Goal: Information Seeking & Learning: Learn about a topic

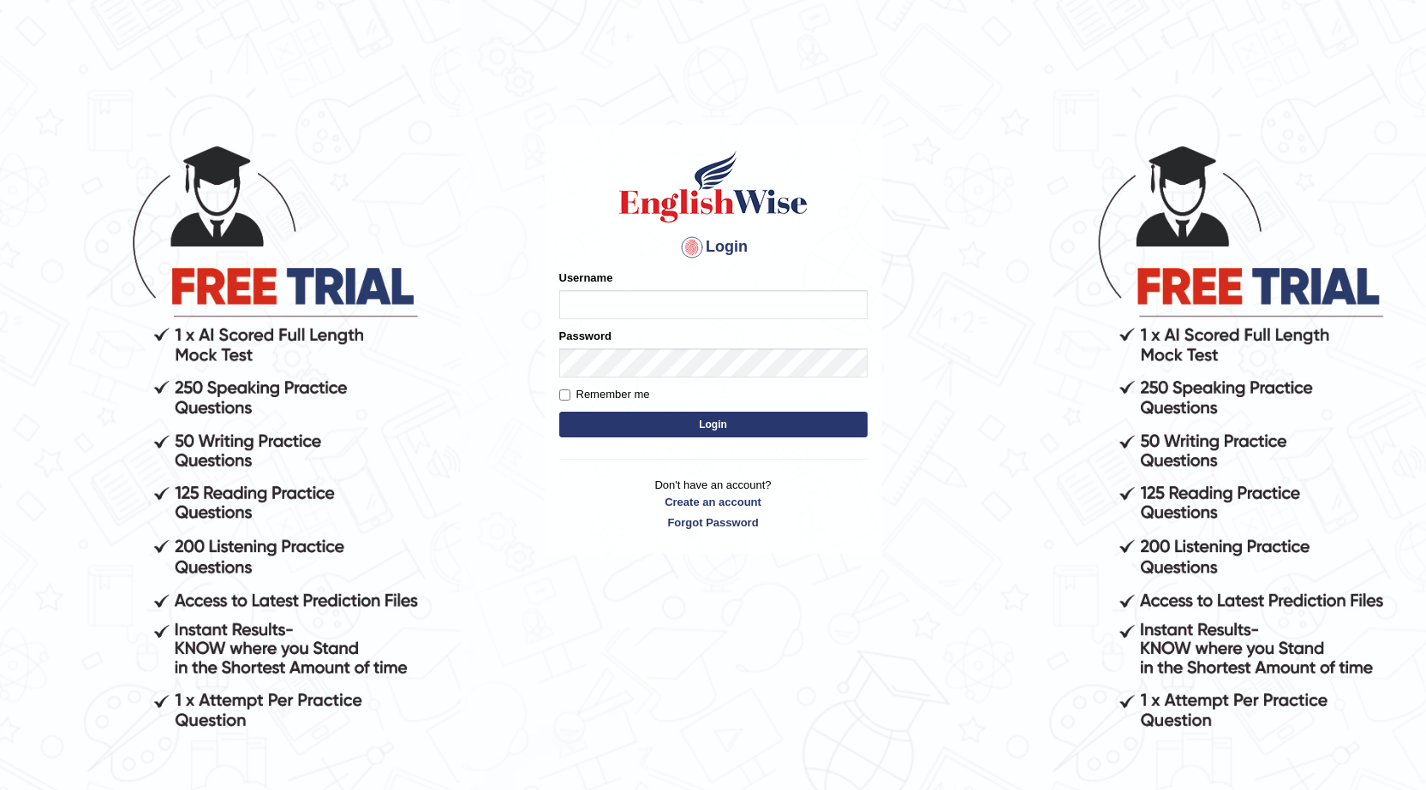
drag, startPoint x: 0, startPoint y: 0, endPoint x: 774, endPoint y: 307, distance: 833.0
click at [774, 307] on input "Username" at bounding box center [713, 304] width 308 height 29
type input "Surbhi1315"
click at [695, 421] on button "Login" at bounding box center [713, 425] width 308 height 26
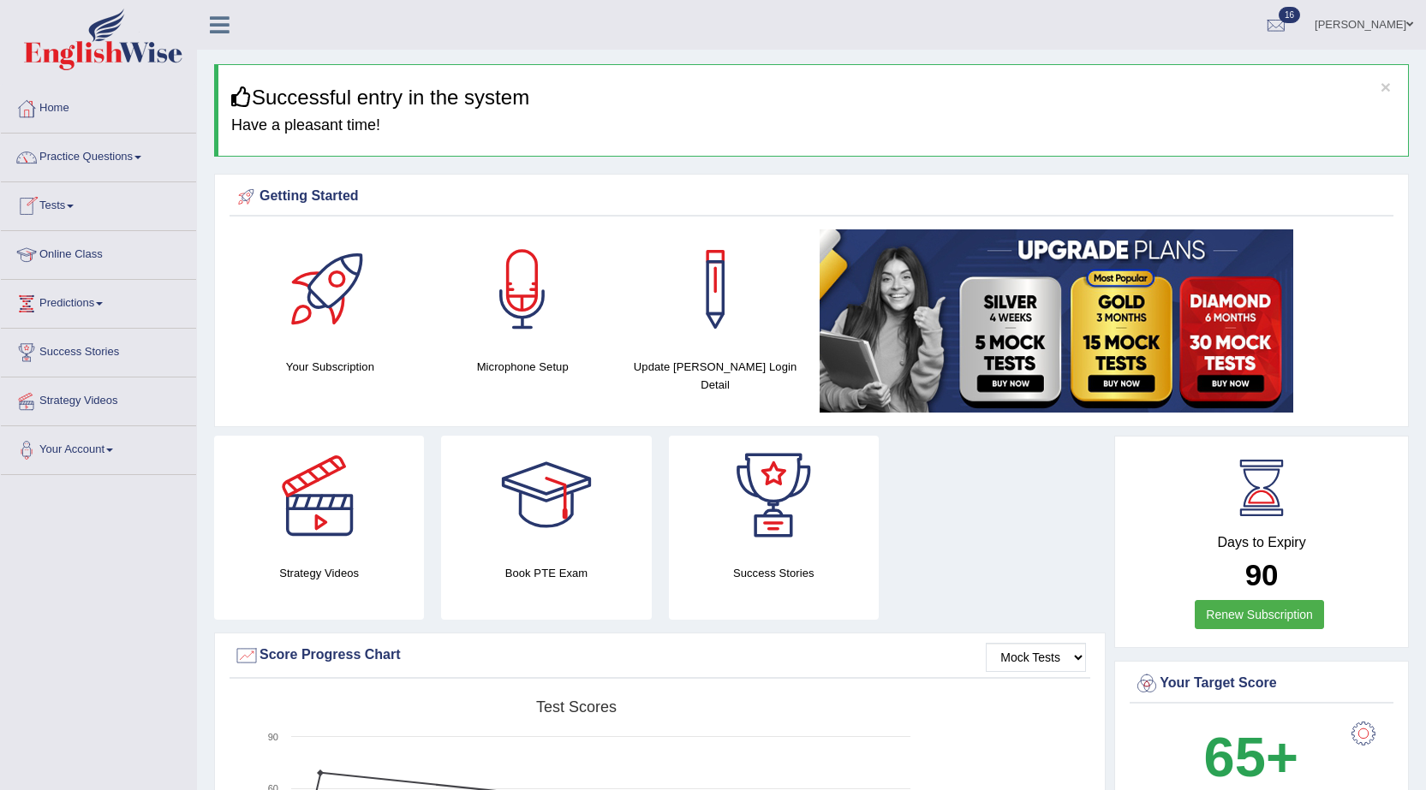
click at [69, 209] on link "Tests" at bounding box center [98, 203] width 195 height 43
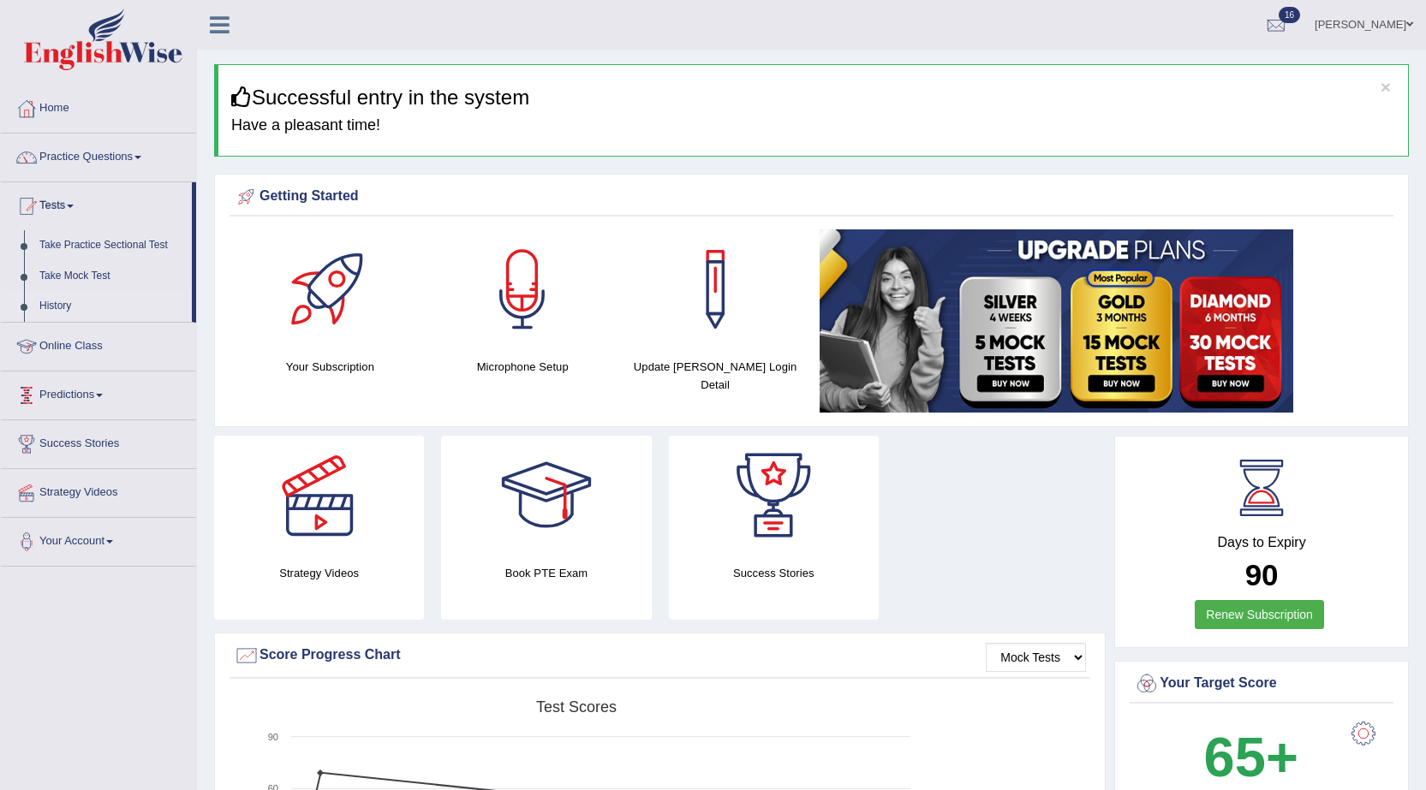
click at [56, 304] on link "History" at bounding box center [112, 306] width 160 height 31
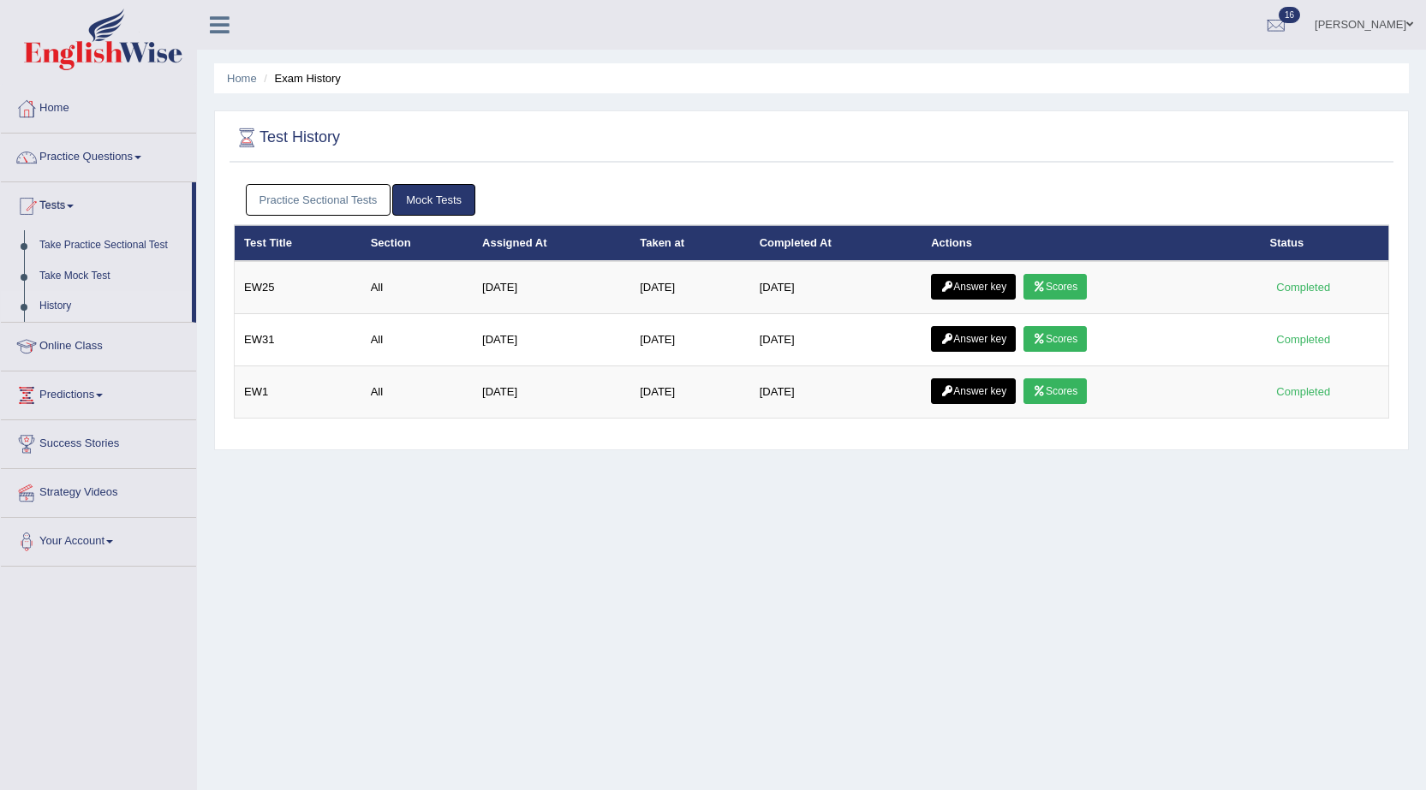
click at [333, 203] on link "Practice Sectional Tests" at bounding box center [319, 200] width 146 height 32
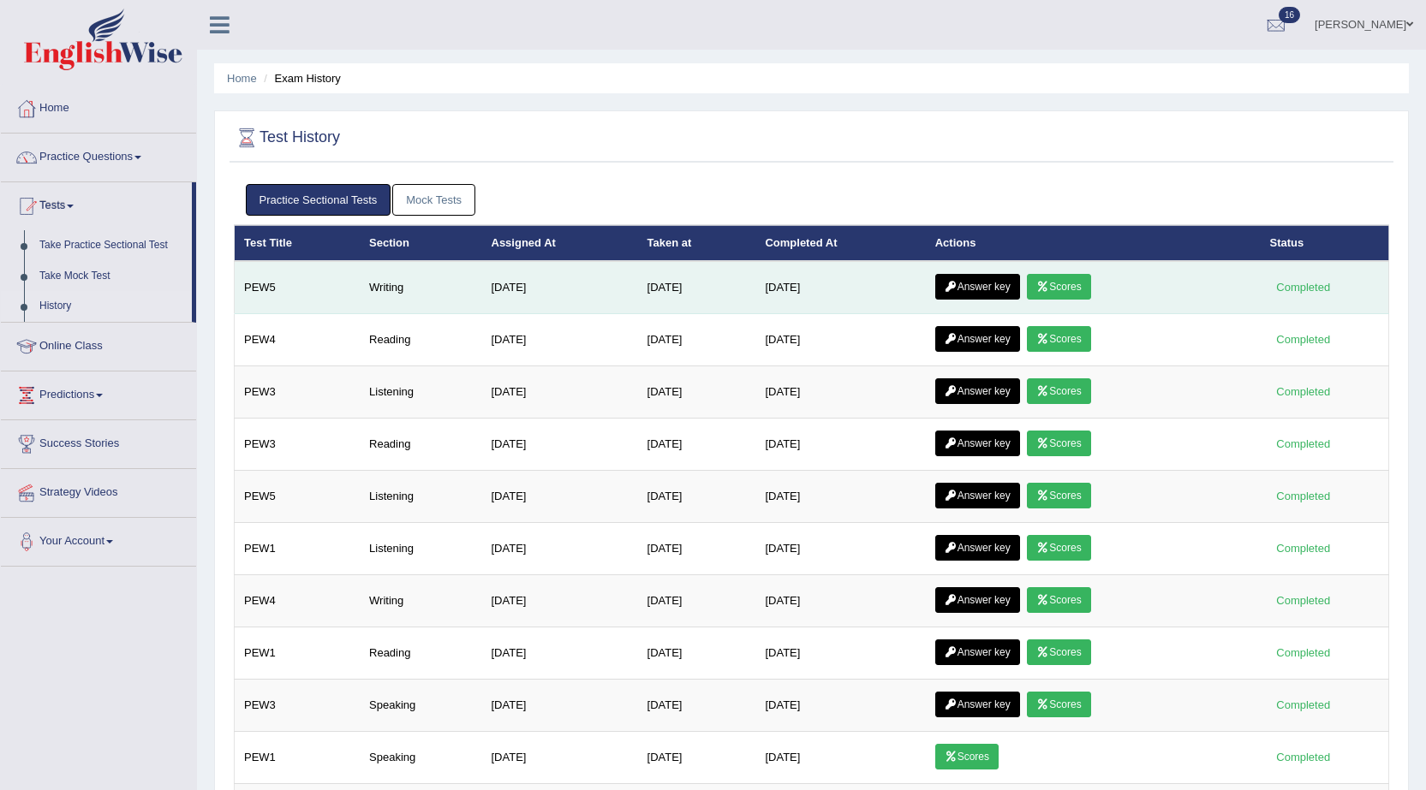
click at [999, 286] on link "Answer key" at bounding box center [977, 287] width 85 height 26
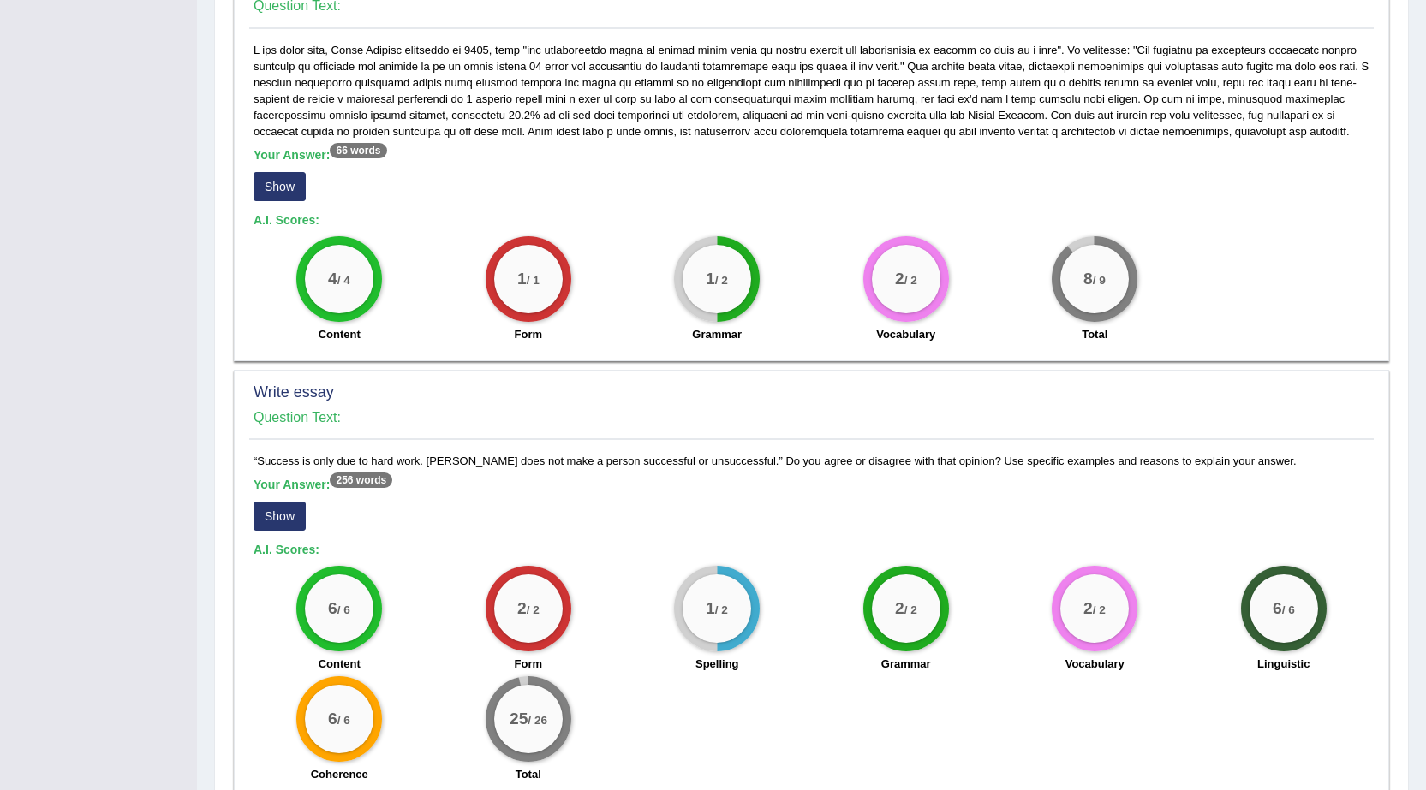
scroll to position [850, 0]
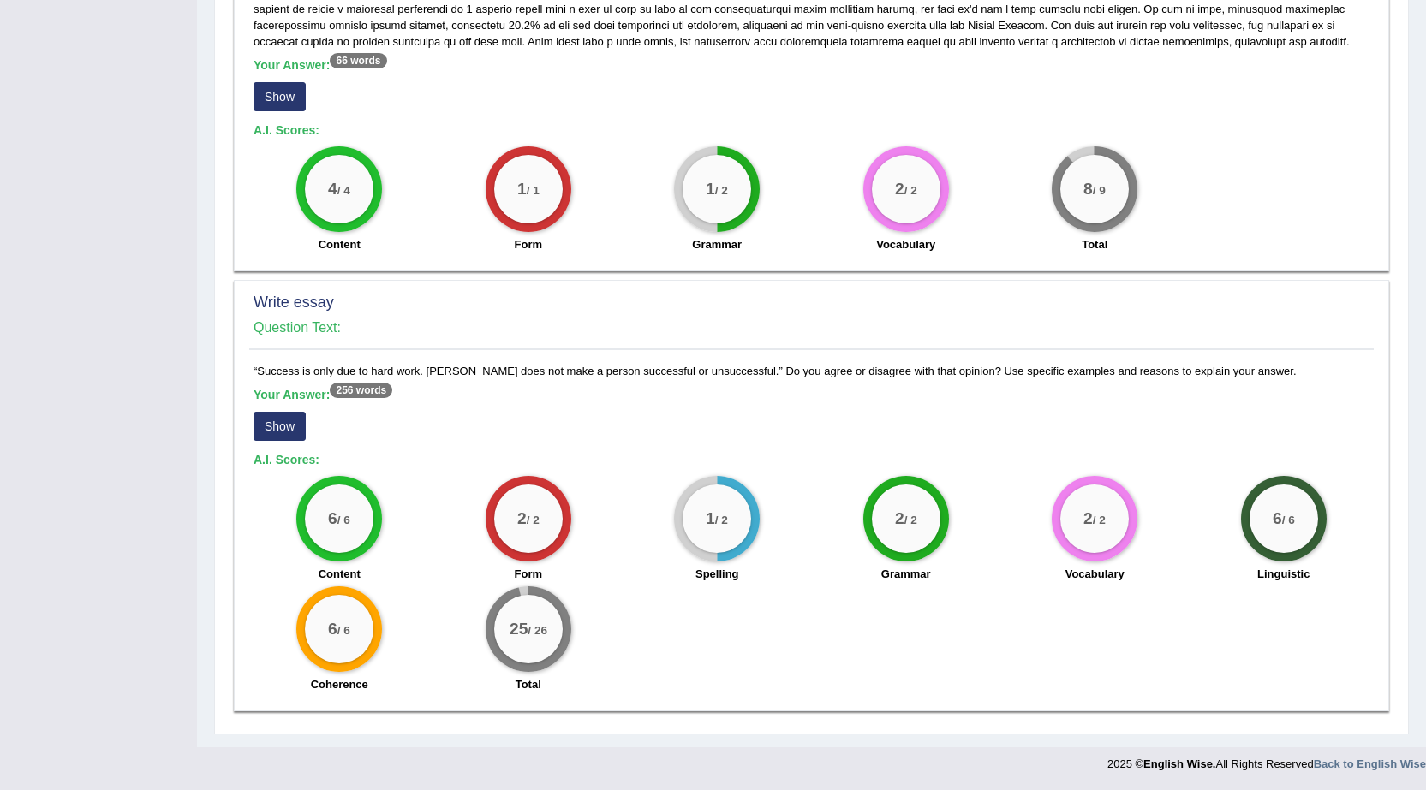
click at [288, 426] on button "Show" at bounding box center [280, 426] width 52 height 29
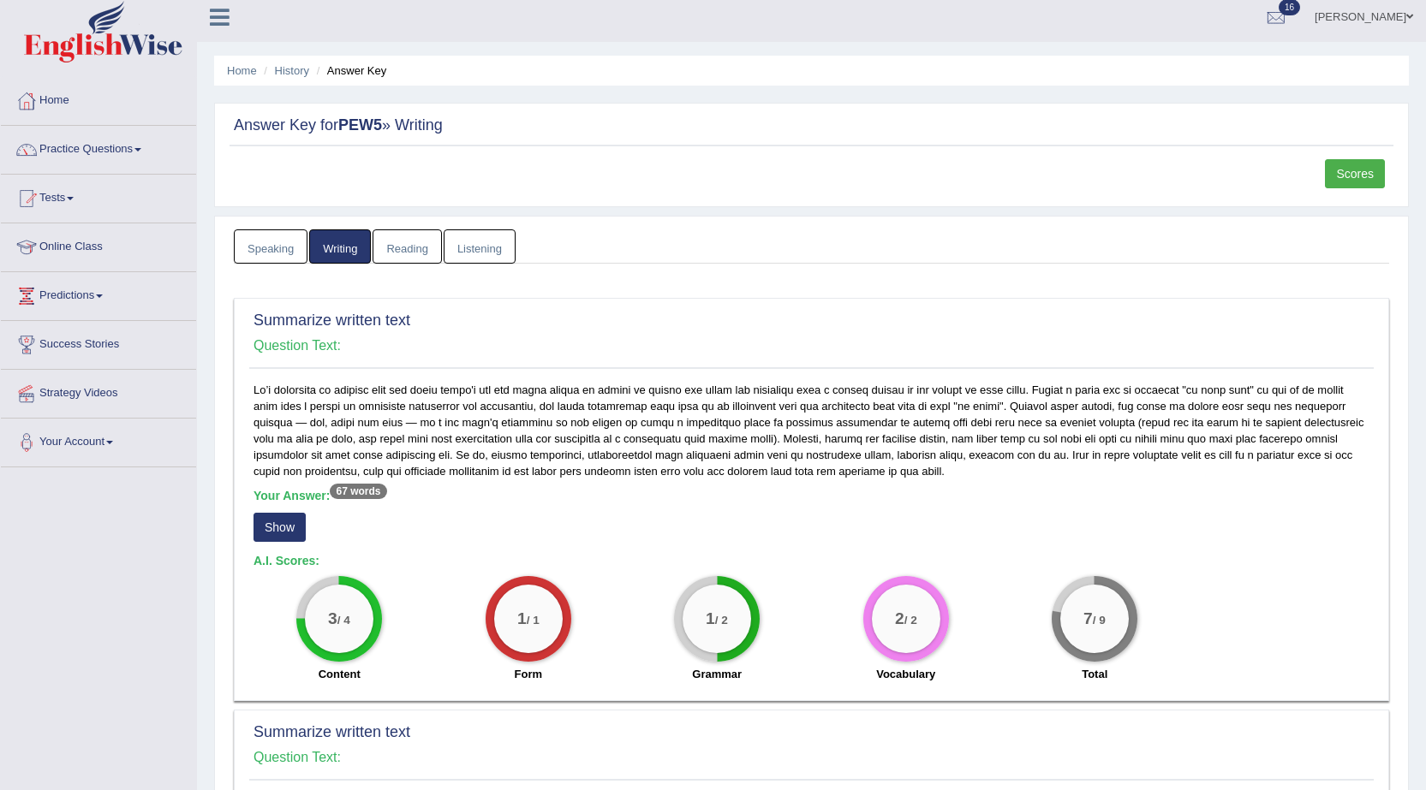
scroll to position [0, 0]
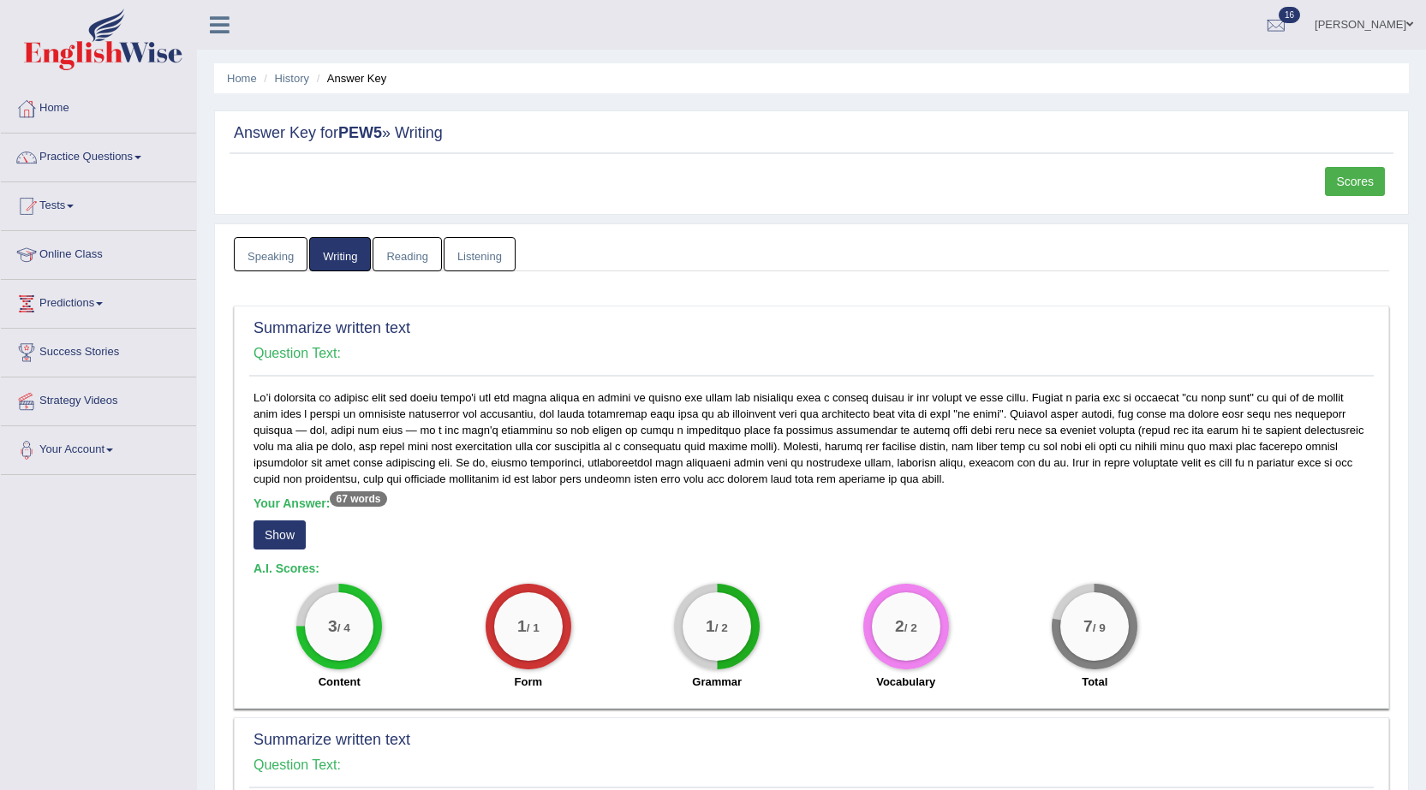
click at [1334, 186] on link "Scores" at bounding box center [1355, 181] width 60 height 29
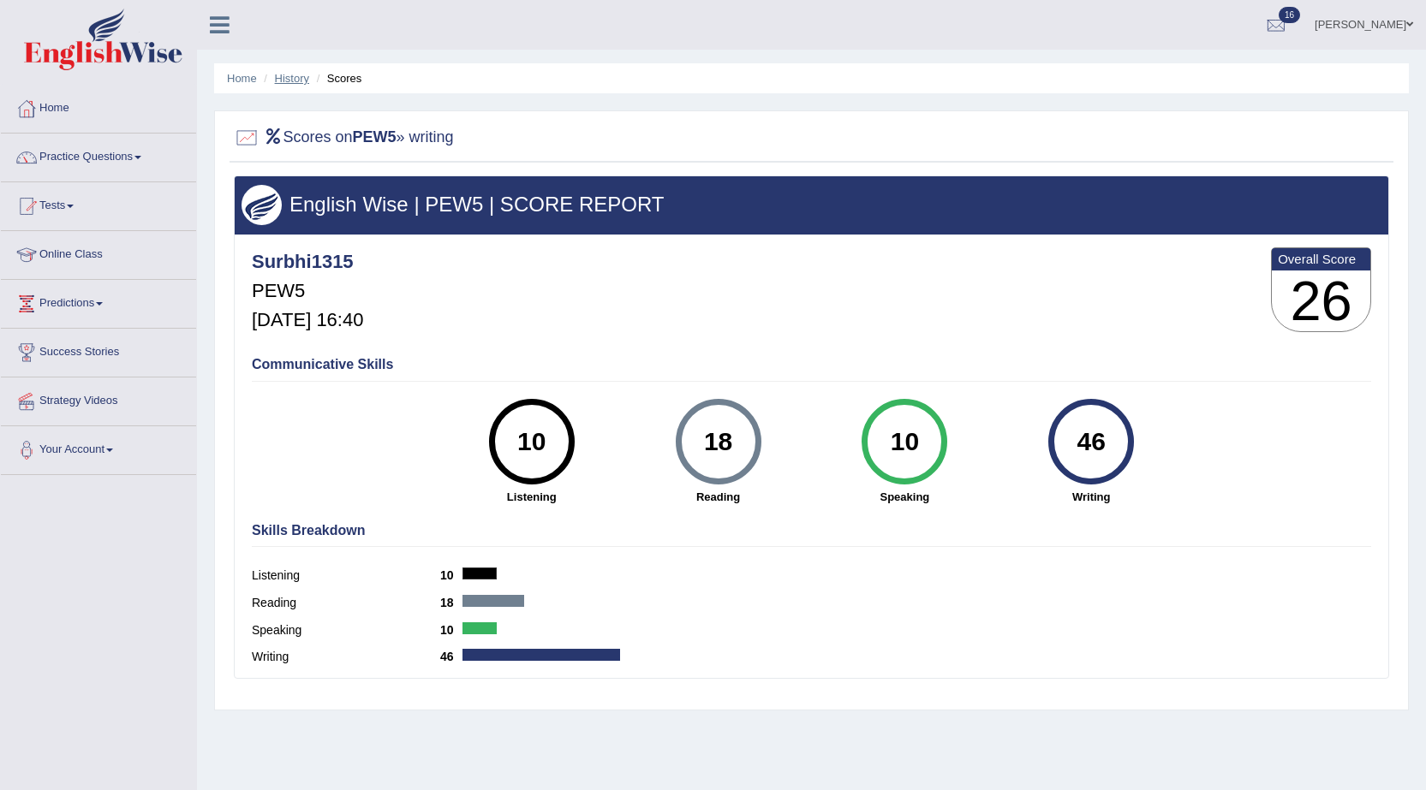
click at [278, 76] on link "History" at bounding box center [292, 78] width 34 height 13
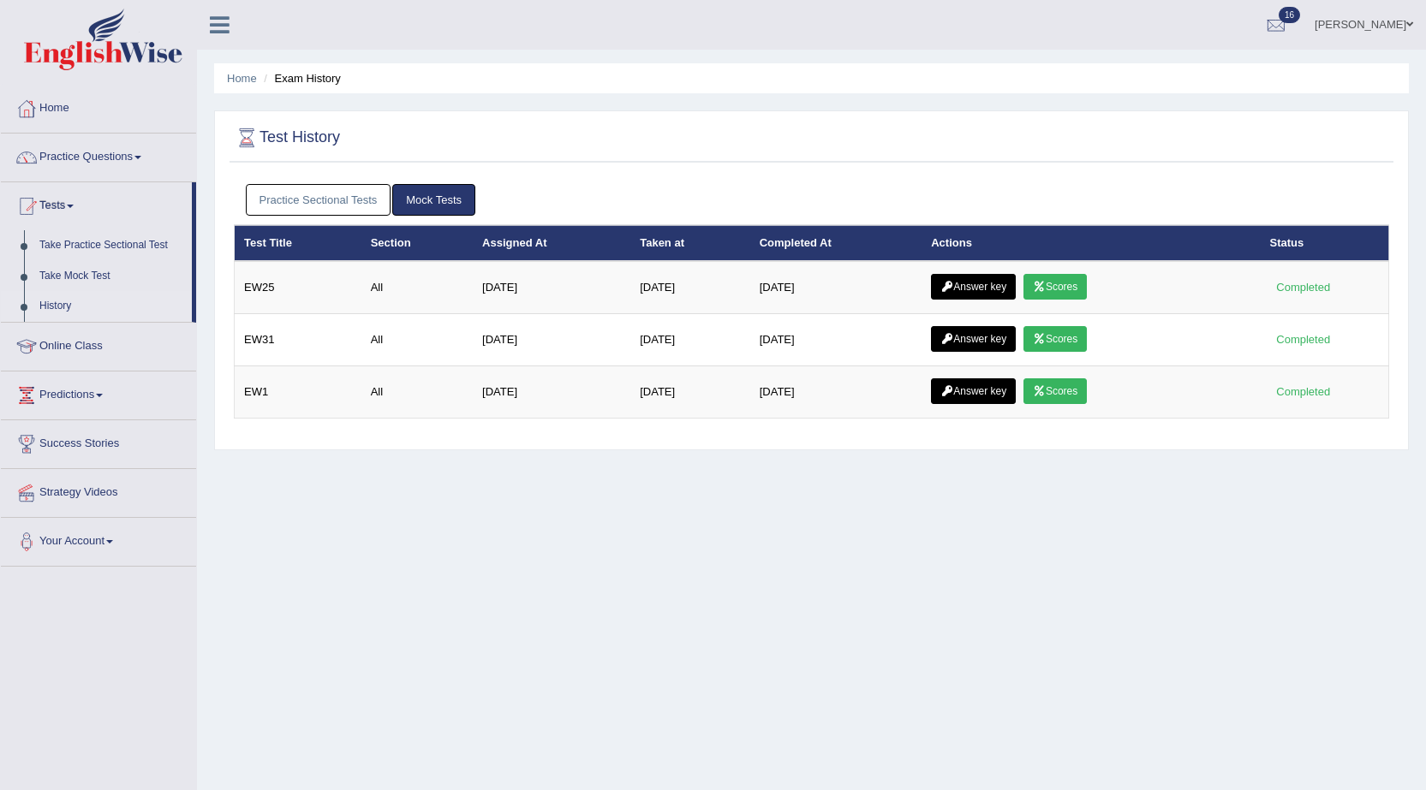
click at [242, 86] on li "Home" at bounding box center [242, 78] width 30 height 16
click at [322, 197] on link "Practice Sectional Tests" at bounding box center [319, 200] width 146 height 32
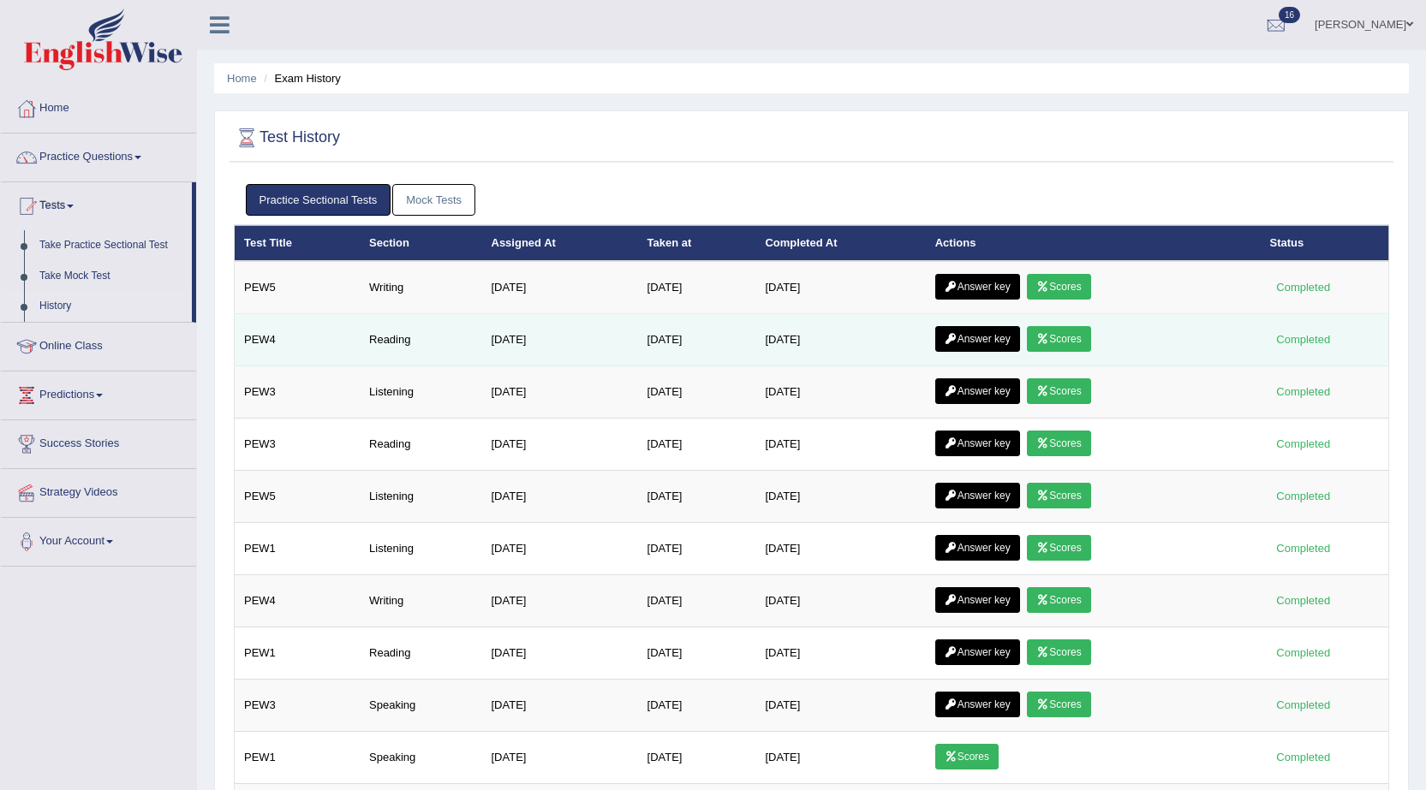
click at [972, 343] on link "Answer key" at bounding box center [977, 339] width 85 height 26
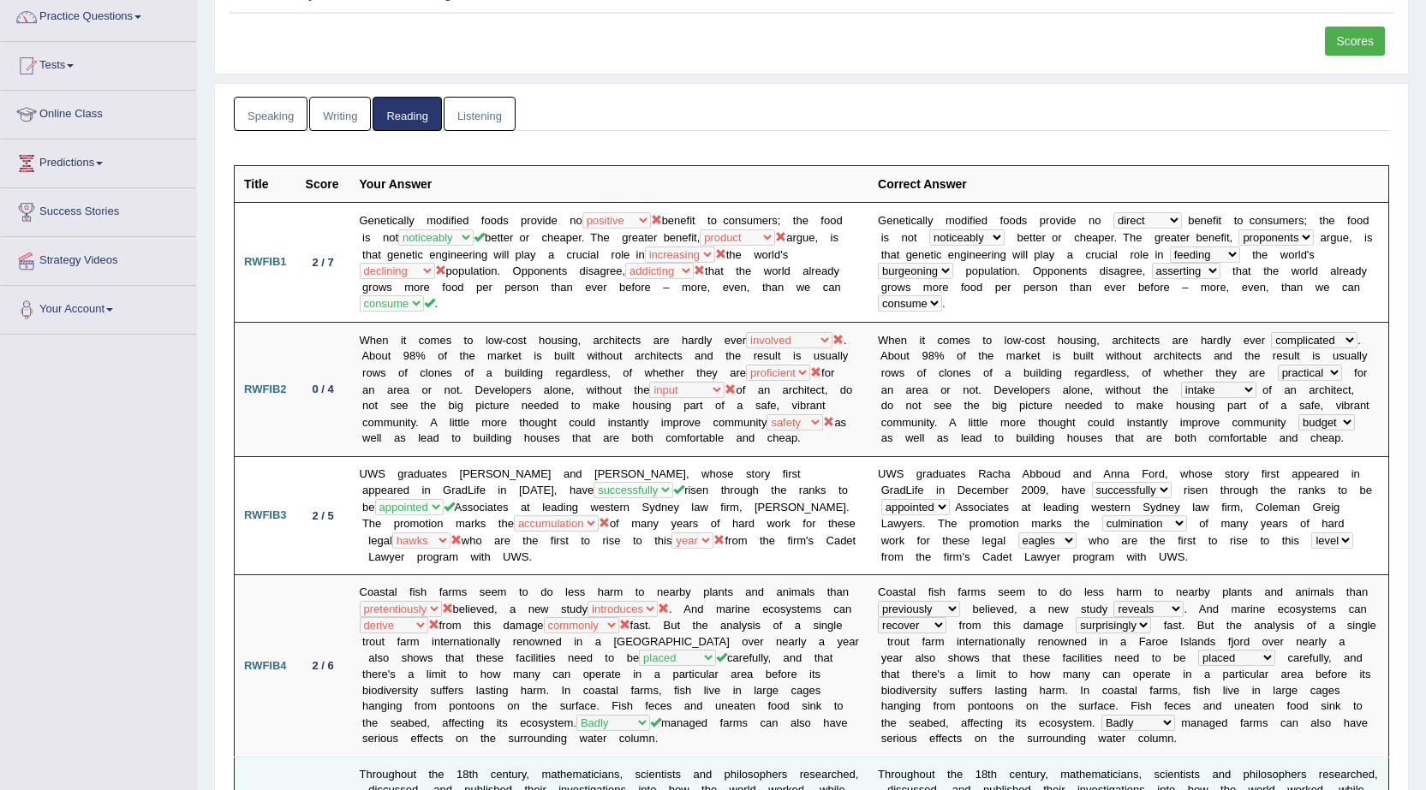
scroll to position [171, 0]
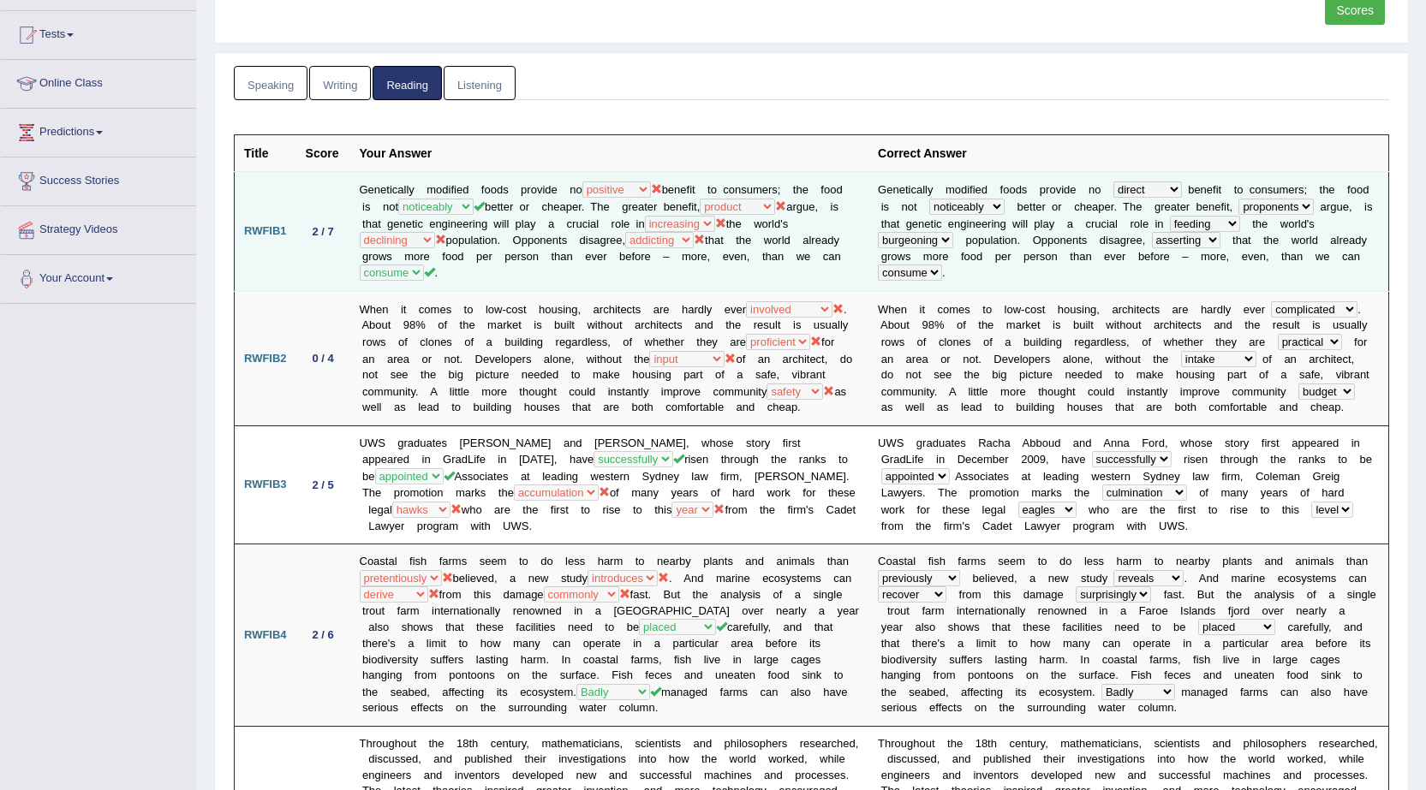
click at [671, 188] on td "Genetically modified foods provide no direct dedicated deliberate positive bene…" at bounding box center [609, 231] width 519 height 119
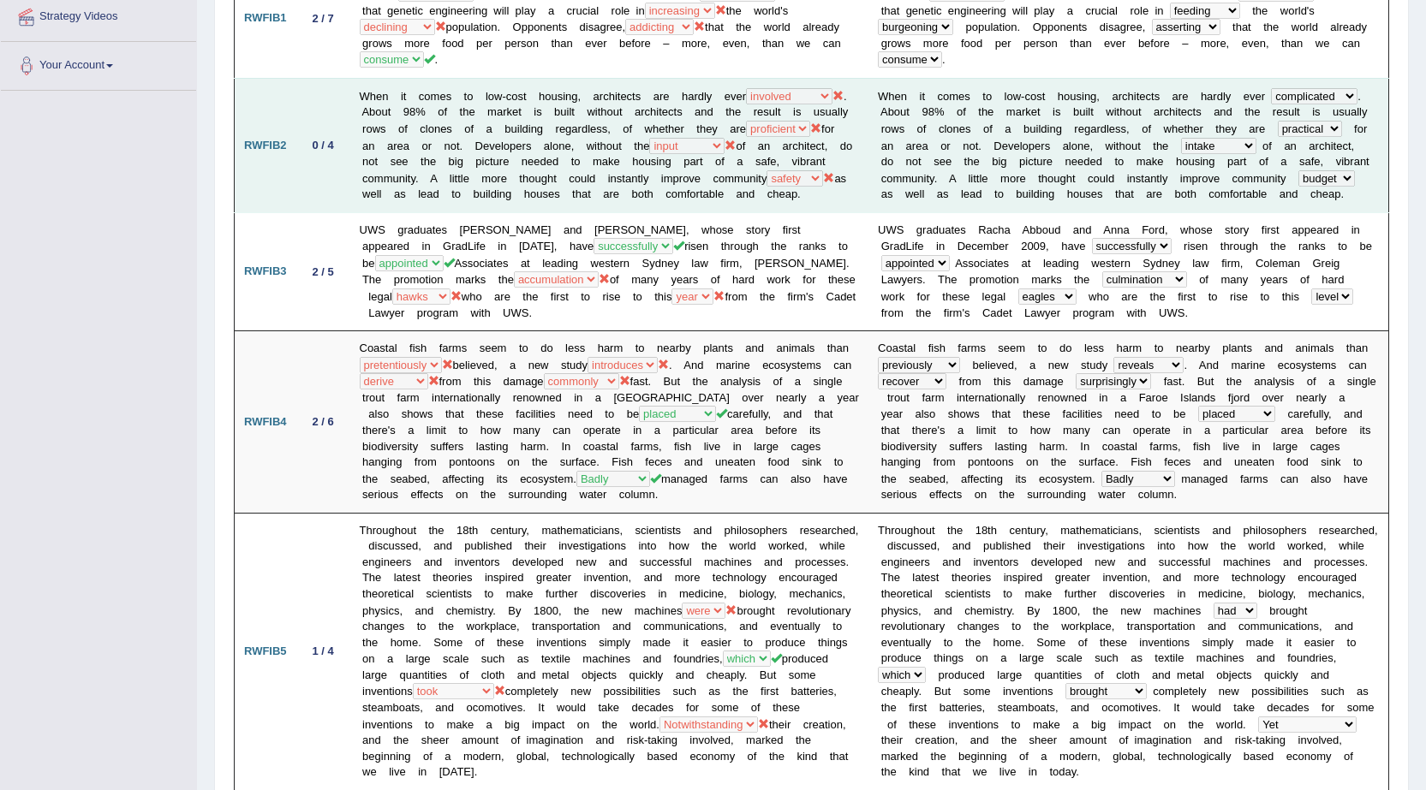
scroll to position [343, 0]
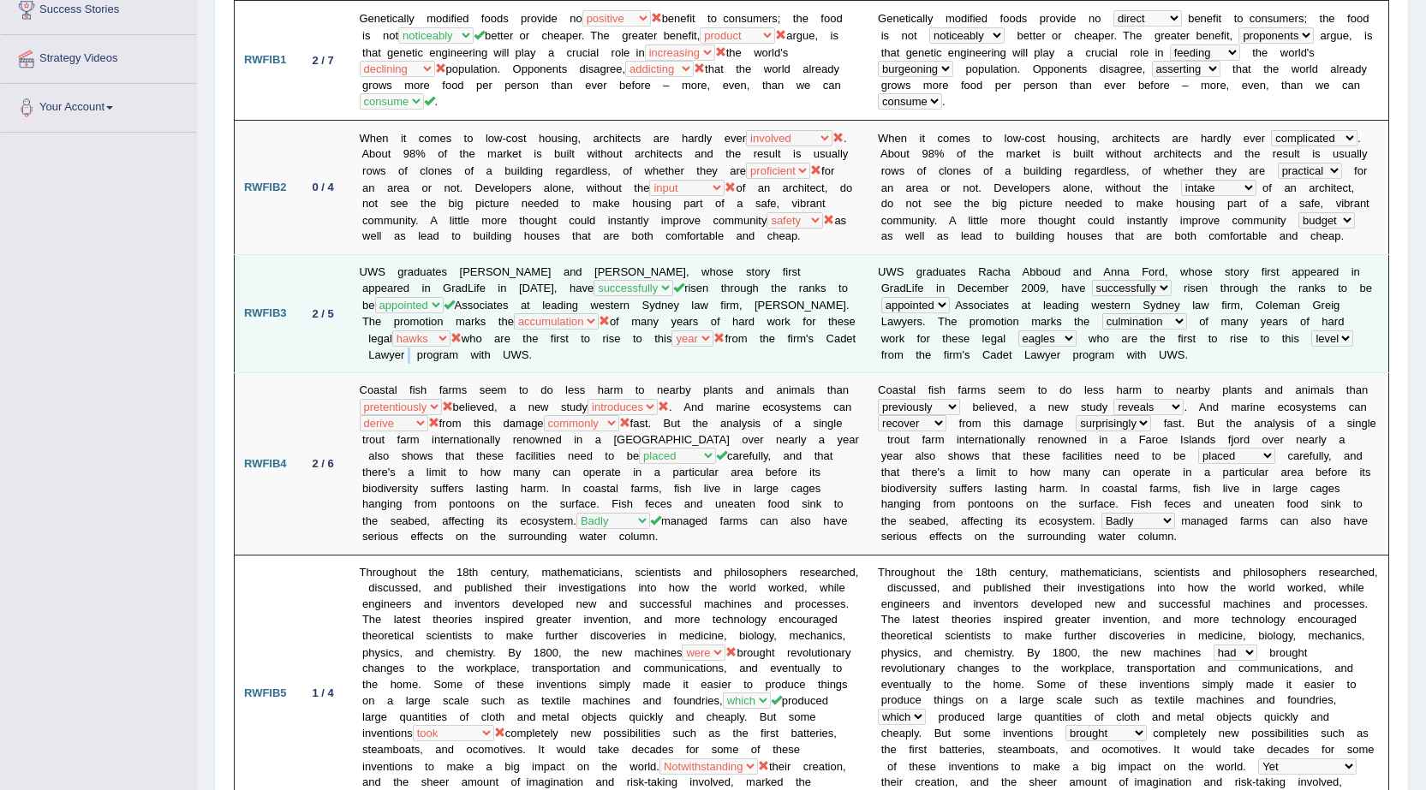
drag, startPoint x: 534, startPoint y: 365, endPoint x: 530, endPoint y: 381, distance: 16.6
click at [534, 373] on td "UWS graduates Racha Abboud and Anna Ford, whose story first appeared in GradLif…" at bounding box center [609, 313] width 519 height 118
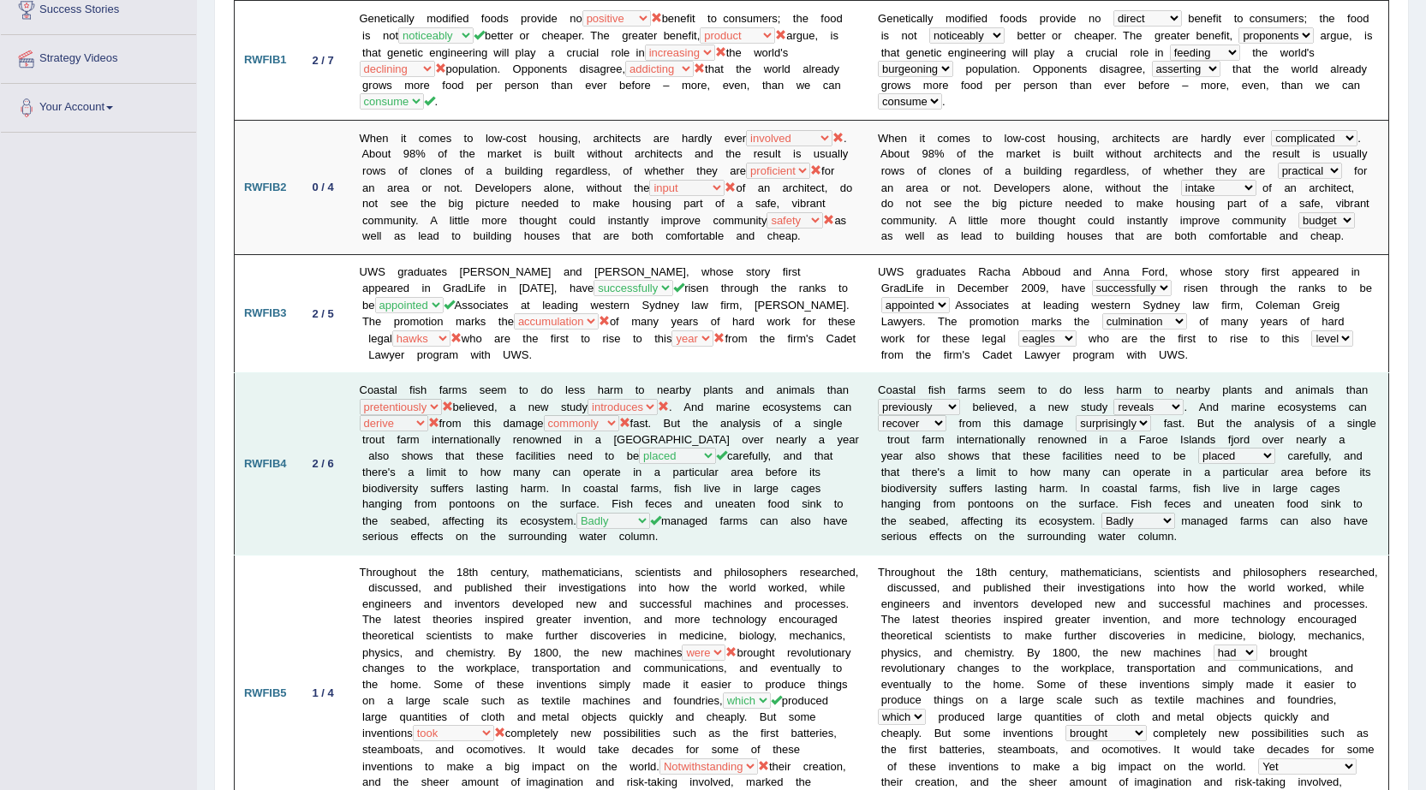
drag, startPoint x: 845, startPoint y: 360, endPoint x: 635, endPoint y: 424, distance: 220.3
click at [791, 371] on td "UWS graduates Racha Abboud and Anna Ford, whose story first appeared in GradLif…" at bounding box center [609, 313] width 519 height 118
click at [462, 421] on td "Coastal fish farms seem to do less harm to nearby plants and animals than colle…" at bounding box center [609, 464] width 519 height 182
click at [507, 420] on td "Coastal fish farms seem to do less harm to nearby plants and animals than colle…" at bounding box center [609, 464] width 519 height 182
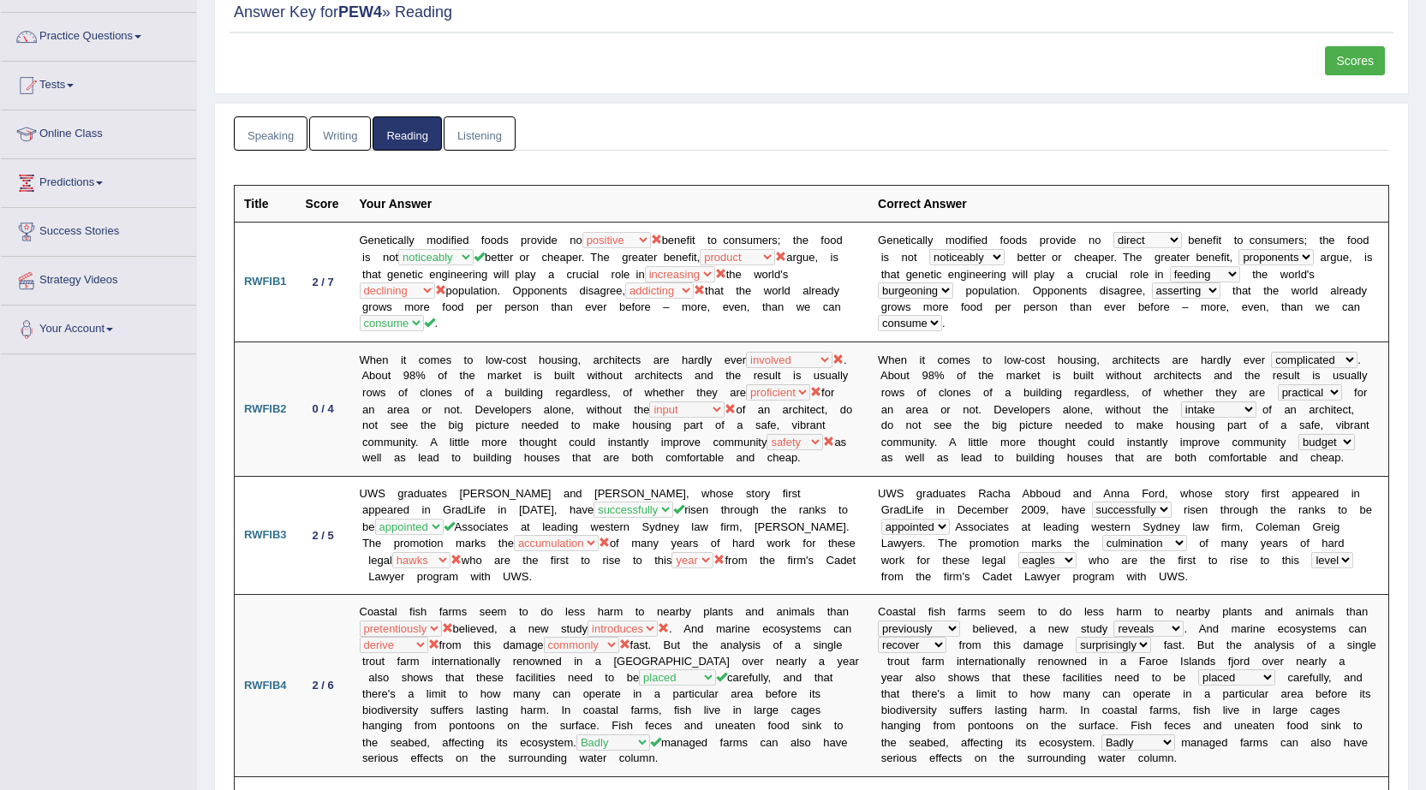
scroll to position [0, 0]
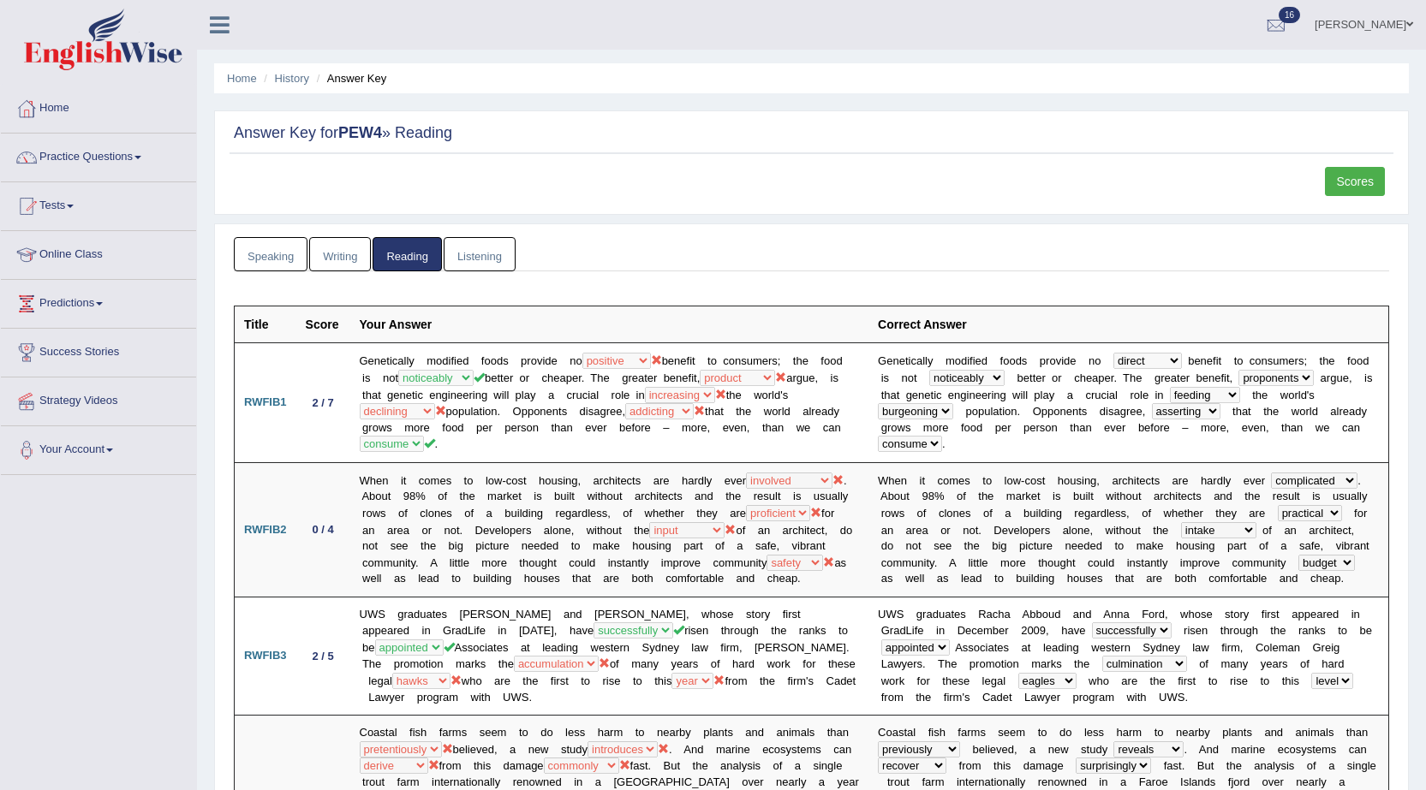
click at [472, 244] on link "Listening" at bounding box center [480, 254] width 72 height 35
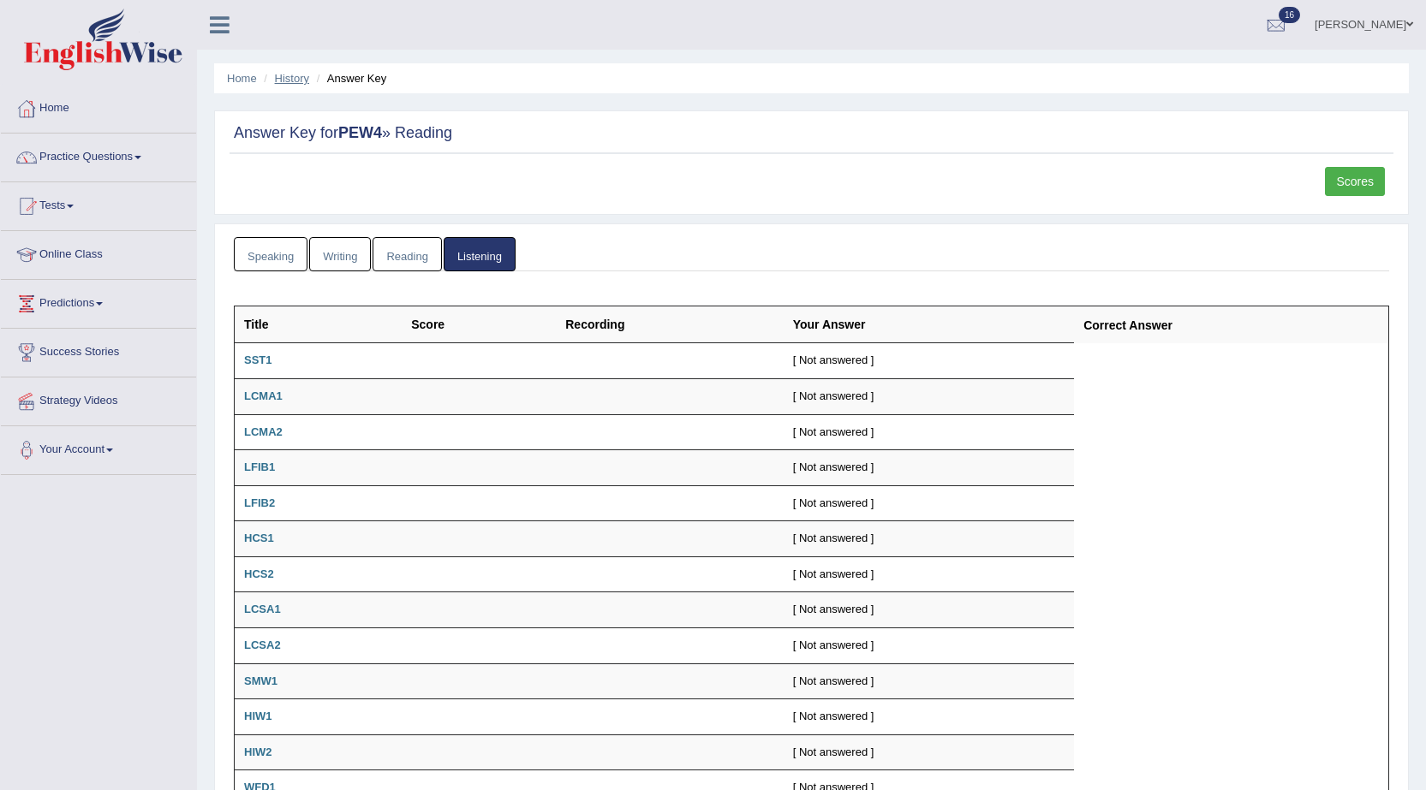
click at [295, 77] on link "History" at bounding box center [292, 78] width 34 height 13
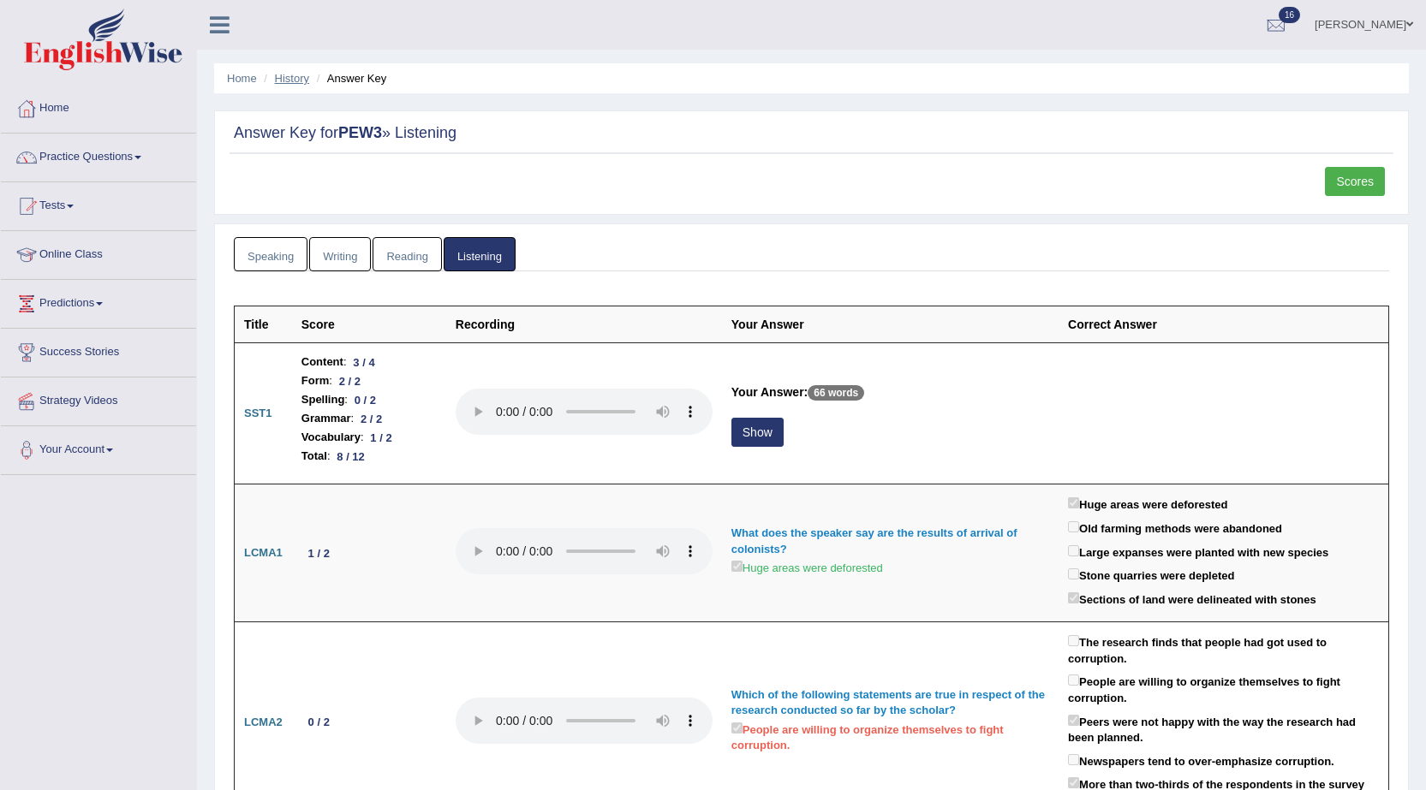
click at [300, 77] on link "History" at bounding box center [292, 78] width 34 height 13
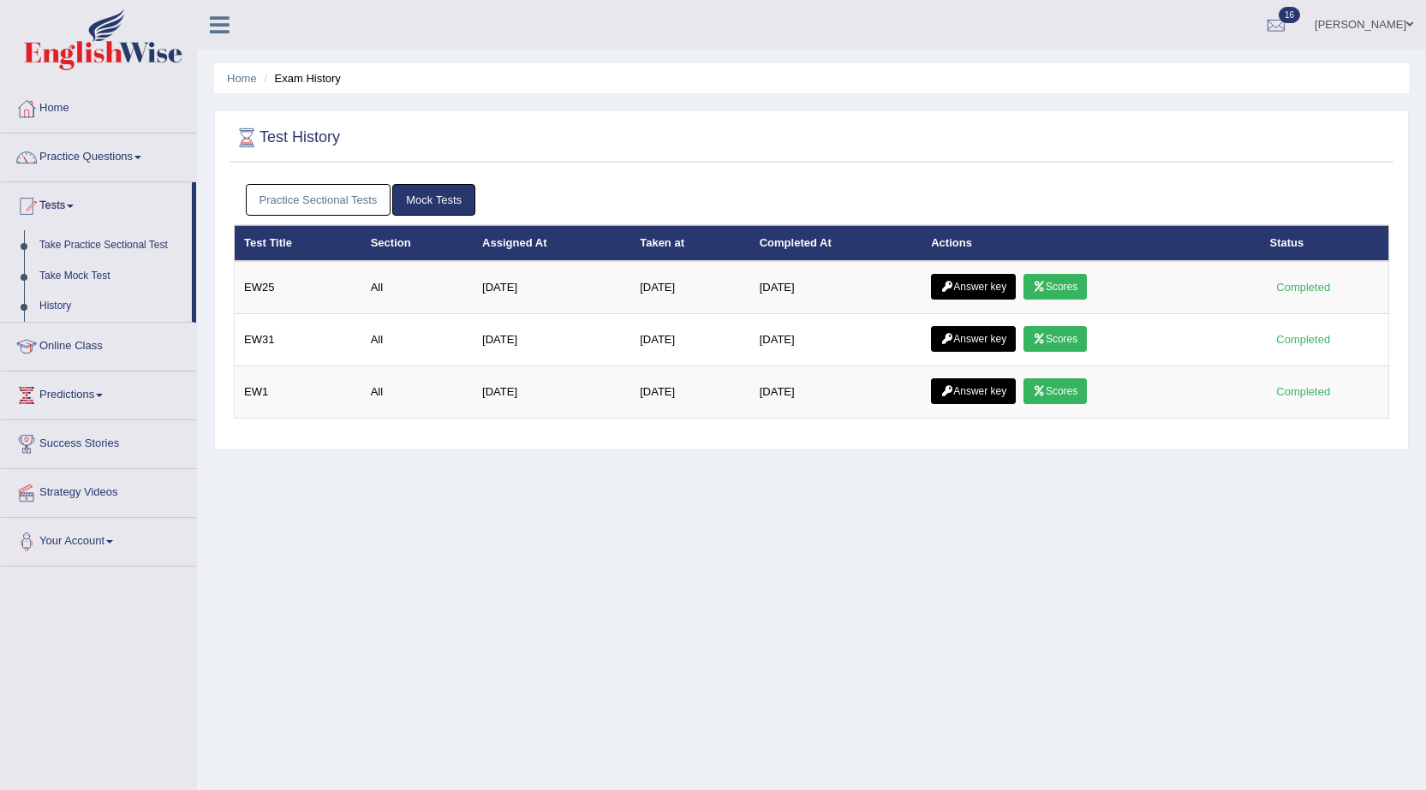
click at [325, 192] on link "Practice Sectional Tests" at bounding box center [319, 200] width 146 height 32
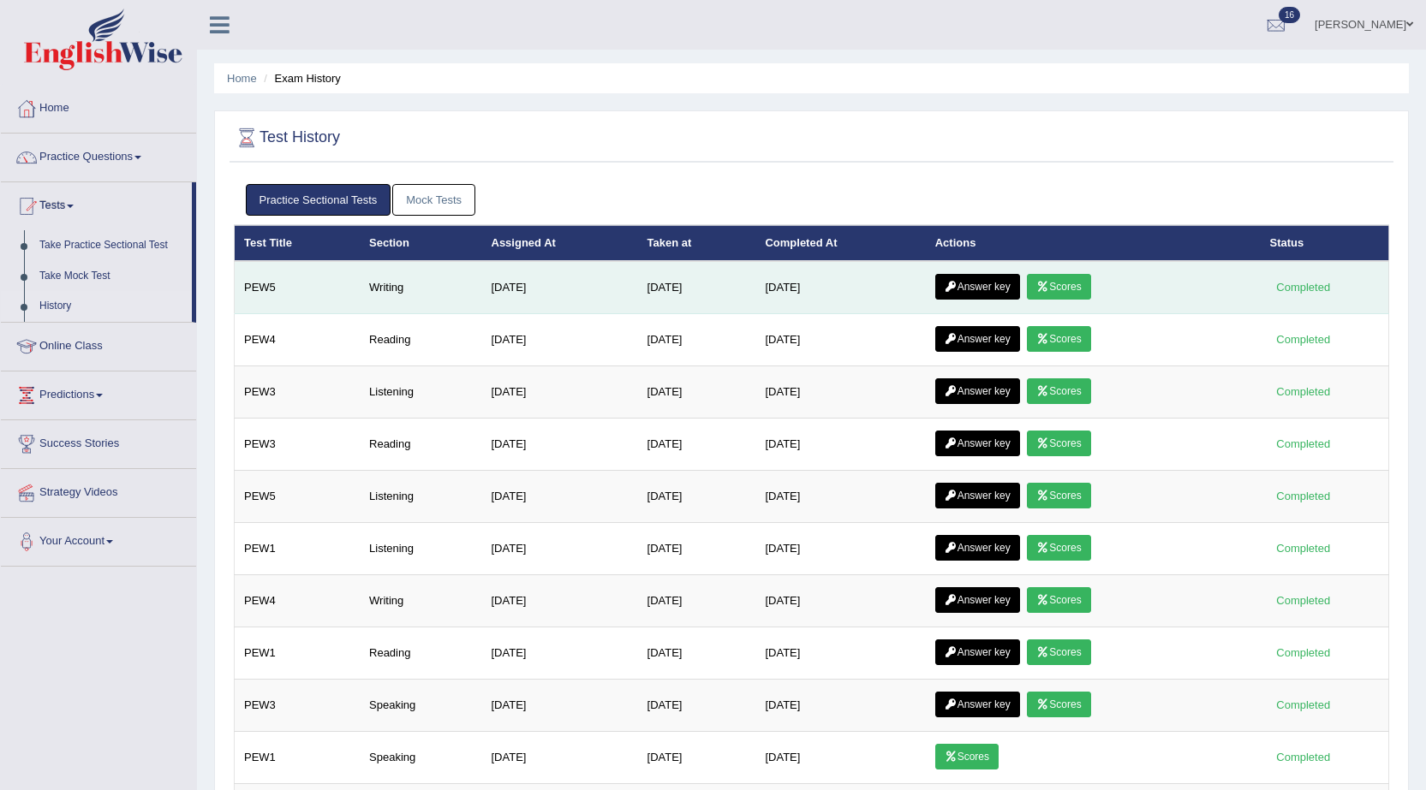
click at [975, 291] on link "Answer key" at bounding box center [977, 287] width 85 height 26
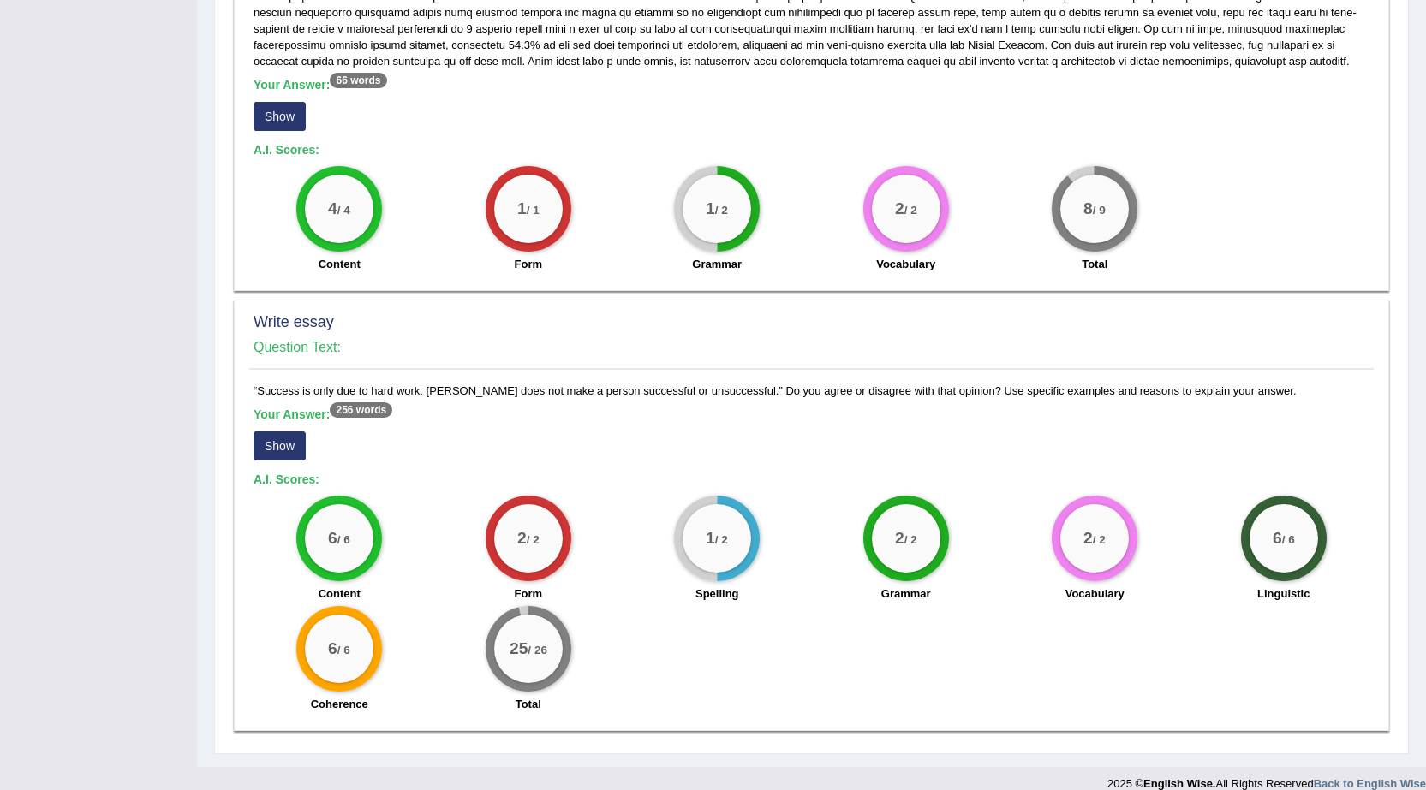
scroll to position [850, 0]
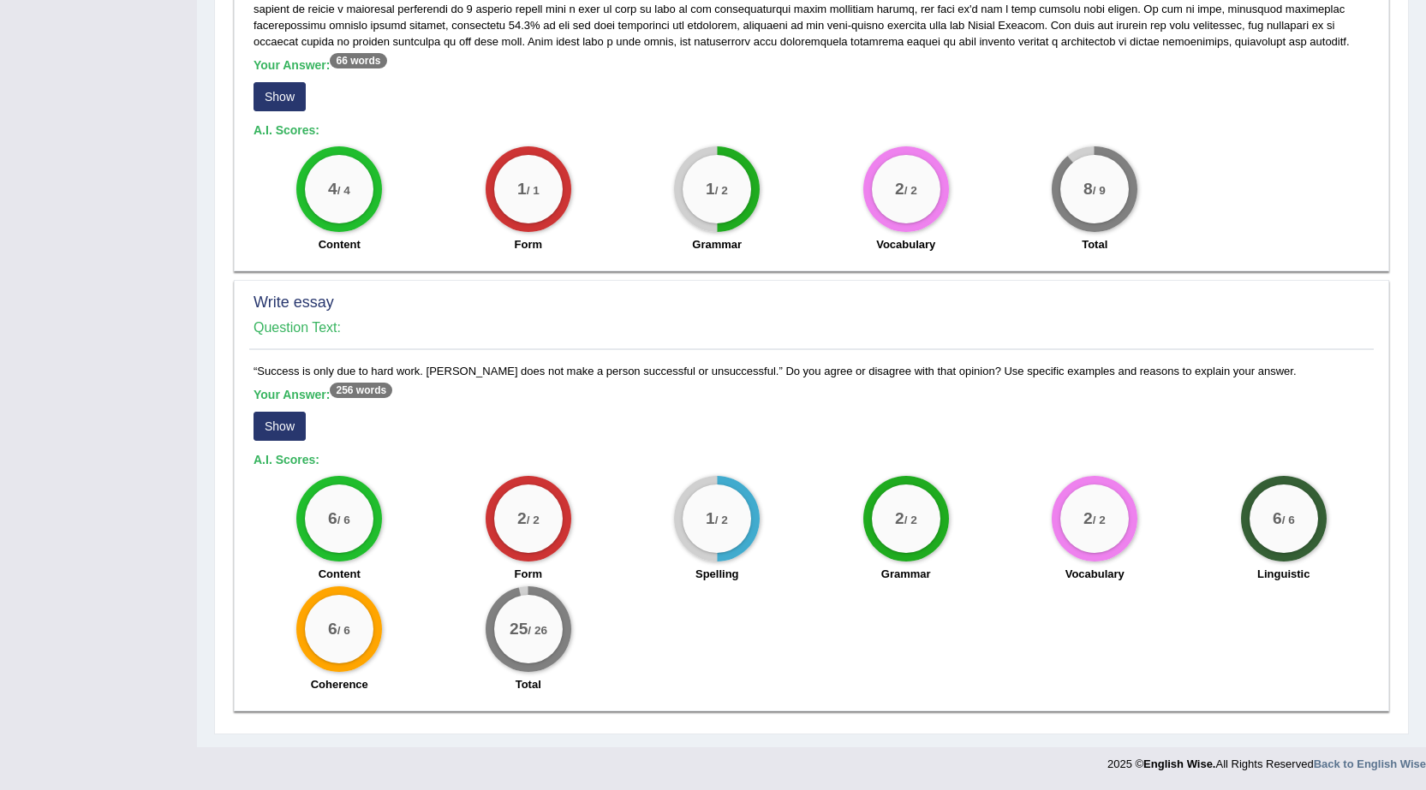
click at [268, 428] on button "Show" at bounding box center [280, 426] width 52 height 29
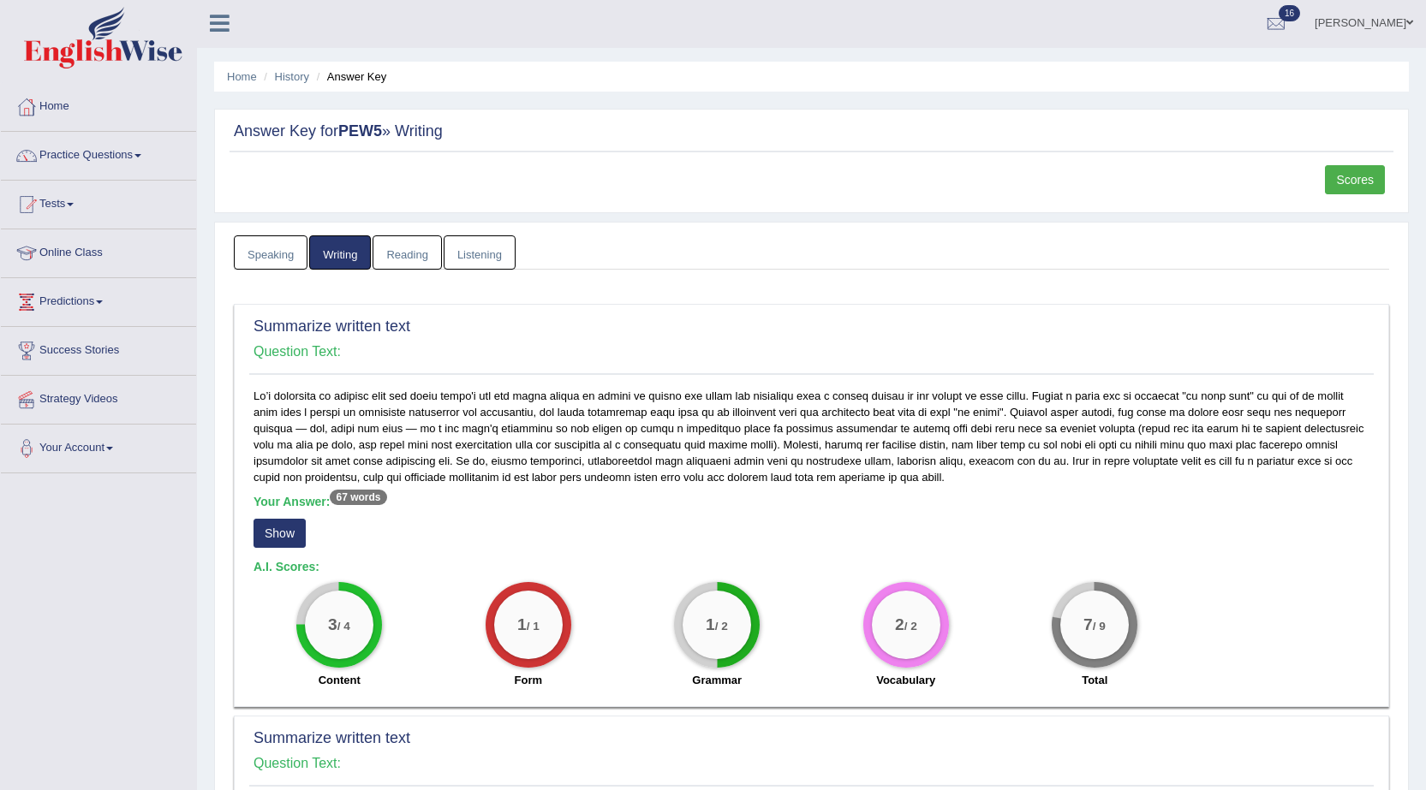
scroll to position [0, 0]
click at [122, 152] on link "Practice Questions" at bounding box center [98, 155] width 195 height 43
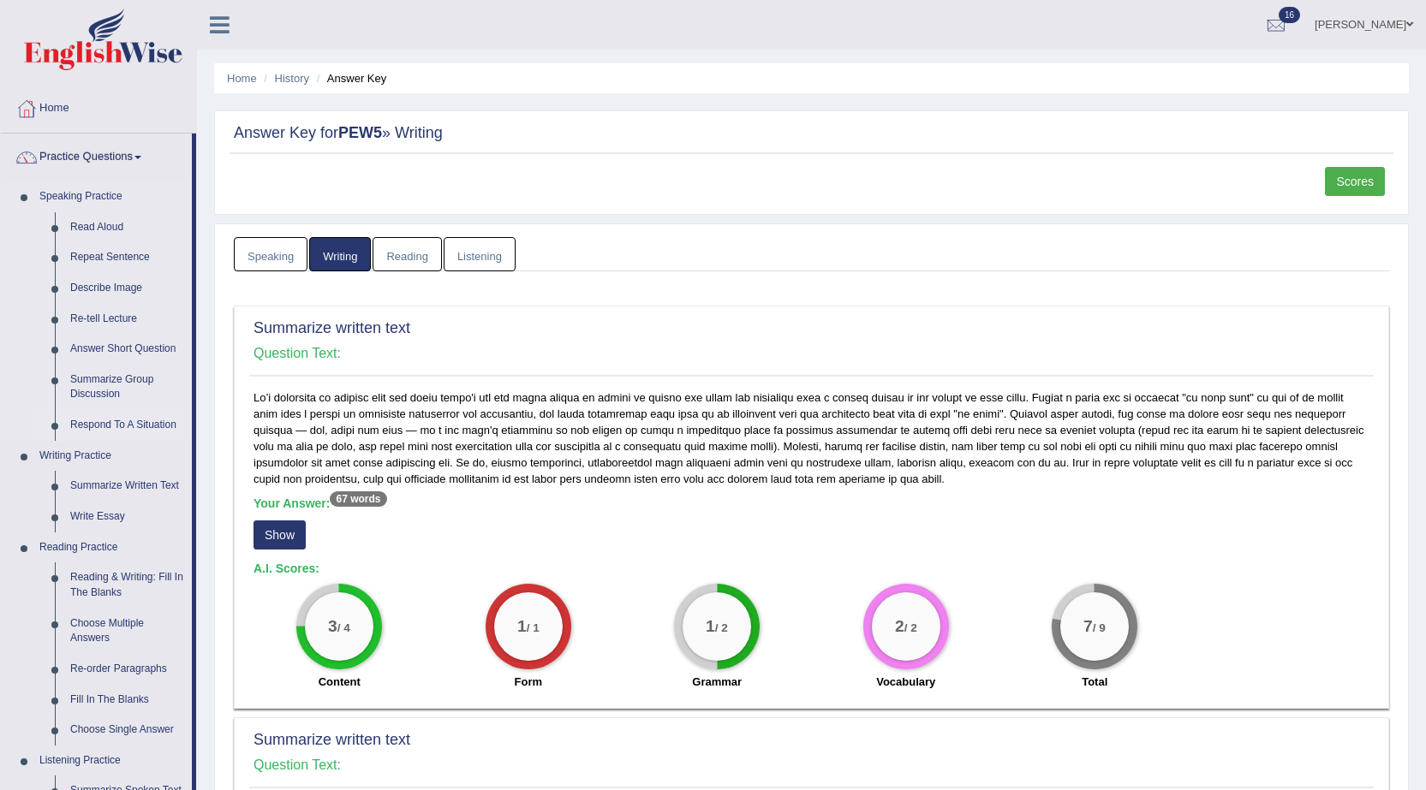
click at [104, 421] on link "Respond To A Situation" at bounding box center [127, 425] width 129 height 31
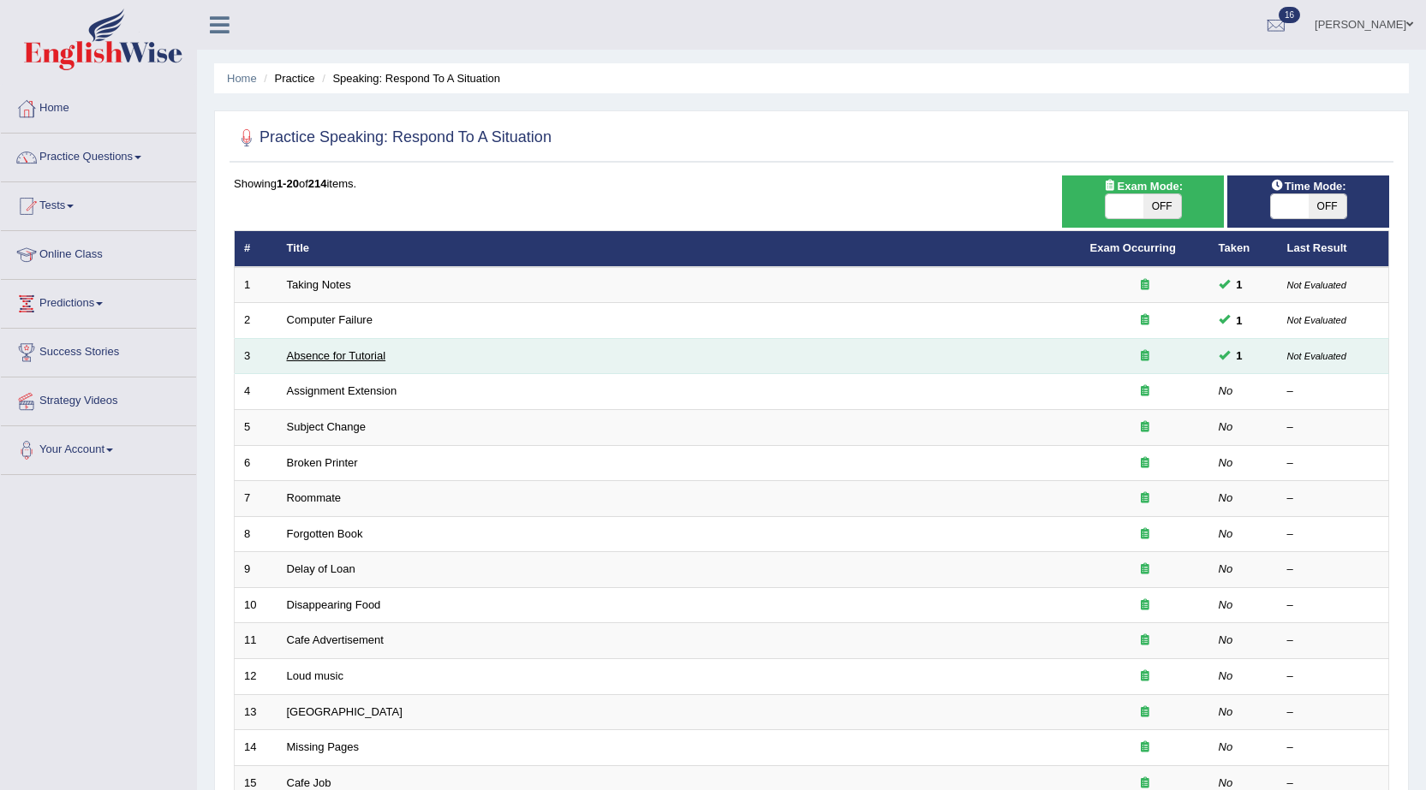
click at [349, 352] on link "Absence for Tutorial" at bounding box center [336, 355] width 99 height 13
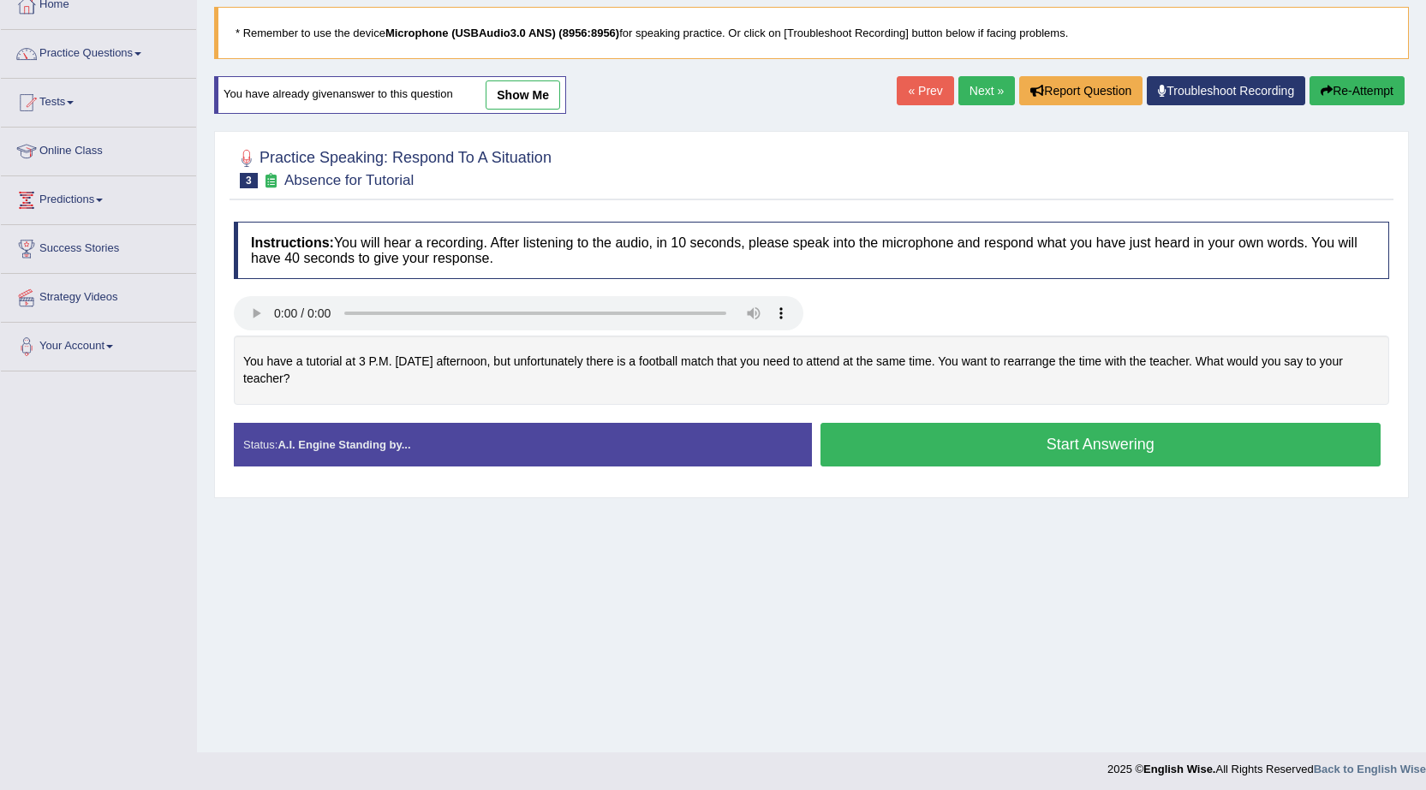
scroll to position [109, 0]
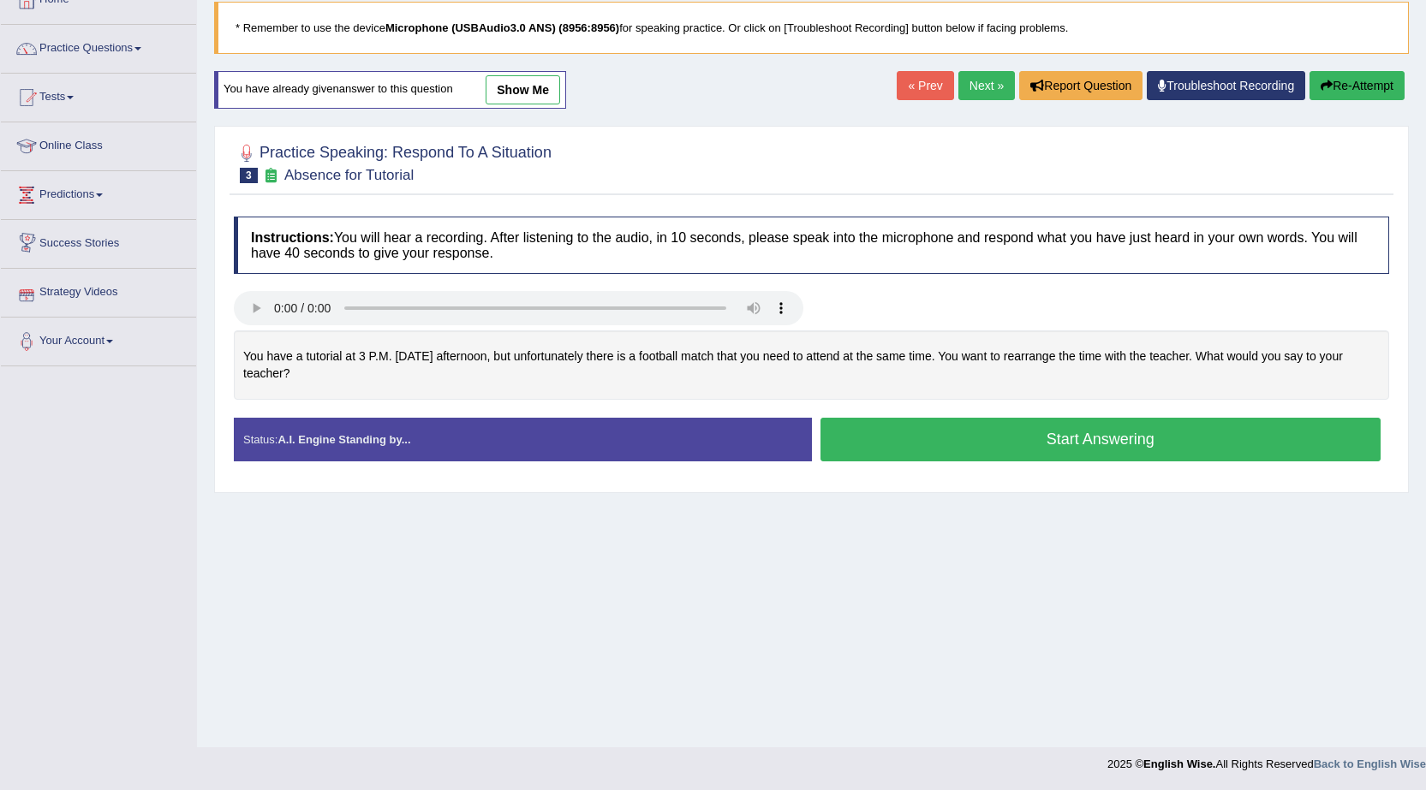
click at [530, 89] on link "show me" at bounding box center [523, 89] width 75 height 29
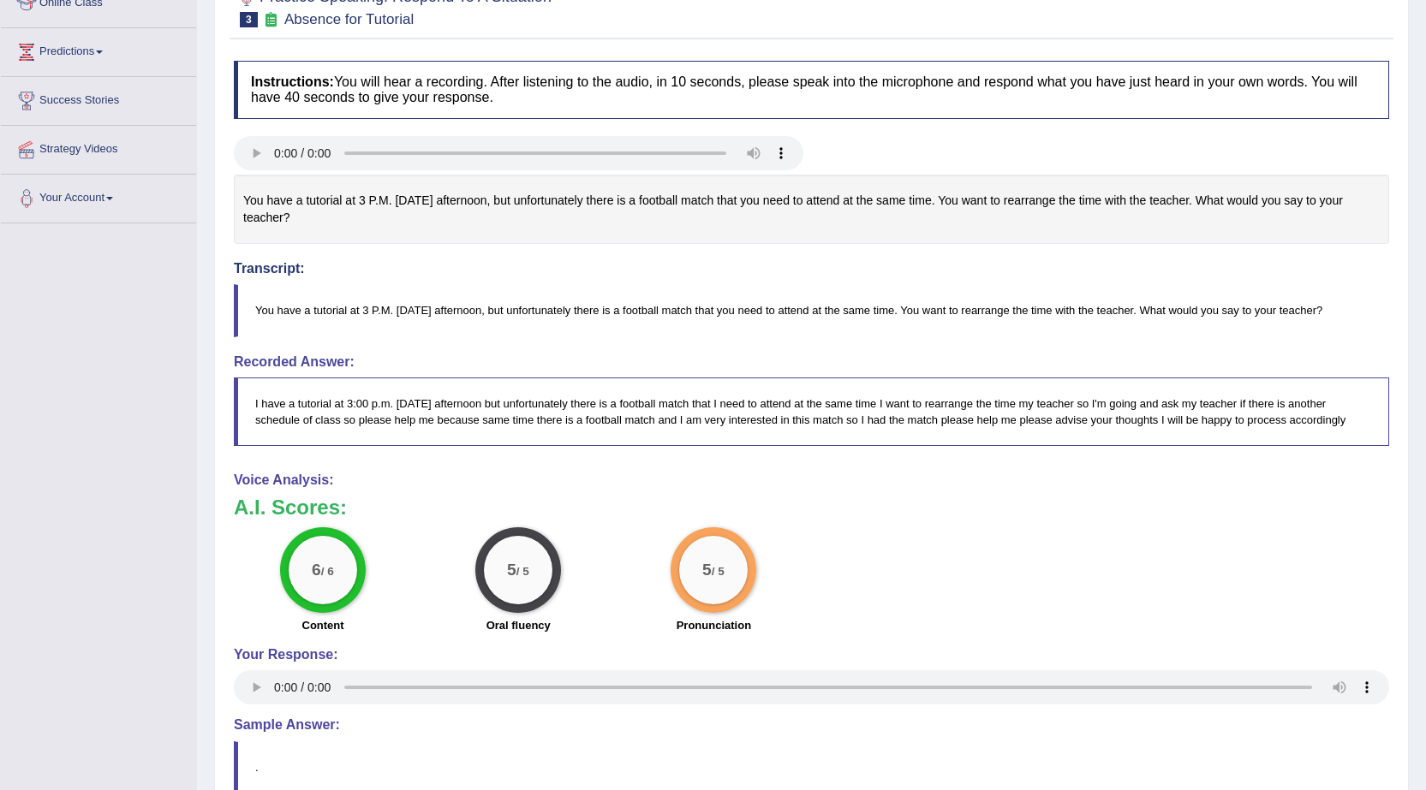
scroll to position [0, 0]
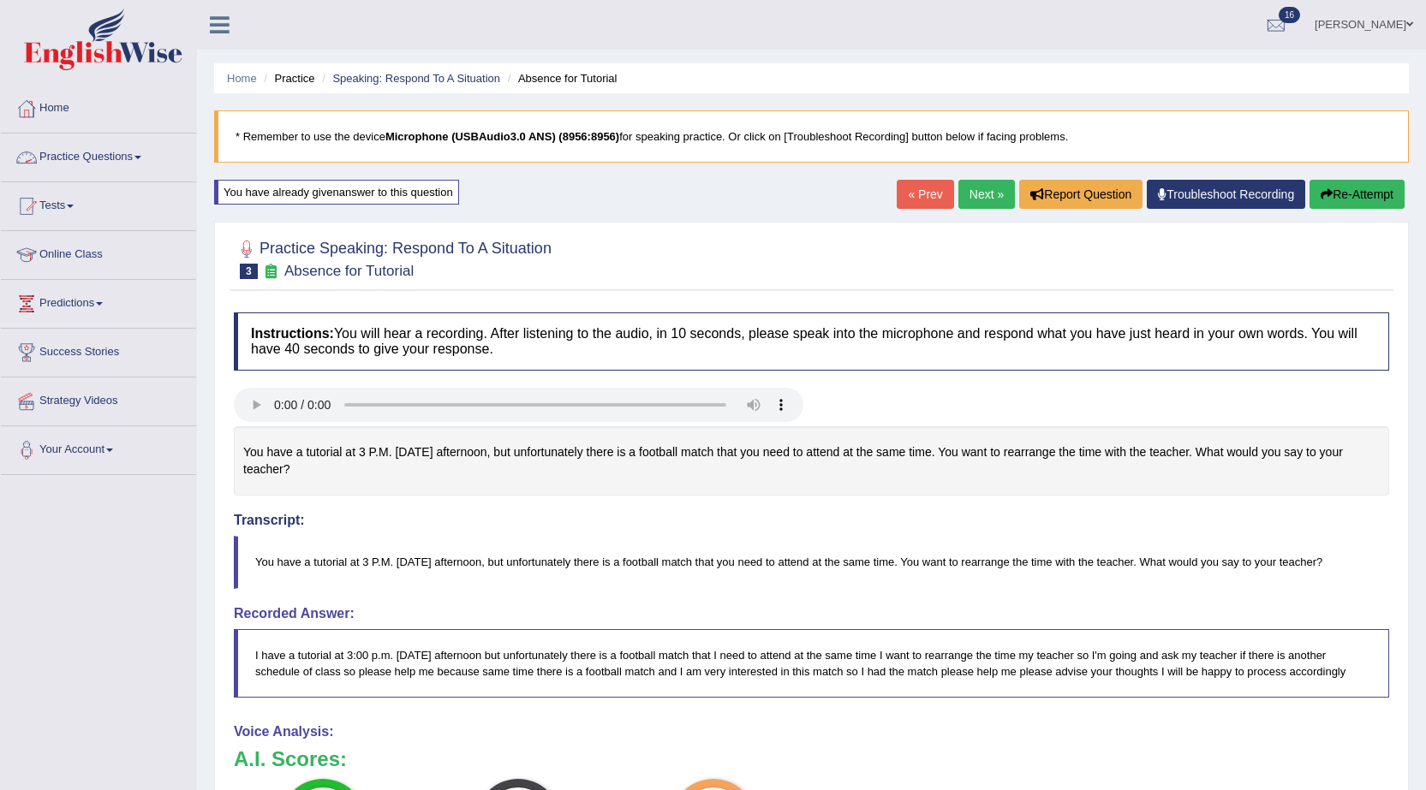
click at [109, 152] on link "Practice Questions" at bounding box center [98, 155] width 195 height 43
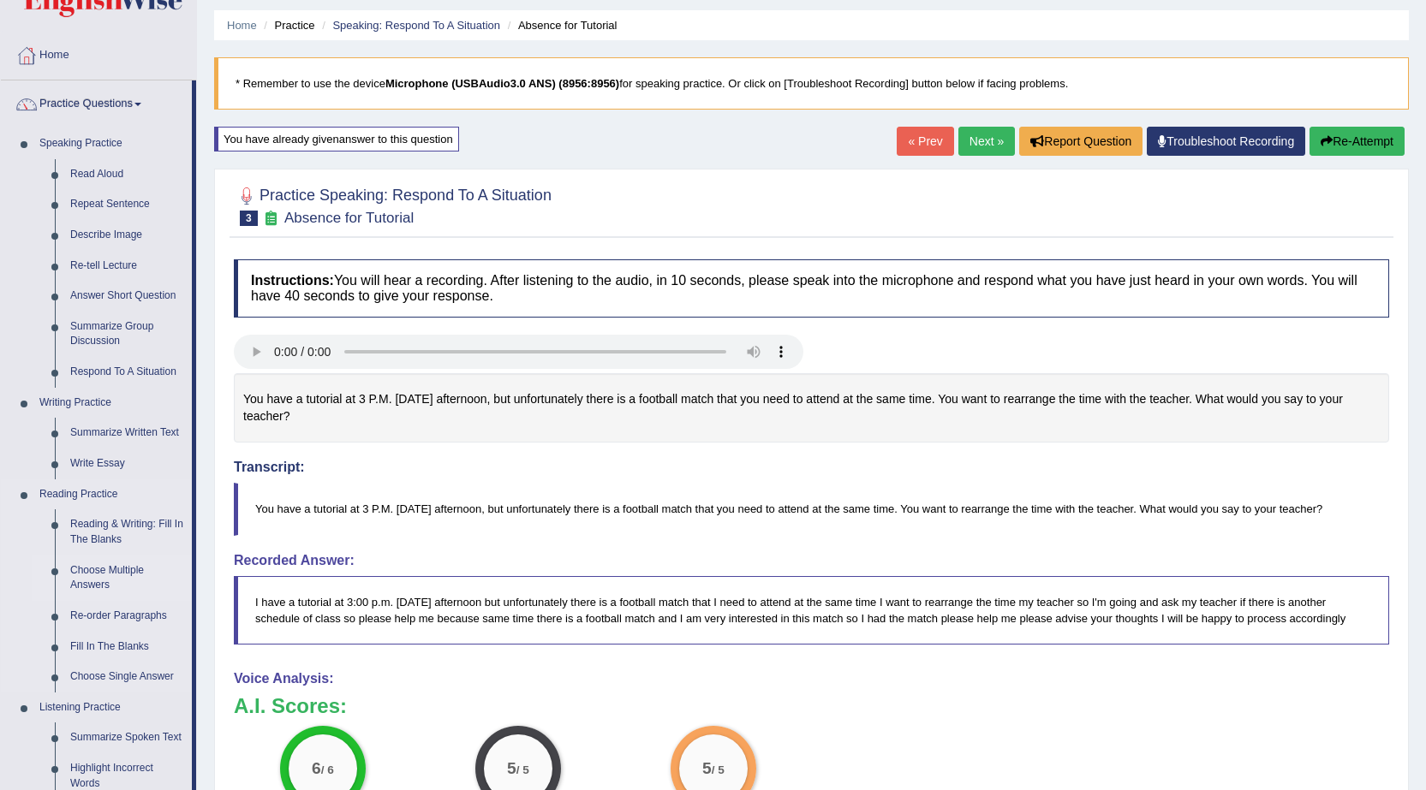
scroll to position [171, 0]
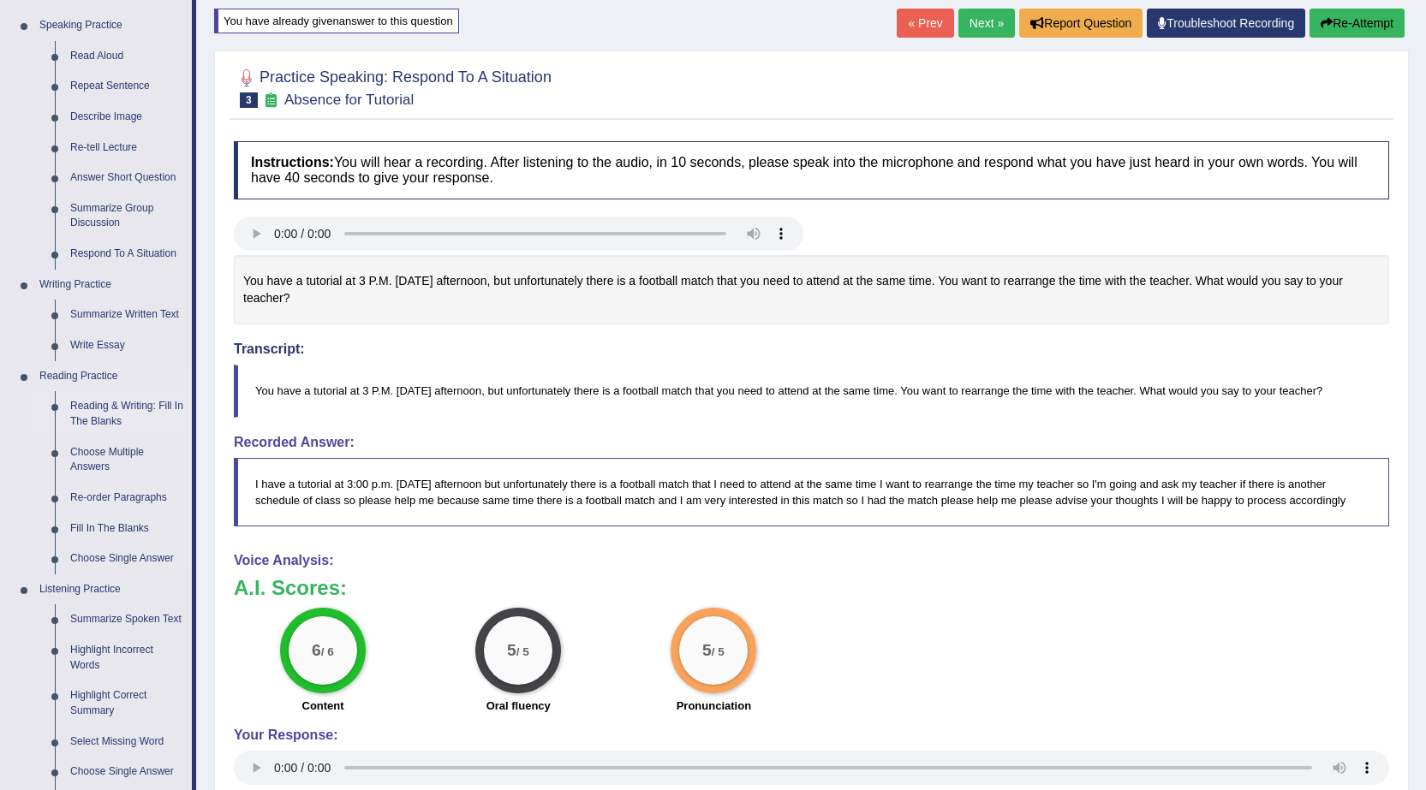
click at [99, 411] on link "Reading & Writing: Fill In The Blanks" at bounding box center [127, 413] width 129 height 45
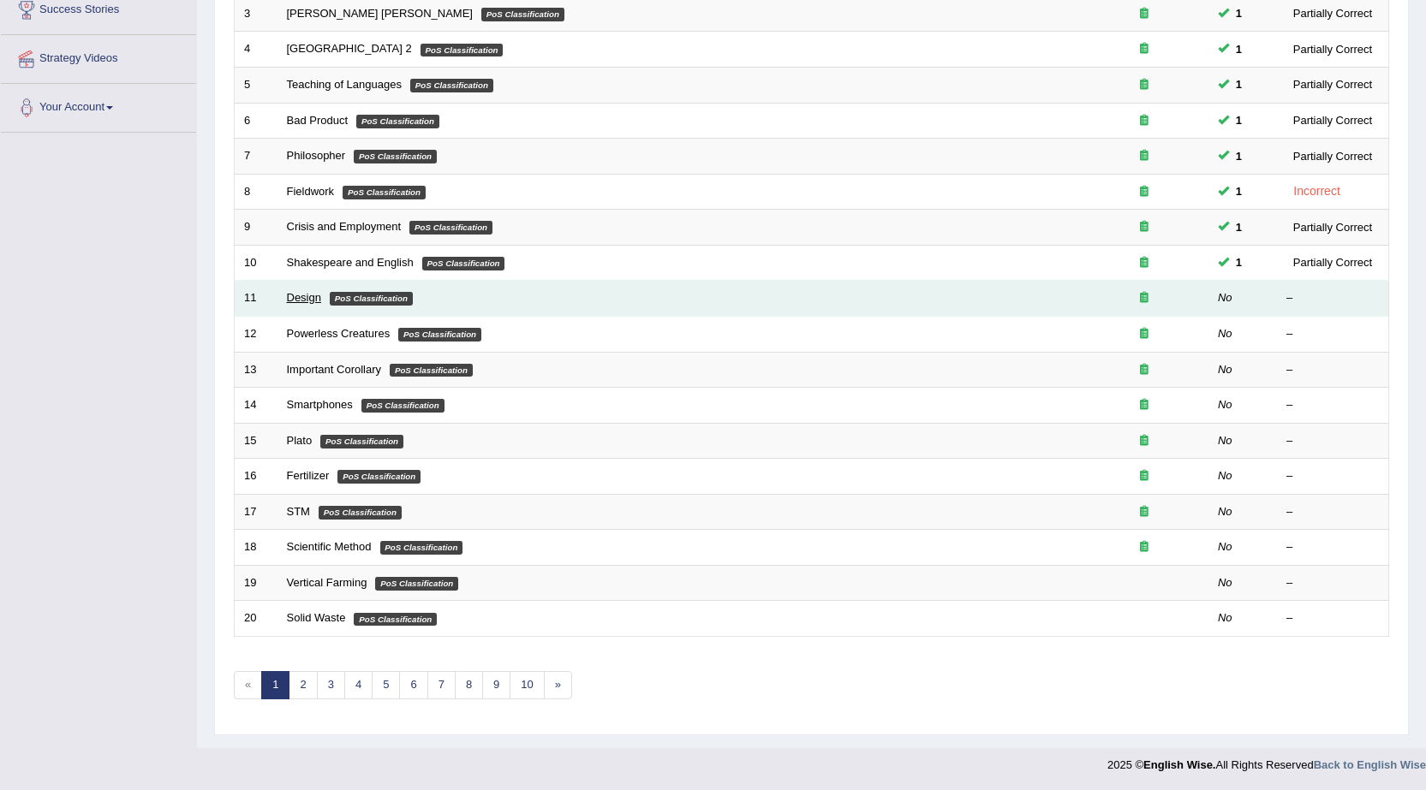
click at [307, 303] on link "Design" at bounding box center [304, 297] width 34 height 13
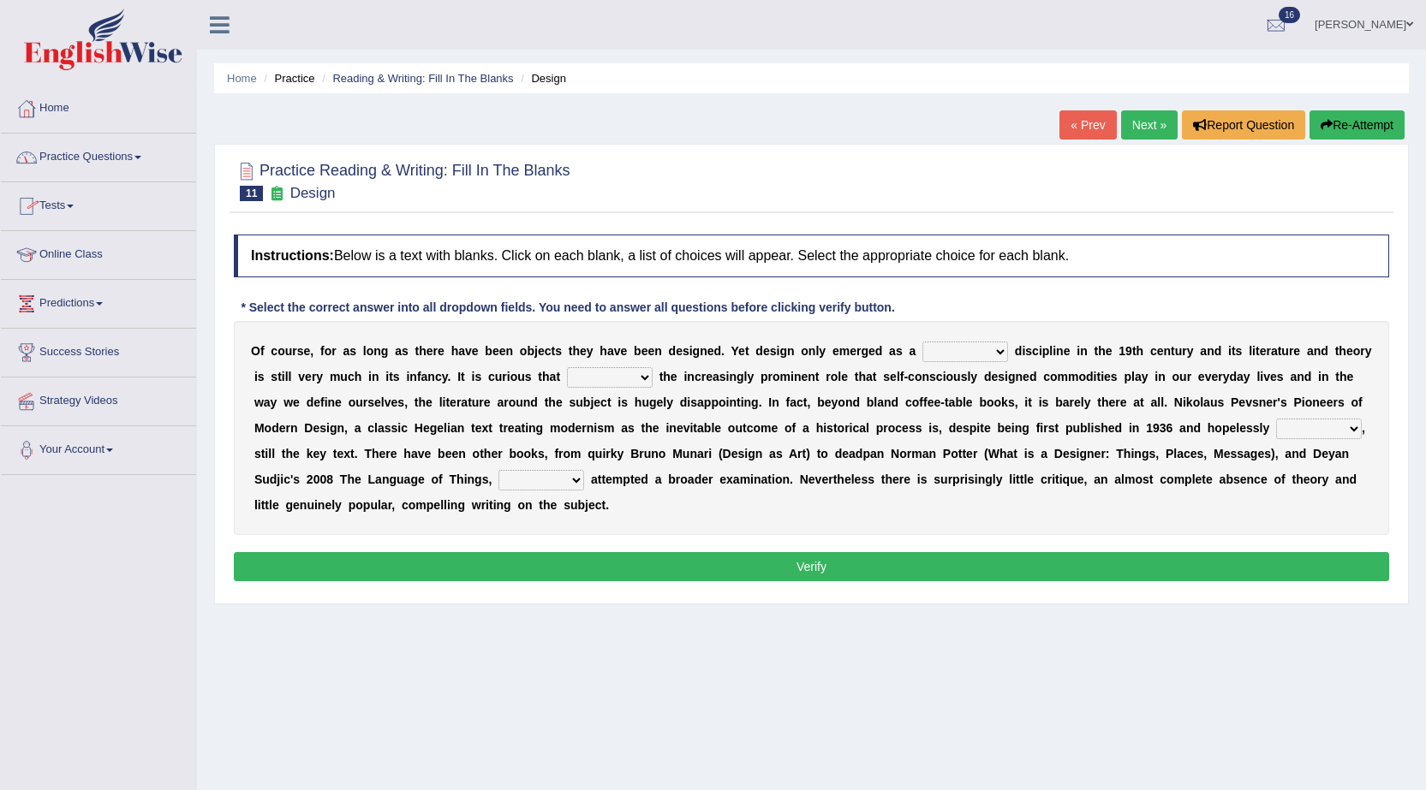
click at [94, 157] on link "Practice Questions" at bounding box center [98, 155] width 195 height 43
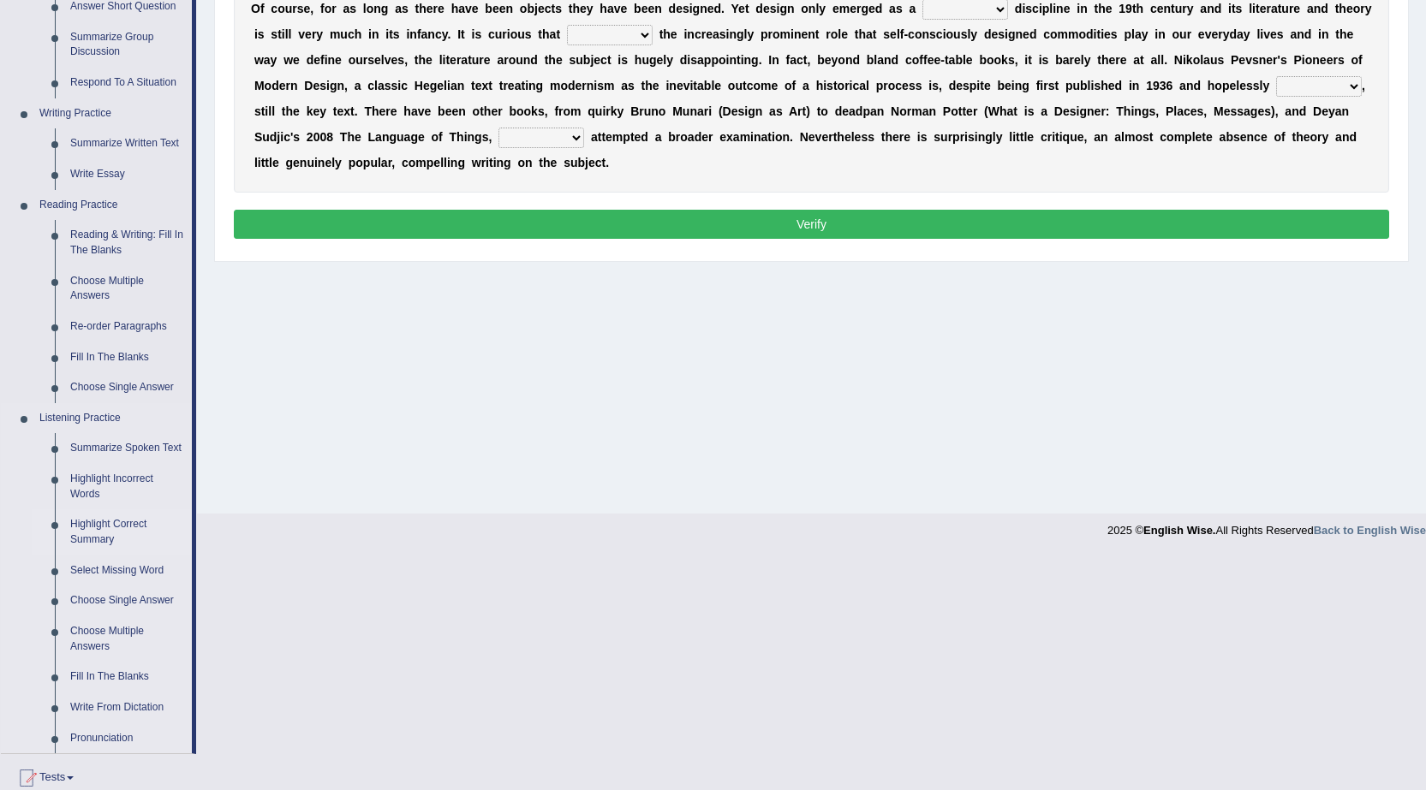
scroll to position [599, 0]
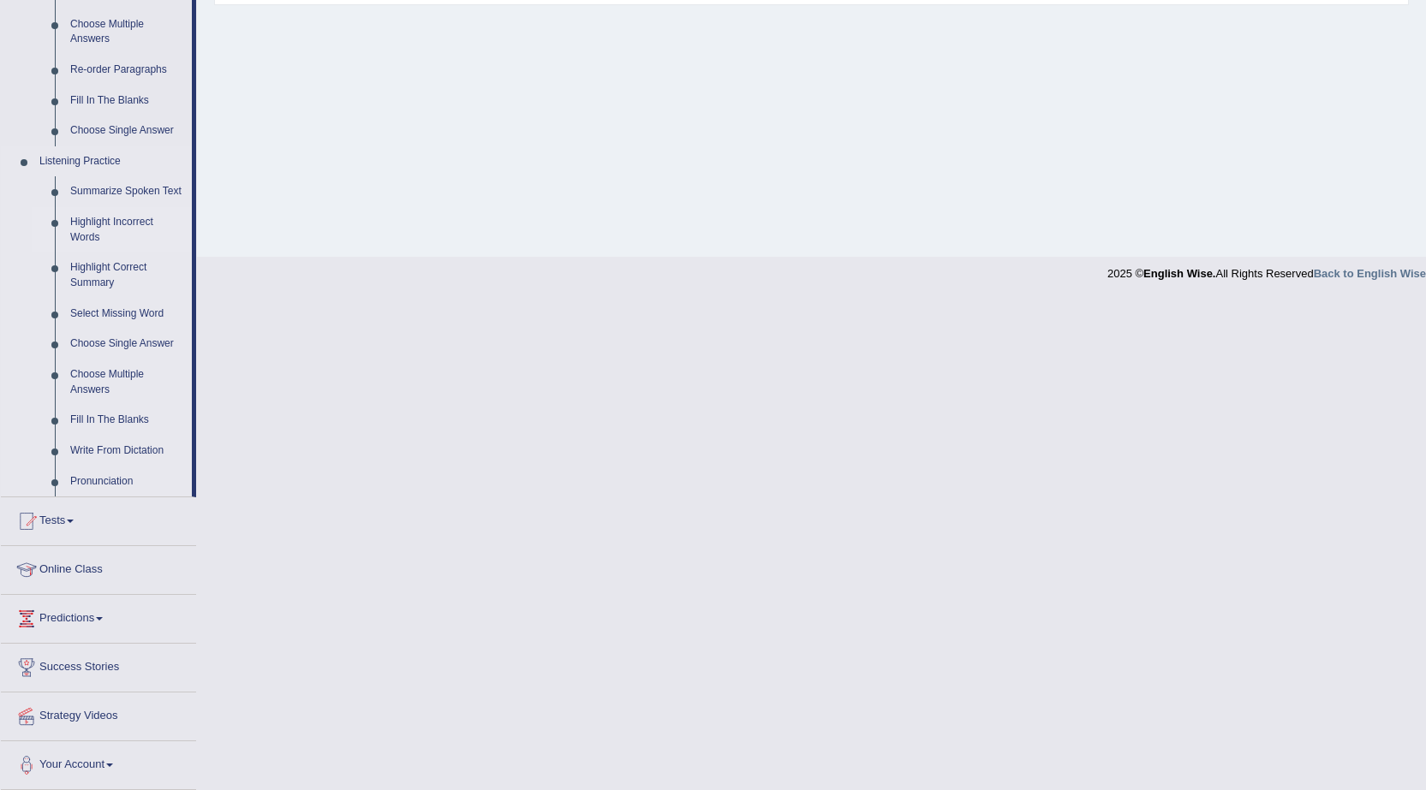
click at [94, 218] on link "Highlight Incorrect Words" at bounding box center [127, 229] width 129 height 45
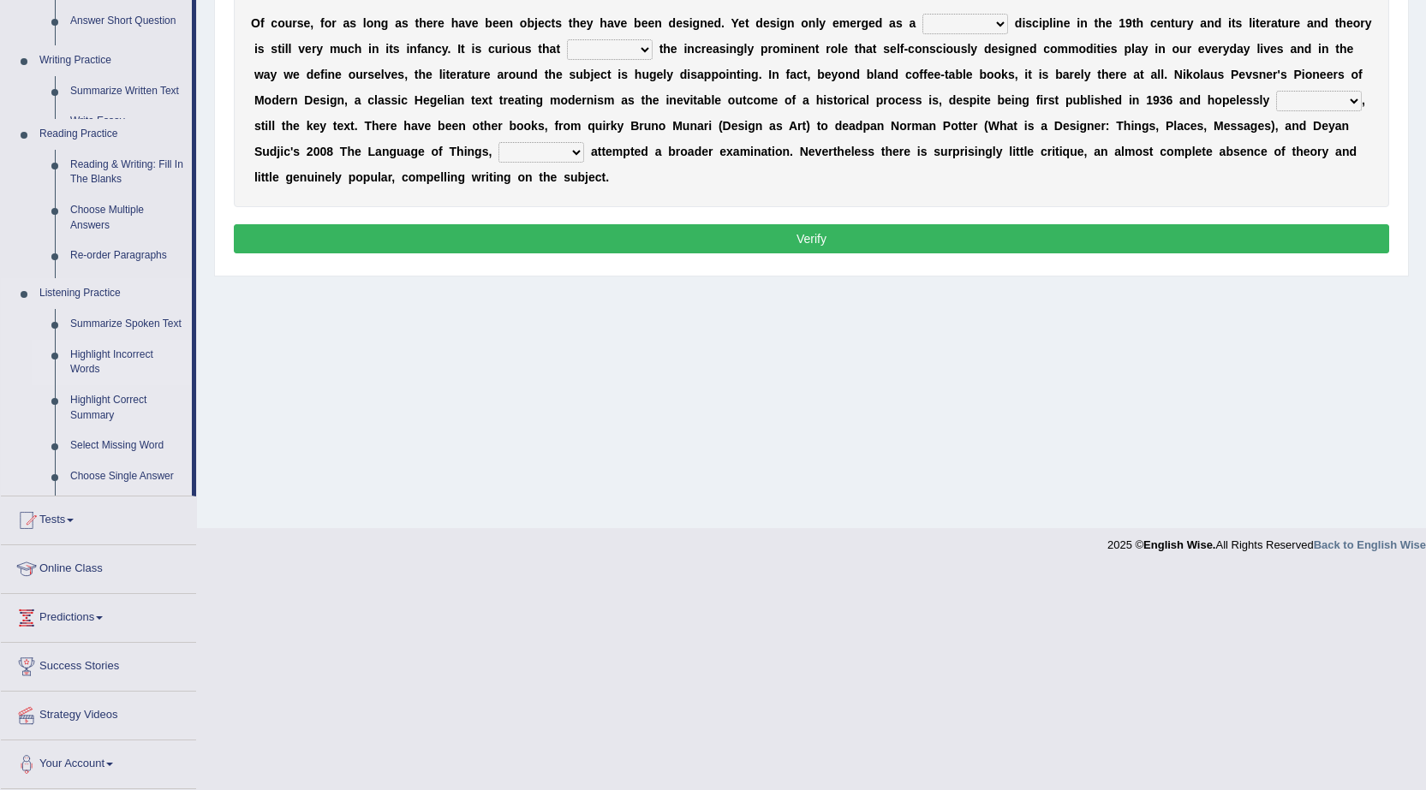
scroll to position [109, 0]
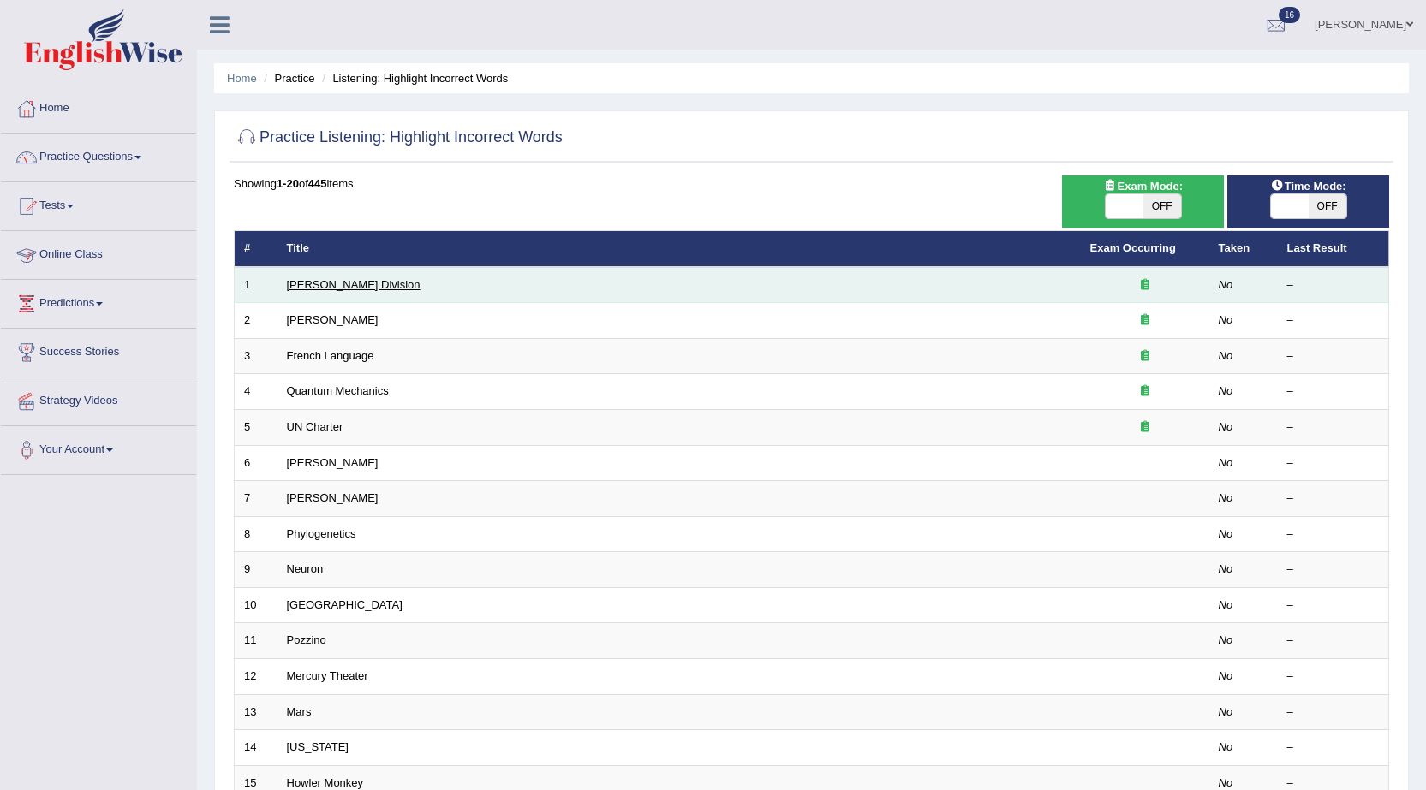
click at [334, 284] on link "[PERSON_NAME] Division" at bounding box center [354, 284] width 134 height 13
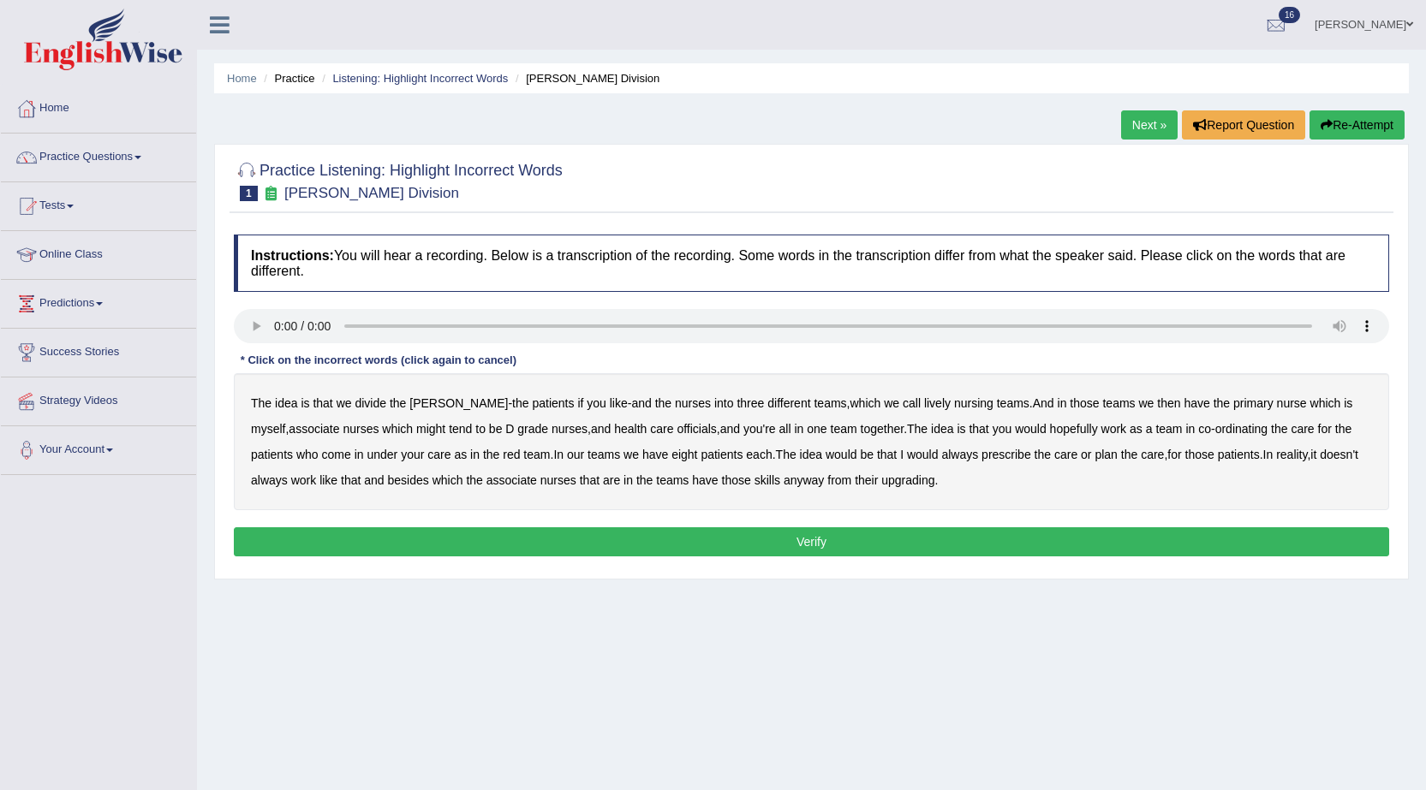
click at [427, 403] on b "ward" at bounding box center [458, 404] width 98 height 14
click at [924, 406] on b "lively" at bounding box center [937, 404] width 27 height 14
click at [954, 403] on b "nursing" at bounding box center [973, 404] width 39 height 14
click at [924, 403] on b "lively" at bounding box center [937, 404] width 27 height 14
drag, startPoint x: 1365, startPoint y: 126, endPoint x: 1363, endPoint y: 110, distance: 16.5
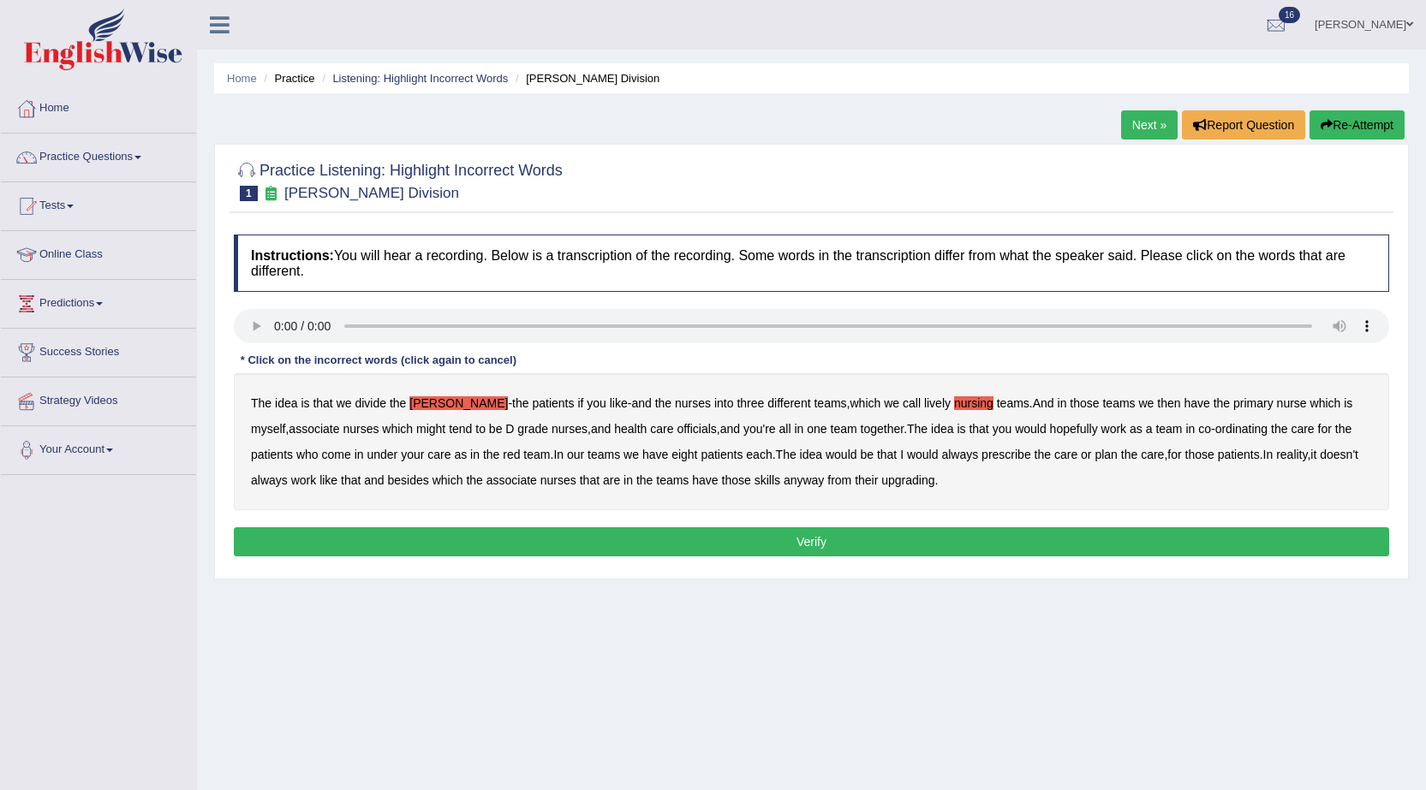
click at [1364, 126] on button "Re-Attempt" at bounding box center [1356, 124] width 95 height 29
click at [924, 408] on b "lively" at bounding box center [937, 404] width 27 height 14
click at [285, 422] on b "myself" at bounding box center [268, 429] width 34 height 14
click at [343, 457] on b "come" at bounding box center [336, 455] width 29 height 14
click at [974, 456] on b "always" at bounding box center [959, 455] width 37 height 14
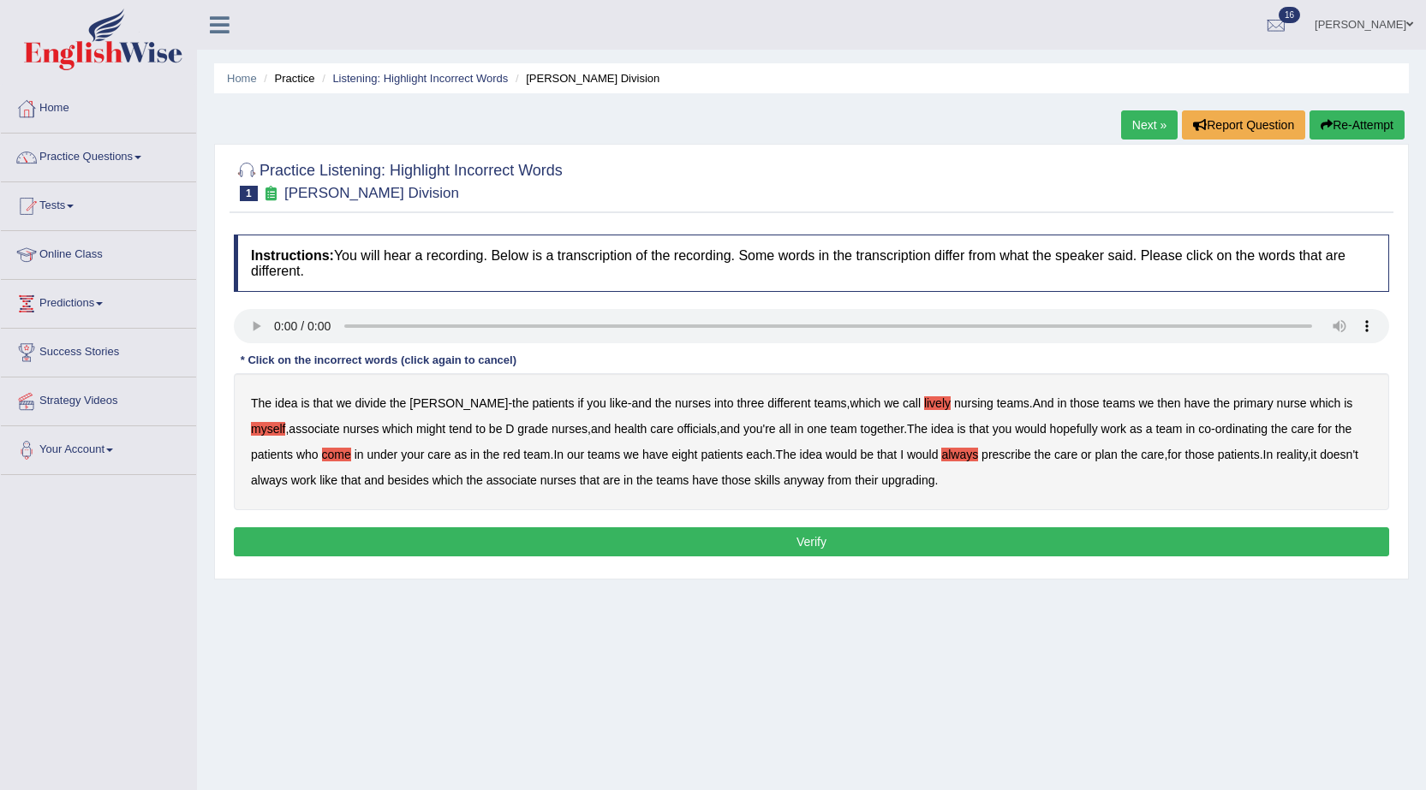
click at [751, 480] on b "those" at bounding box center [736, 481] width 29 height 14
click at [926, 480] on b "upgrading" at bounding box center [907, 481] width 53 height 14
click at [848, 537] on button "Verify" at bounding box center [811, 542] width 1155 height 29
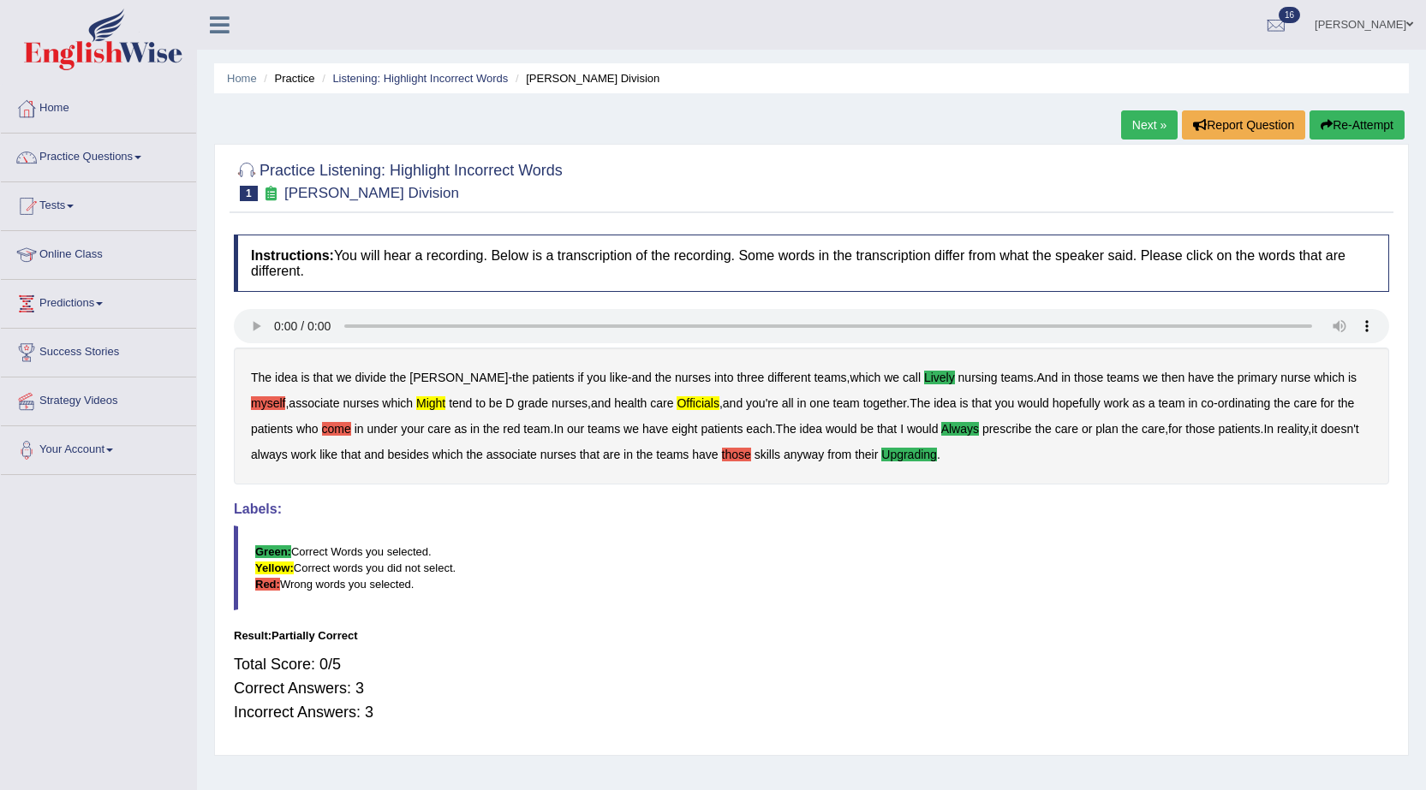
click at [1131, 127] on link "Next »" at bounding box center [1149, 124] width 57 height 29
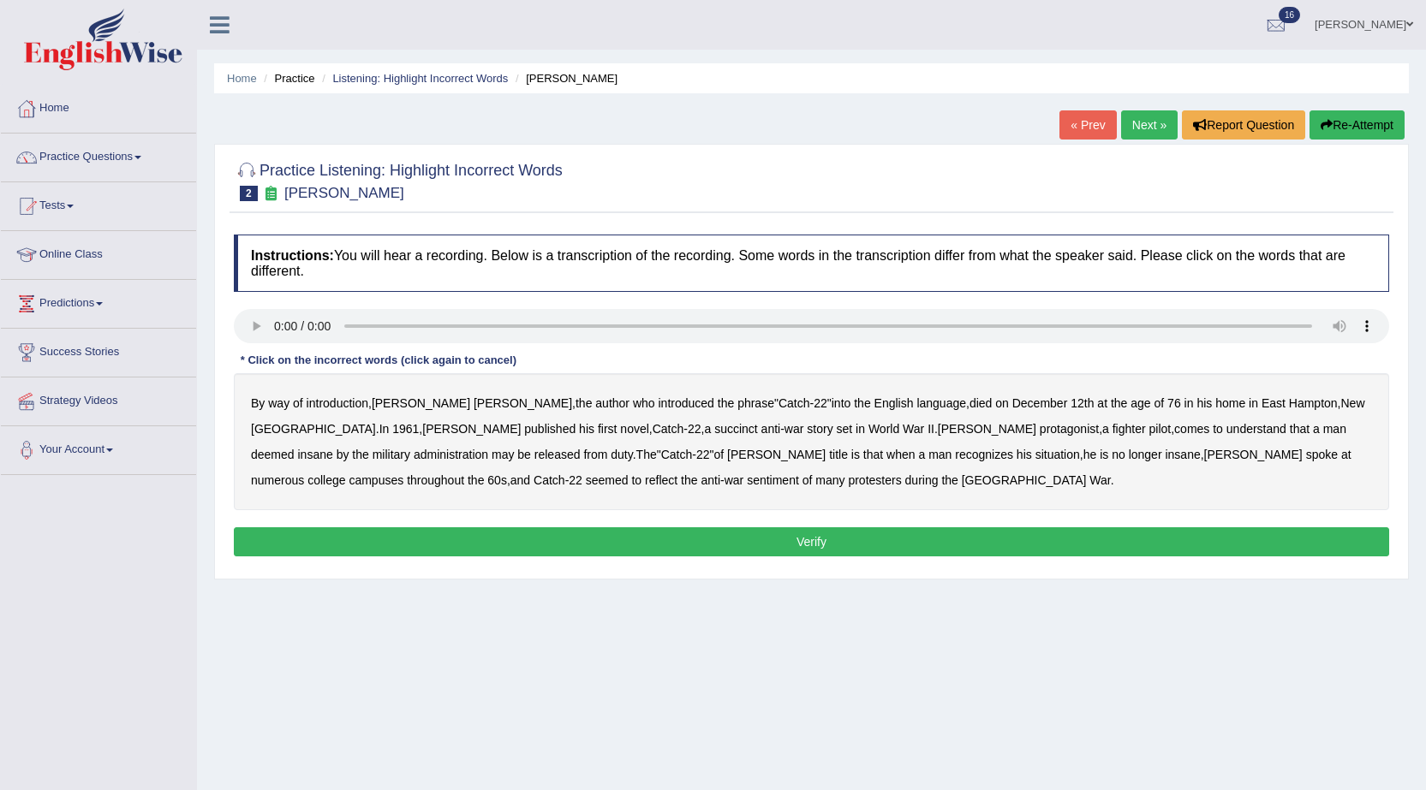
click at [714, 431] on b "succinct" at bounding box center [736, 429] width 44 height 14
click at [488, 448] on b "administration" at bounding box center [451, 455] width 75 height 14
click at [1035, 459] on b "situation" at bounding box center [1057, 455] width 45 height 14
click at [677, 474] on b "reflect" at bounding box center [661, 481] width 33 height 14
click at [731, 539] on button "Verify" at bounding box center [811, 542] width 1155 height 29
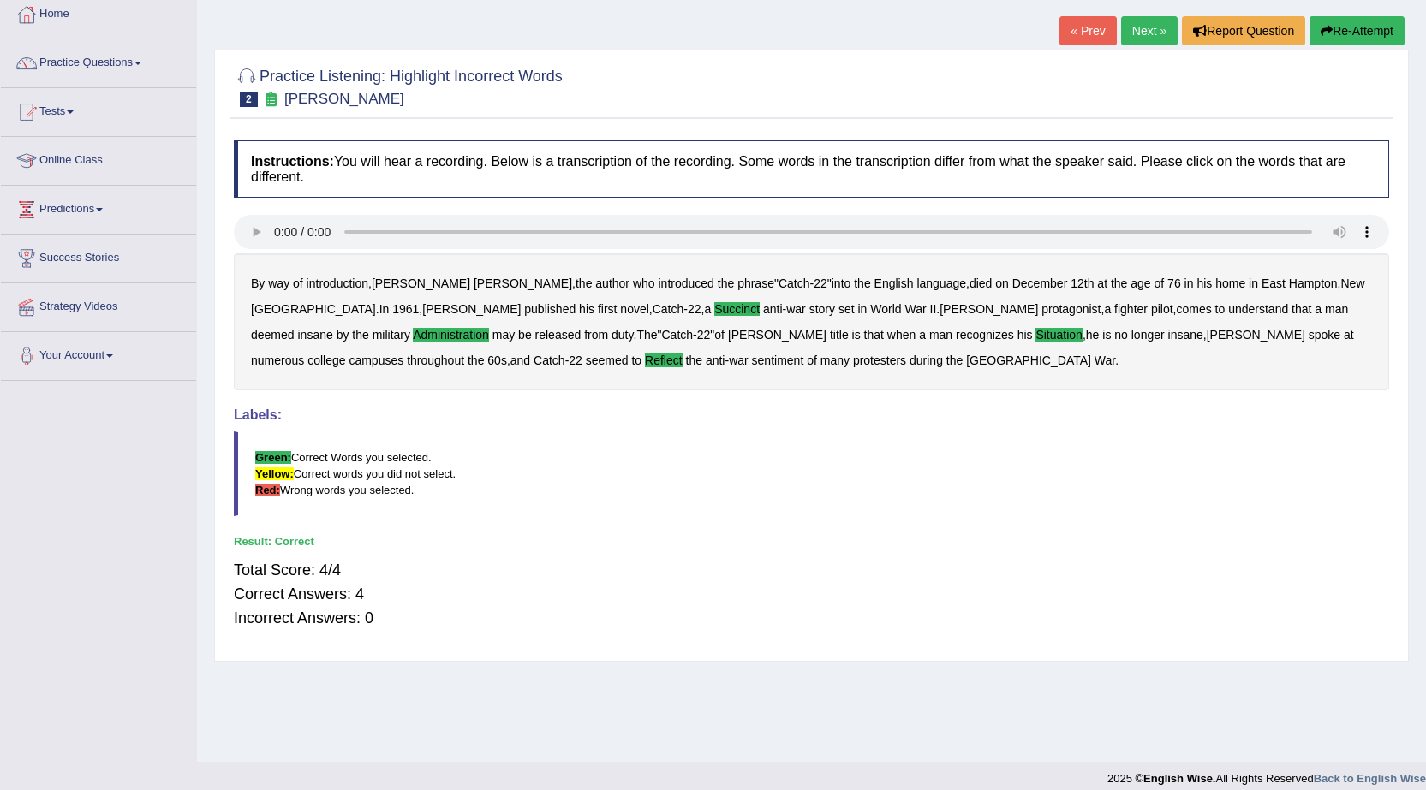
scroll to position [109, 0]
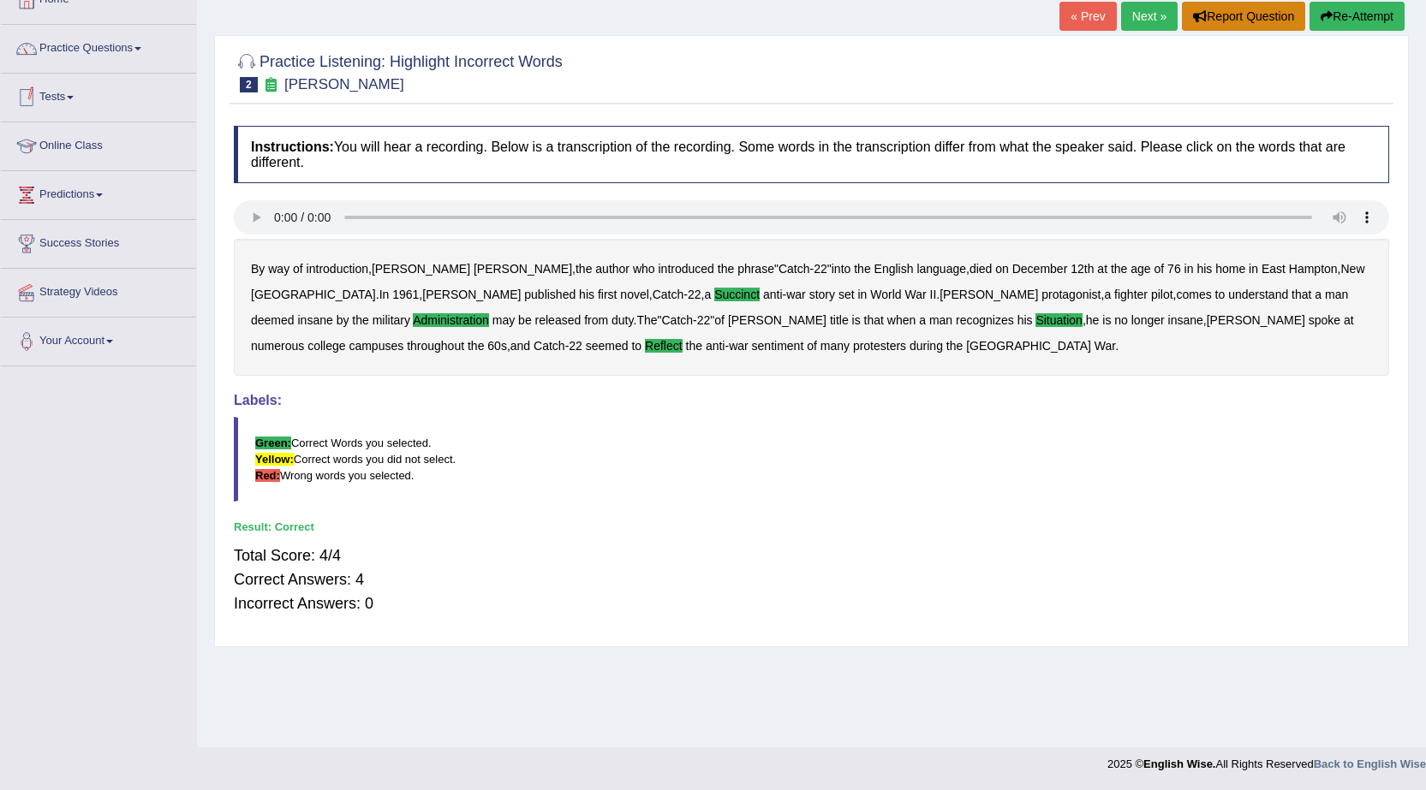
drag, startPoint x: 1181, startPoint y: 3, endPoint x: 1172, endPoint y: 9, distance: 11.6
click at [1182, 9] on button "Report Question" at bounding box center [1243, 16] width 123 height 29
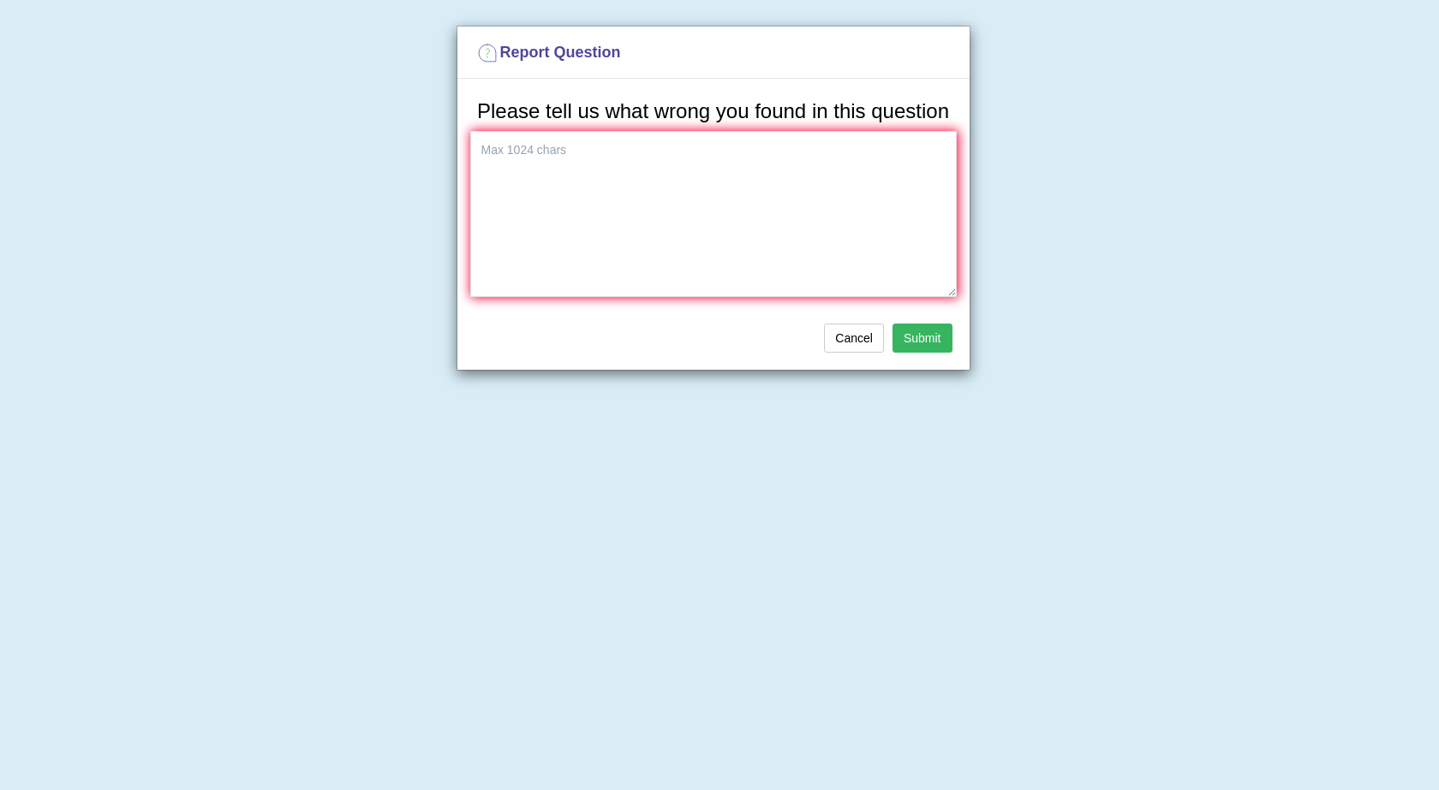
click at [1160, 13] on div "Report Question Please tell us what wrong you found in this question Cancel Sub…" at bounding box center [719, 395] width 1439 height 790
click at [861, 345] on button "Cancel" at bounding box center [854, 338] width 60 height 29
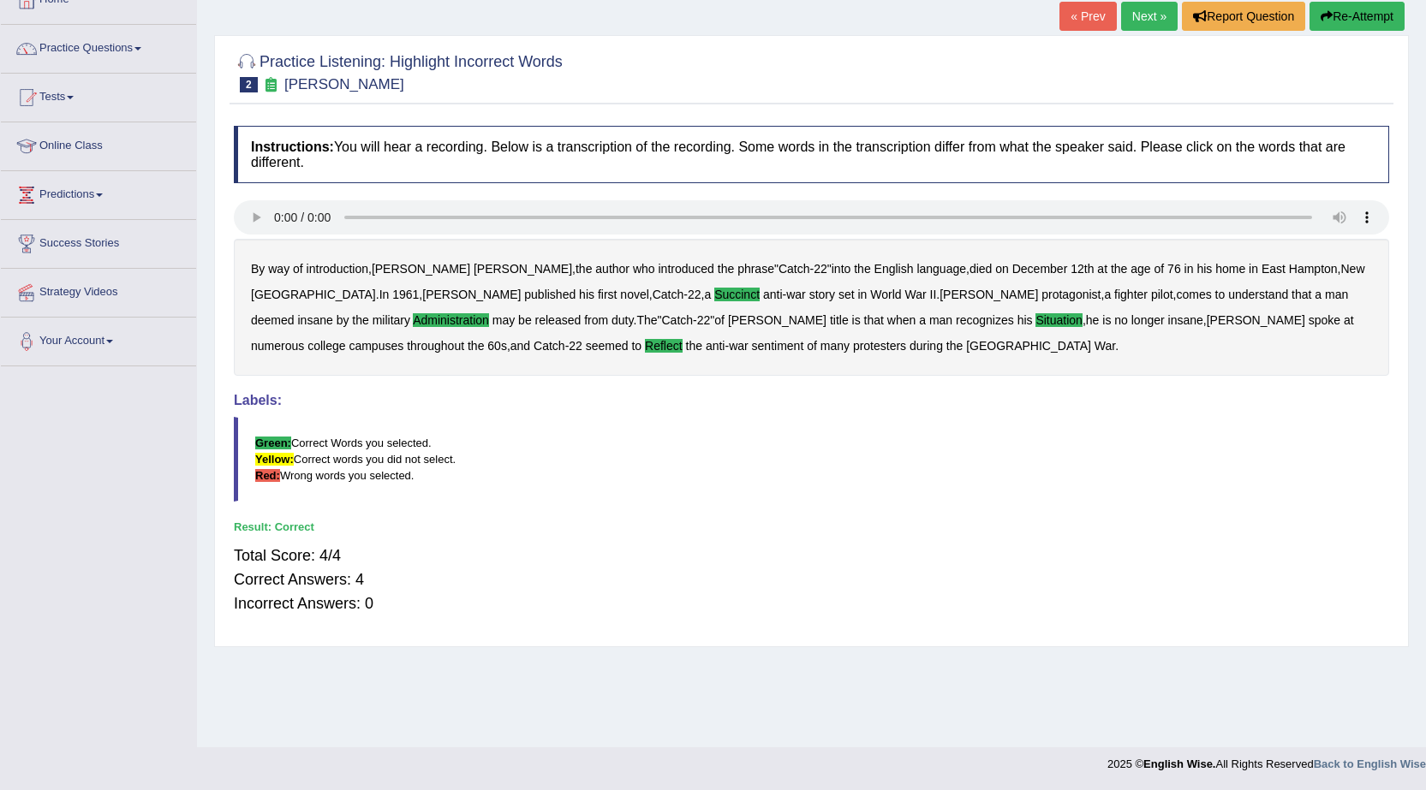
click at [1142, 21] on link "Next »" at bounding box center [1149, 16] width 57 height 29
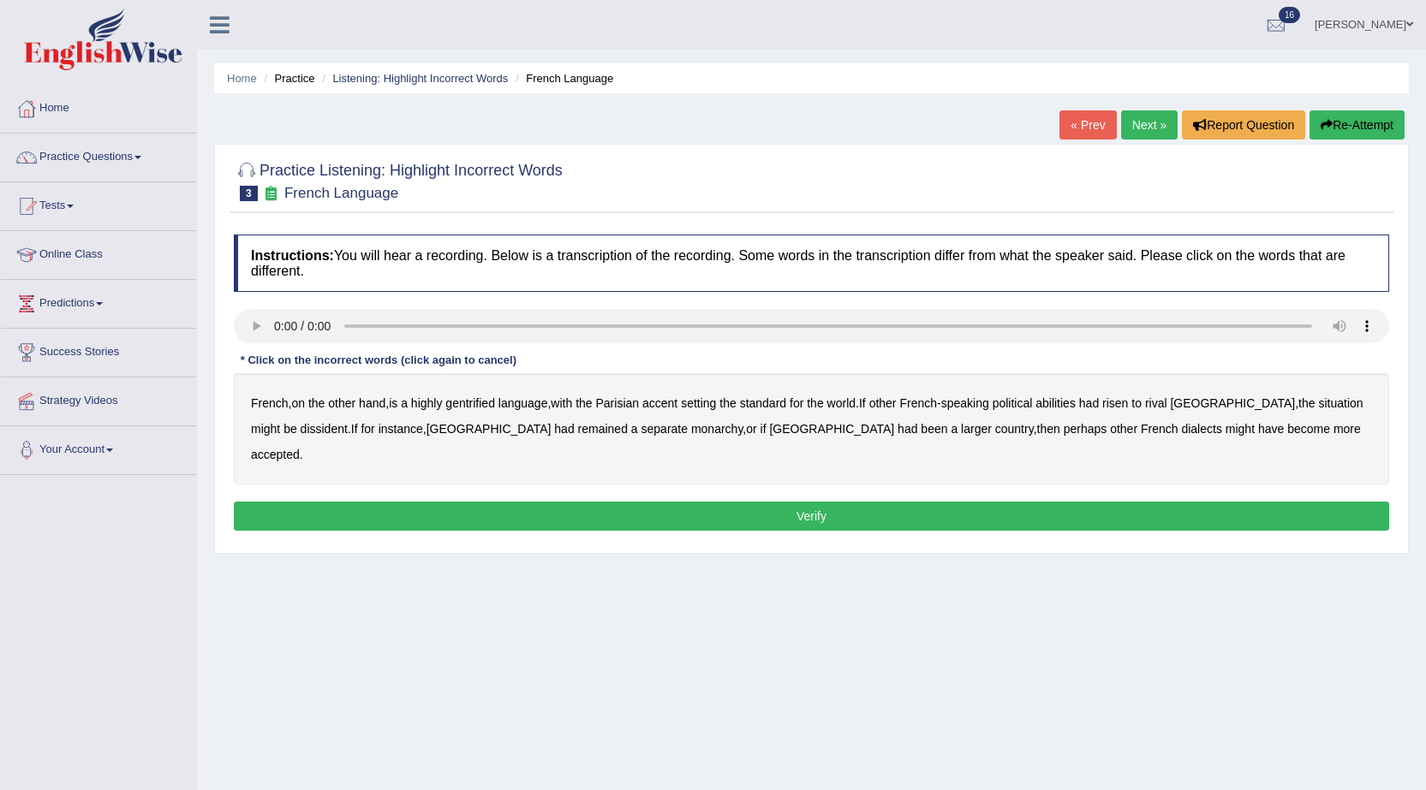
click at [488, 405] on b "gentrified" at bounding box center [470, 404] width 50 height 14
click at [1076, 407] on b "abilities" at bounding box center [1055, 404] width 40 height 14
click at [301, 431] on b "dissident" at bounding box center [324, 429] width 47 height 14
click at [691, 429] on b "monarchy" at bounding box center [716, 429] width 51 height 14
click at [1146, 502] on button "Verify" at bounding box center [811, 516] width 1155 height 29
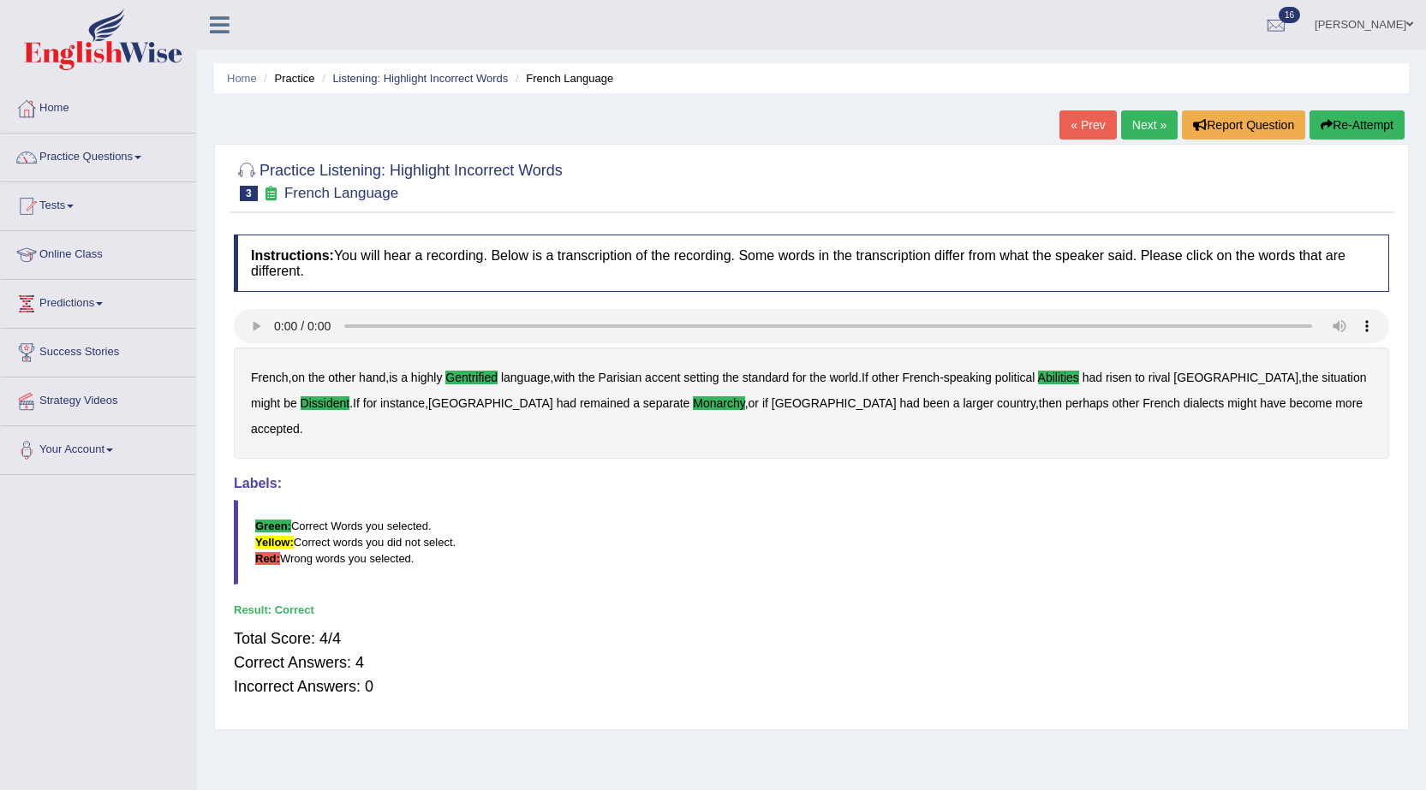
click at [1144, 122] on link "Next »" at bounding box center [1149, 124] width 57 height 29
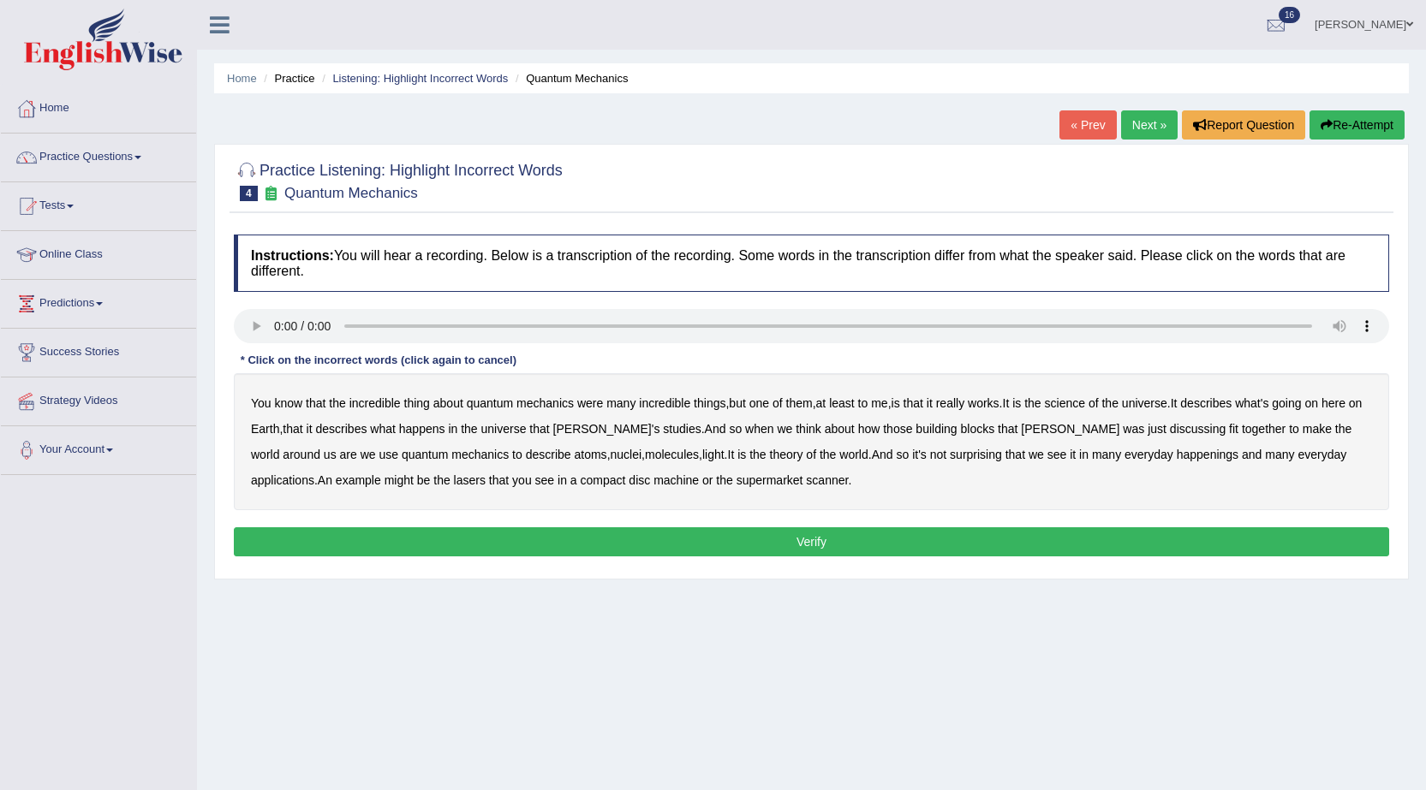
click at [1085, 406] on b "science" at bounding box center [1065, 404] width 40 height 14
click at [1177, 457] on b "happenings" at bounding box center [1208, 455] width 62 height 14
click at [653, 481] on b "machine" at bounding box center [675, 481] width 45 height 14
click at [724, 535] on button "Verify" at bounding box center [811, 542] width 1155 height 29
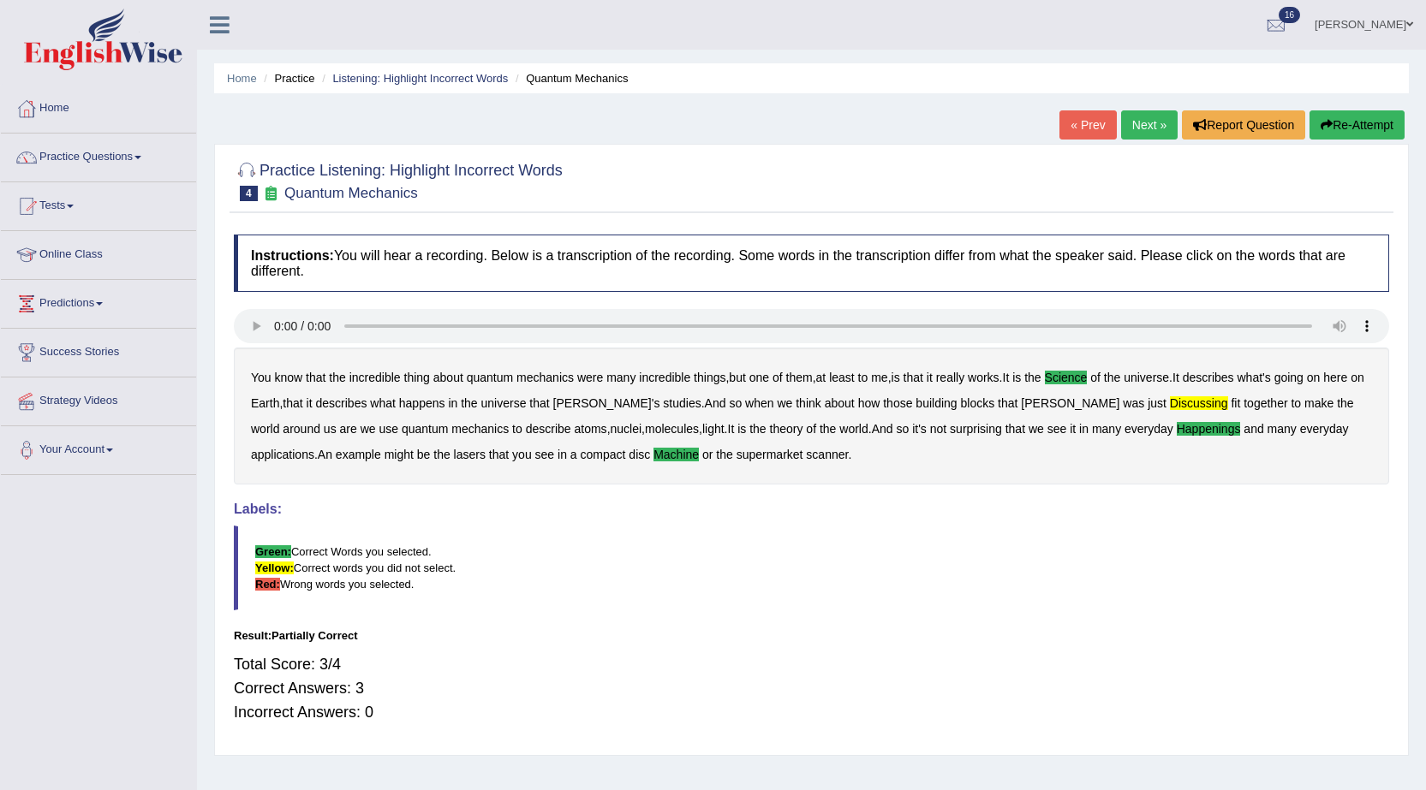
click at [1150, 127] on link "Next »" at bounding box center [1149, 124] width 57 height 29
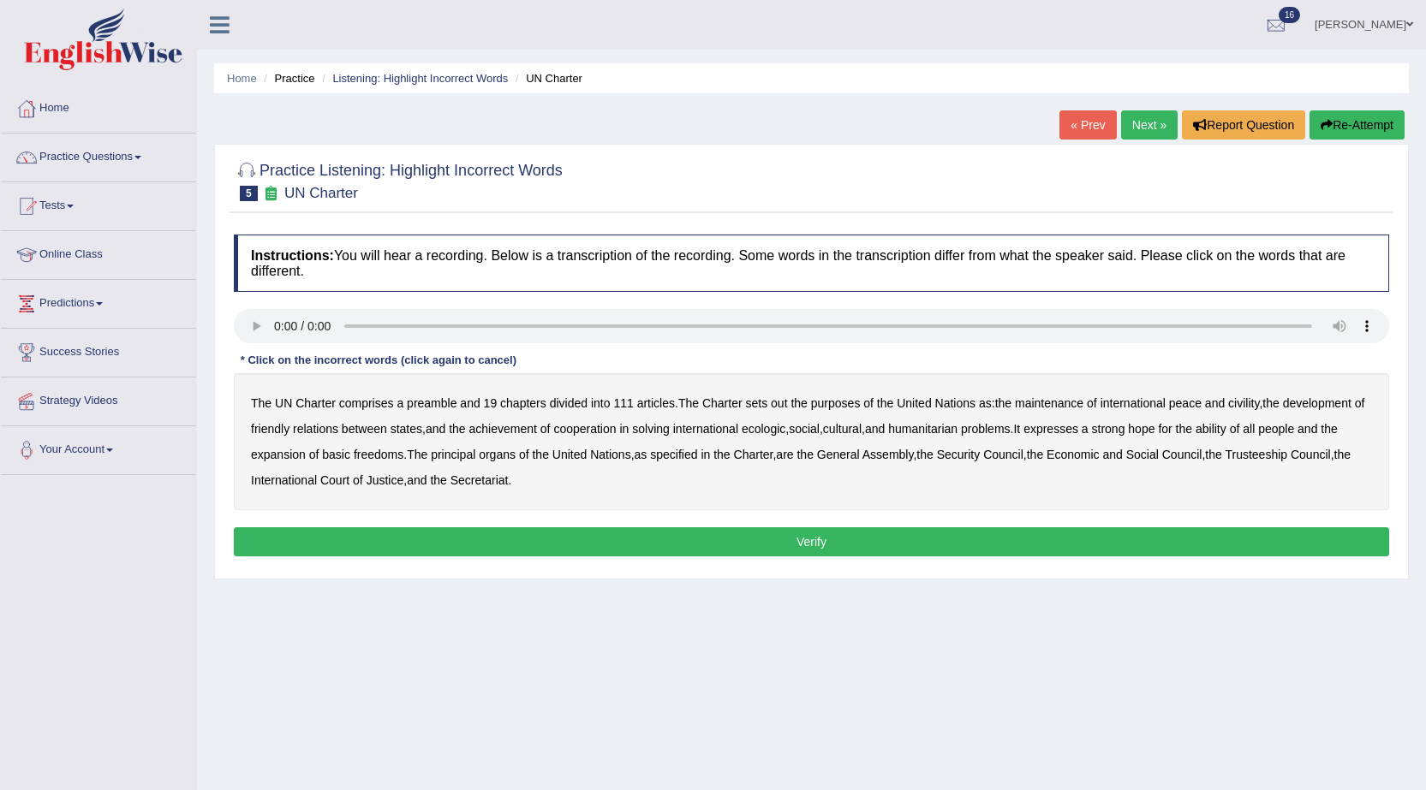
click at [1259, 405] on b "civility" at bounding box center [1243, 404] width 31 height 14
click at [785, 432] on b "ecologic" at bounding box center [764, 429] width 44 height 14
click at [1226, 431] on b "ability" at bounding box center [1211, 429] width 31 height 14
click at [576, 539] on button "Verify" at bounding box center [811, 542] width 1155 height 29
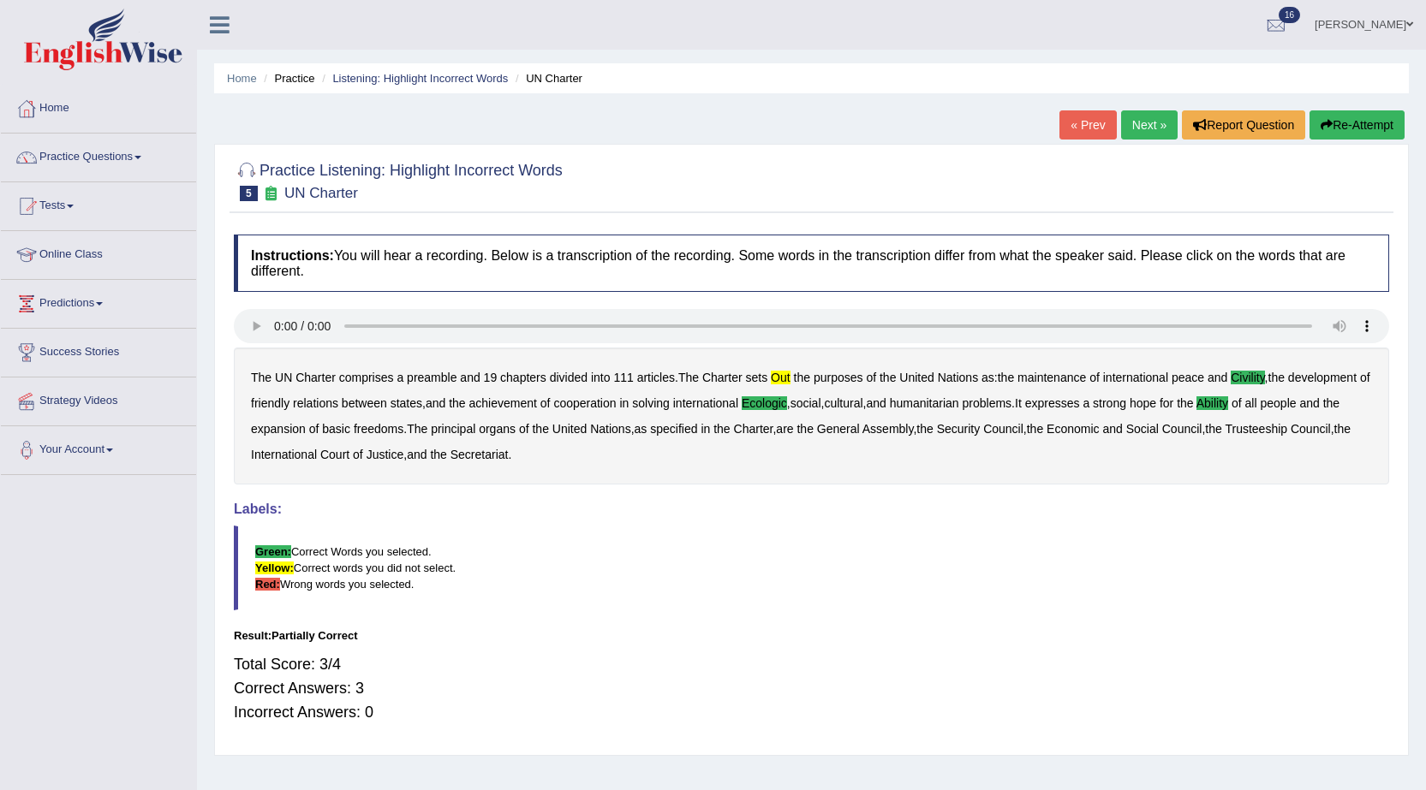
click at [1139, 125] on link "Next »" at bounding box center [1149, 124] width 57 height 29
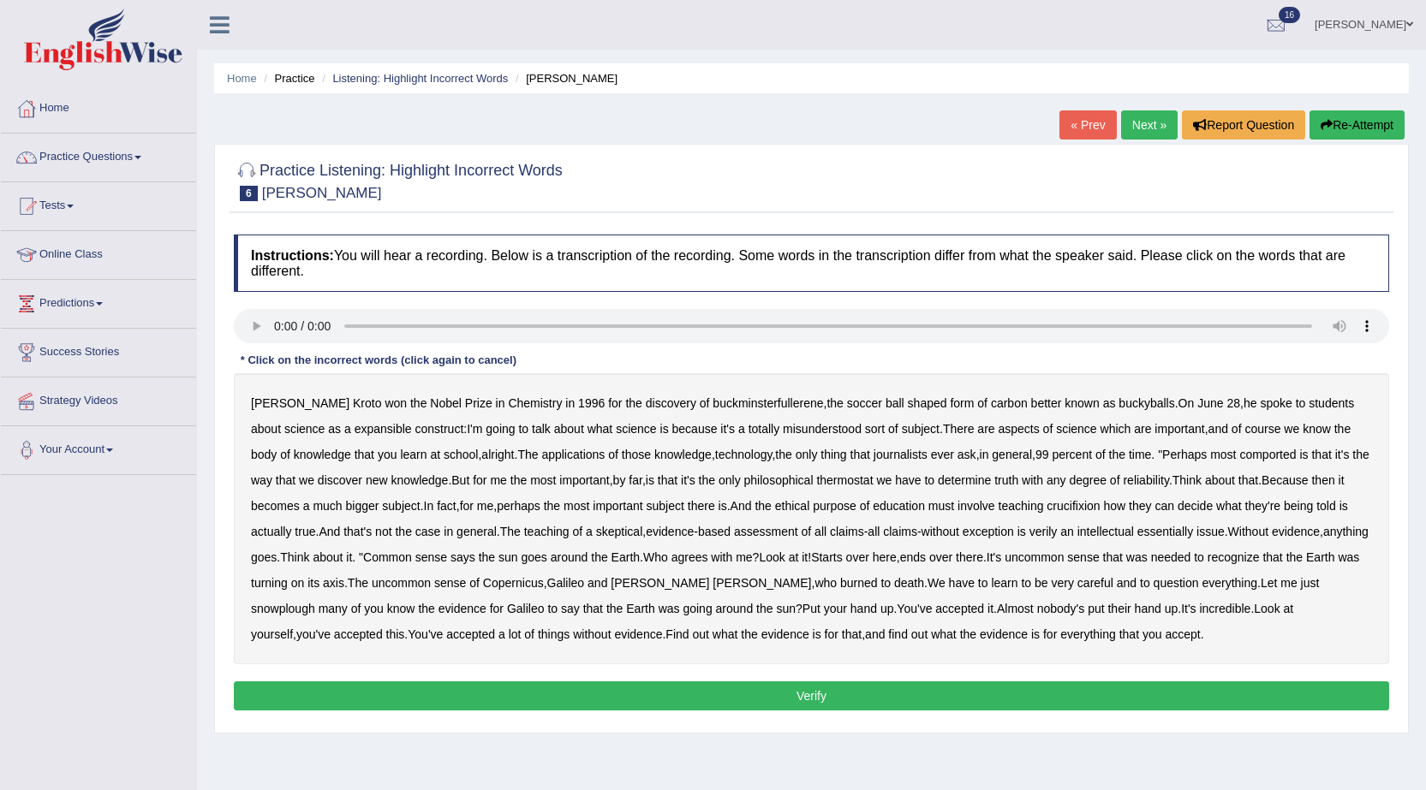
click at [367, 431] on b "expansible" at bounding box center [383, 429] width 57 height 14
click at [1263, 458] on b "comported" at bounding box center [1267, 455] width 57 height 14
click at [840, 477] on b "thermostat" at bounding box center [844, 481] width 57 height 14
click at [1090, 505] on b "crucifixion" at bounding box center [1073, 506] width 53 height 14
click at [1047, 532] on b "verily" at bounding box center [1043, 532] width 28 height 14
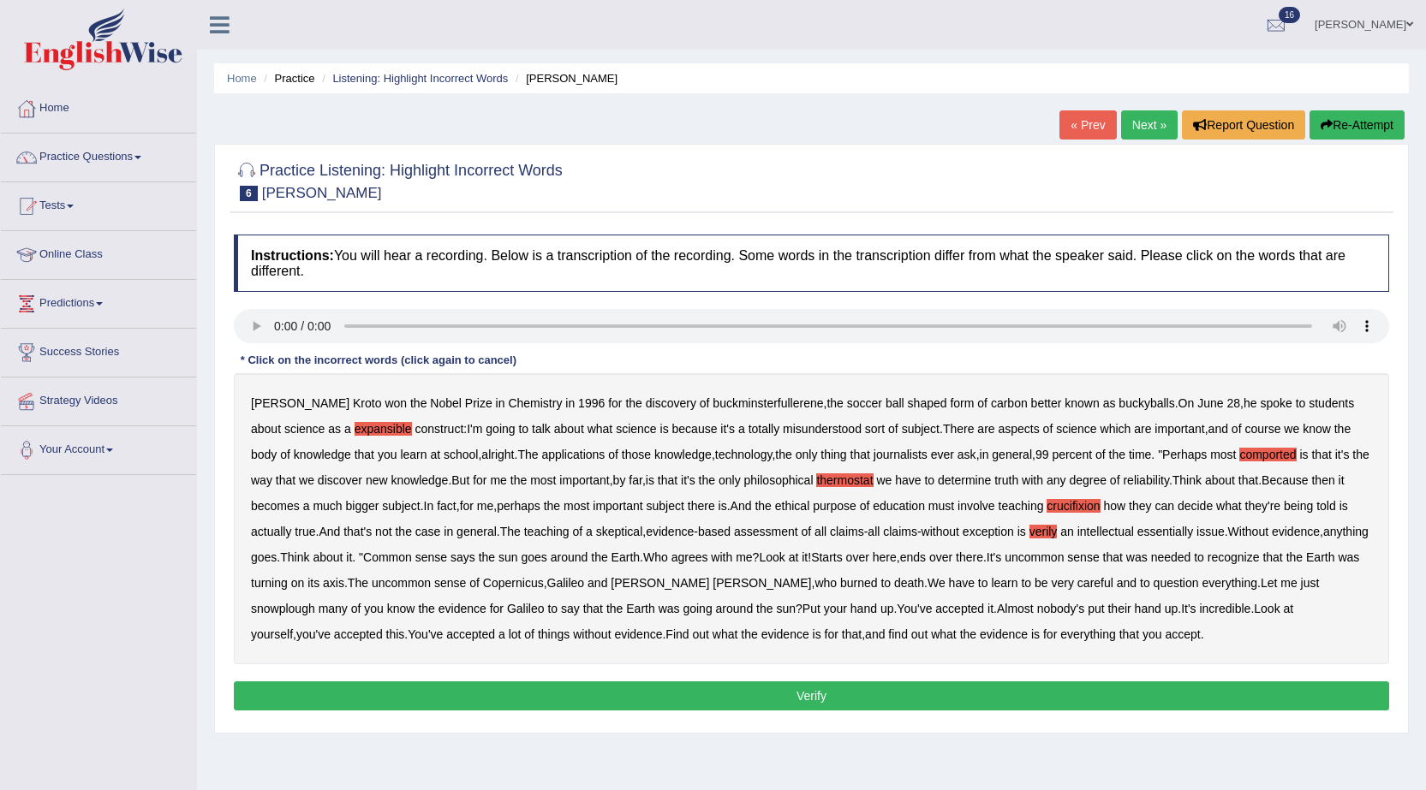
click at [315, 602] on b "snowplough" at bounding box center [283, 609] width 64 height 14
click at [767, 695] on button "Verify" at bounding box center [811, 696] width 1155 height 29
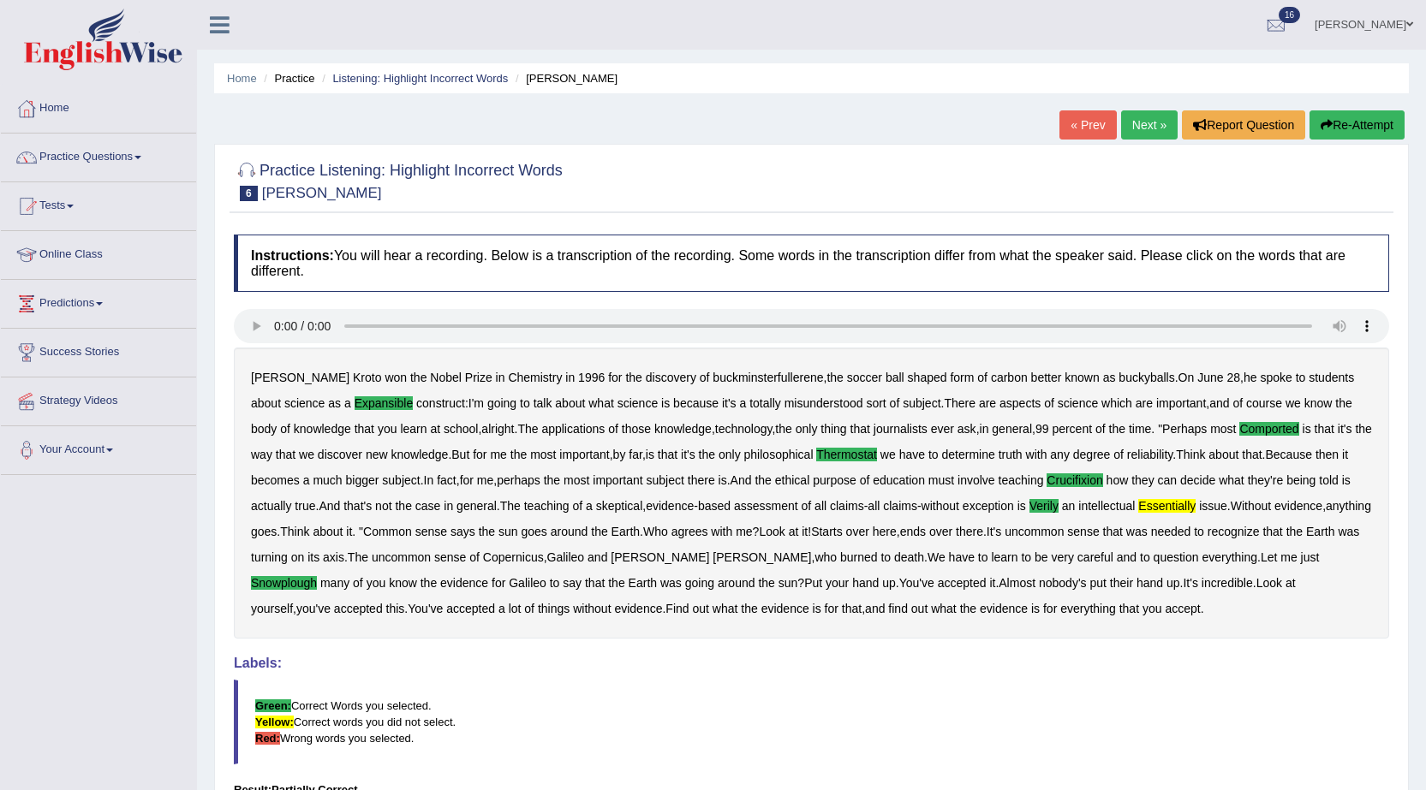
click at [1136, 133] on link "Next »" at bounding box center [1149, 124] width 57 height 29
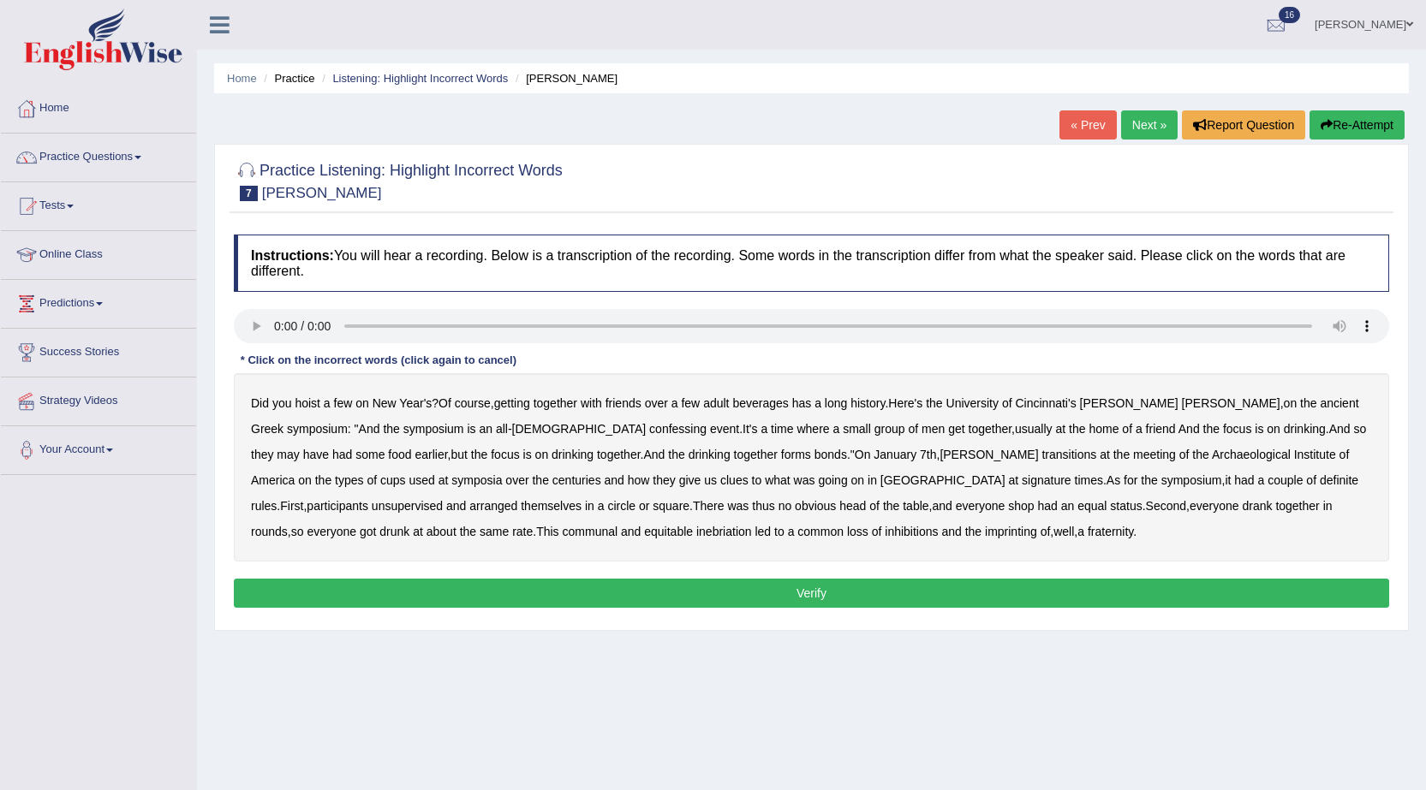
click at [649, 429] on b "confessing" at bounding box center [677, 429] width 57 height 14
click at [1041, 453] on b "transitions" at bounding box center [1068, 455] width 55 height 14
click at [552, 477] on b "centuries" at bounding box center [576, 481] width 49 height 14
click at [552, 474] on b "centuries" at bounding box center [576, 481] width 49 height 14
click at [1022, 483] on b "signature" at bounding box center [1047, 481] width 50 height 14
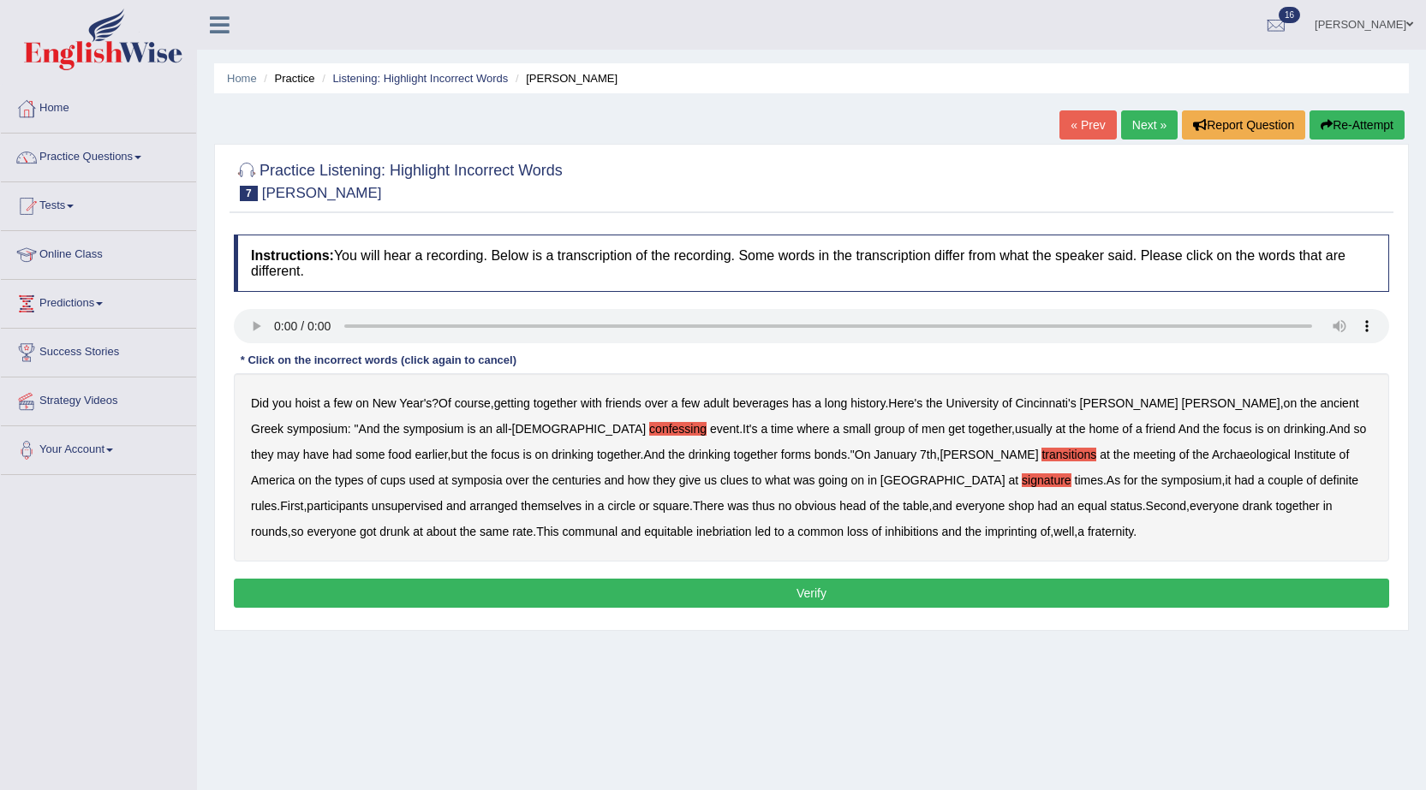
click at [443, 499] on b "unsupervised" at bounding box center [407, 506] width 71 height 14
click at [985, 528] on b "imprinting" at bounding box center [1011, 532] width 52 height 14
click at [787, 591] on button "Verify" at bounding box center [811, 593] width 1155 height 29
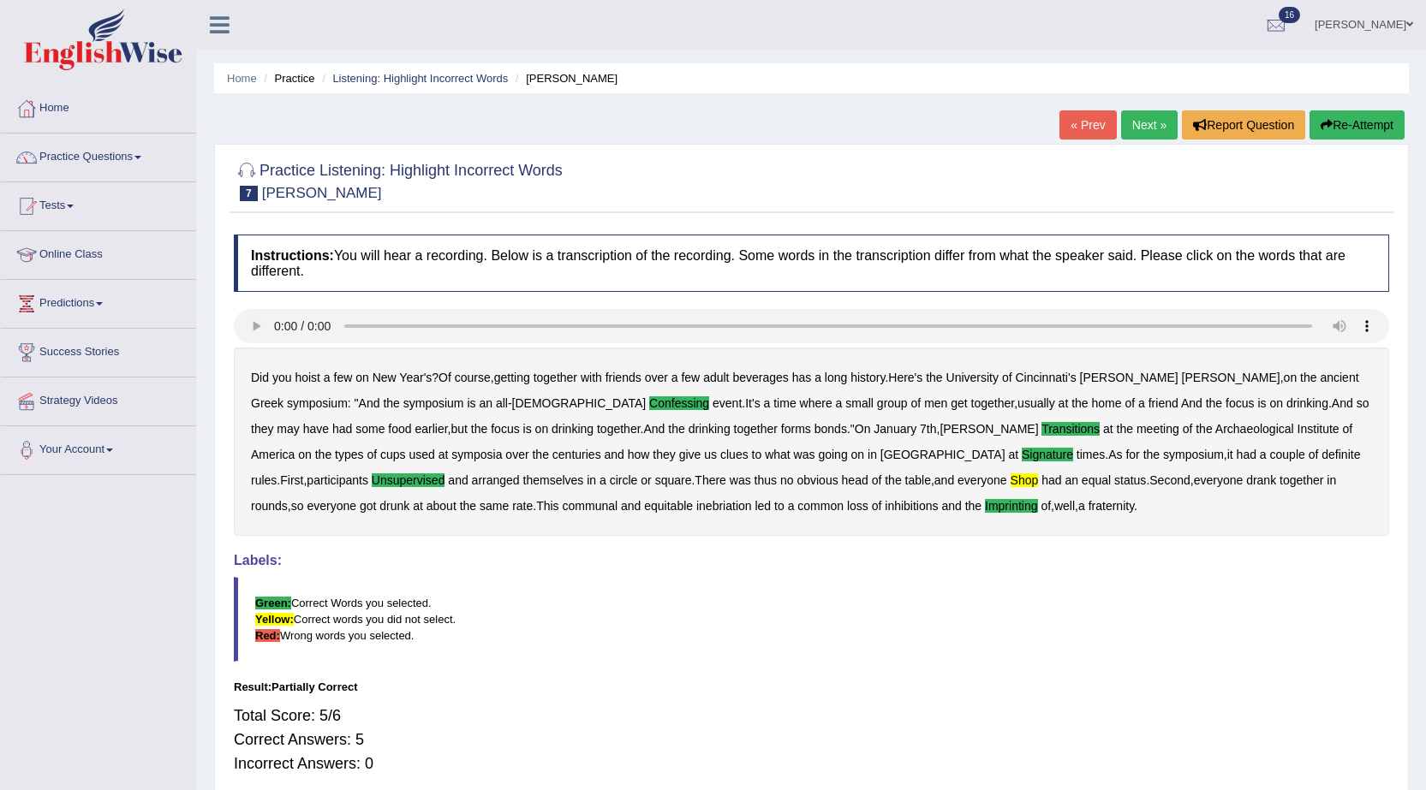
click at [1137, 126] on link "Next »" at bounding box center [1149, 124] width 57 height 29
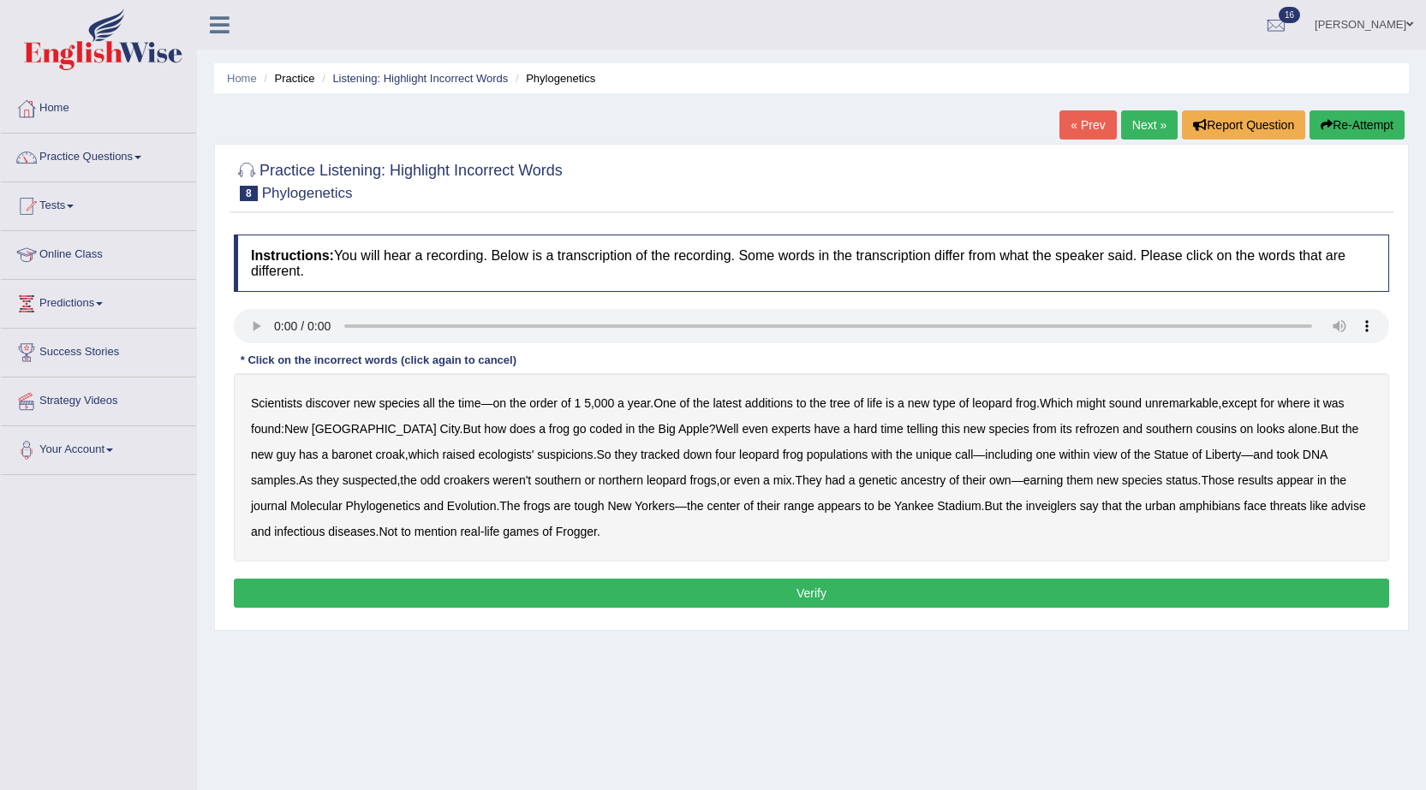
click at [589, 432] on b "coded" at bounding box center [605, 429] width 33 height 14
click at [1076, 430] on b "refrozen" at bounding box center [1098, 429] width 44 height 14
click at [1026, 506] on b "inveiglers" at bounding box center [1051, 506] width 51 height 14
click at [1331, 506] on b "advise" at bounding box center [1348, 506] width 34 height 14
click at [582, 589] on button "Verify" at bounding box center [811, 593] width 1155 height 29
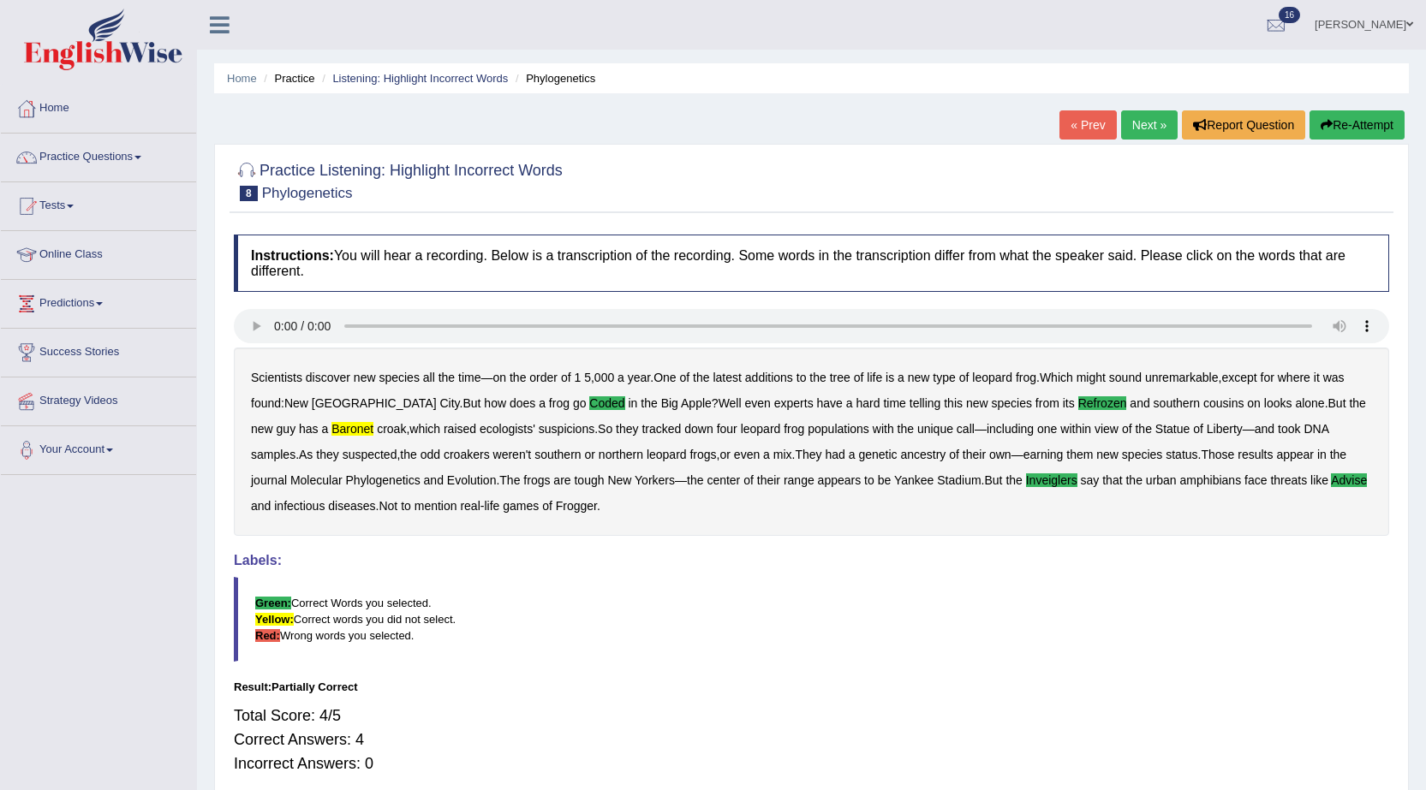
click at [1147, 119] on link "Next »" at bounding box center [1149, 124] width 57 height 29
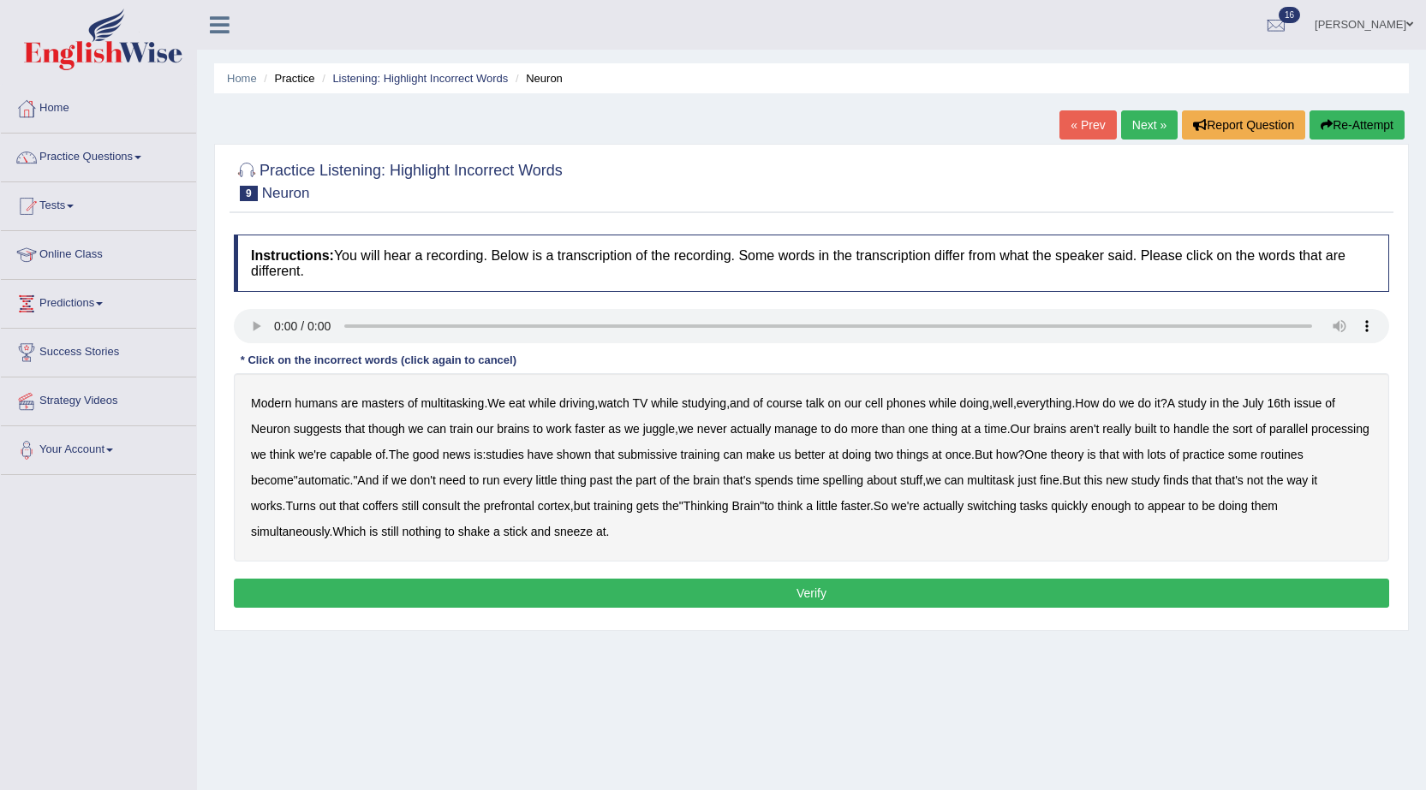
click at [796, 407] on b "course" at bounding box center [784, 404] width 36 height 14
click at [374, 428] on b "though" at bounding box center [386, 429] width 37 height 14
click at [655, 428] on b "juggle" at bounding box center [659, 429] width 32 height 14
click at [326, 452] on b "we're" at bounding box center [312, 455] width 28 height 14
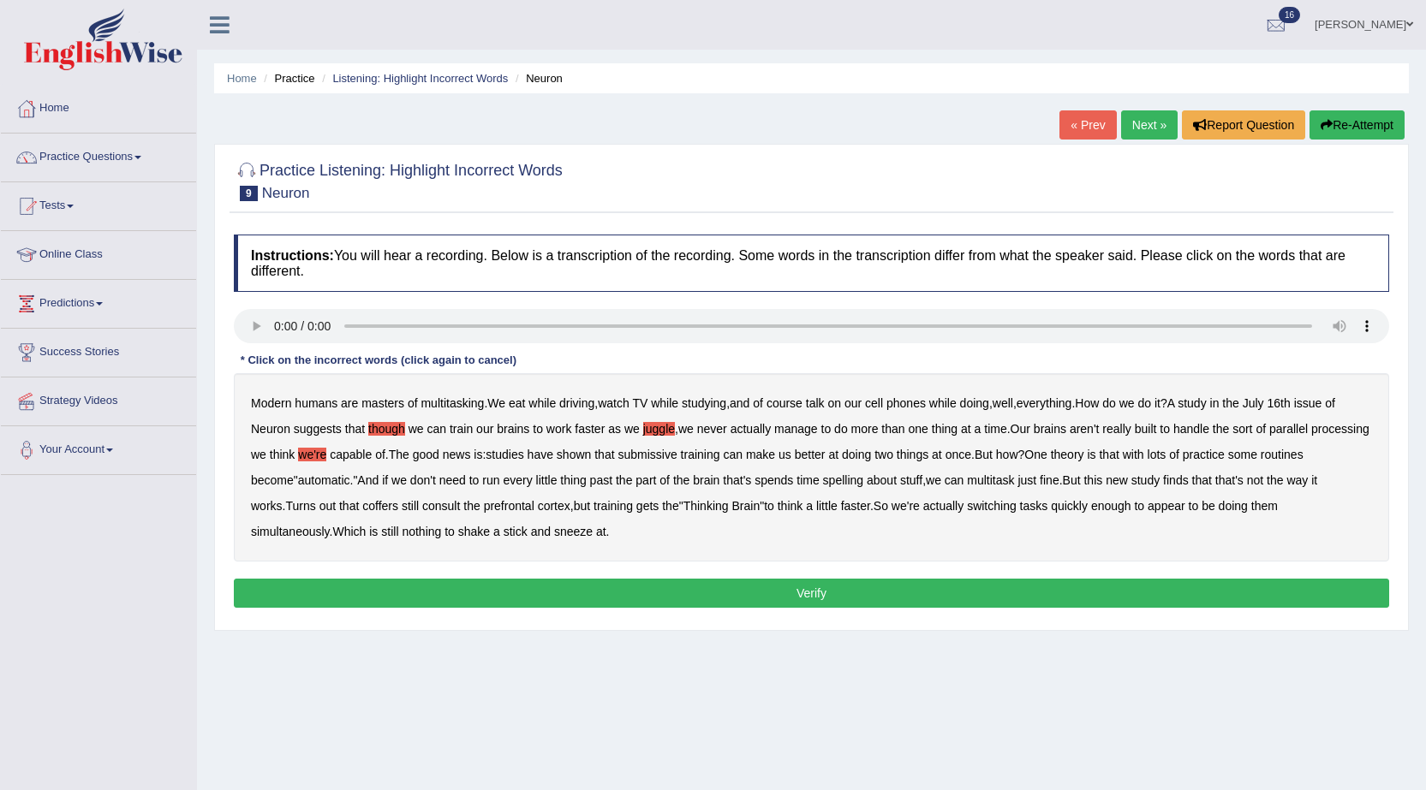
click at [677, 450] on b "submissive" at bounding box center [646, 455] width 59 height 14
click at [398, 506] on b "coffers" at bounding box center [380, 506] width 36 height 14
click at [920, 507] on b "we're" at bounding box center [906, 506] width 28 height 14
click at [747, 593] on button "Verify" at bounding box center [811, 593] width 1155 height 29
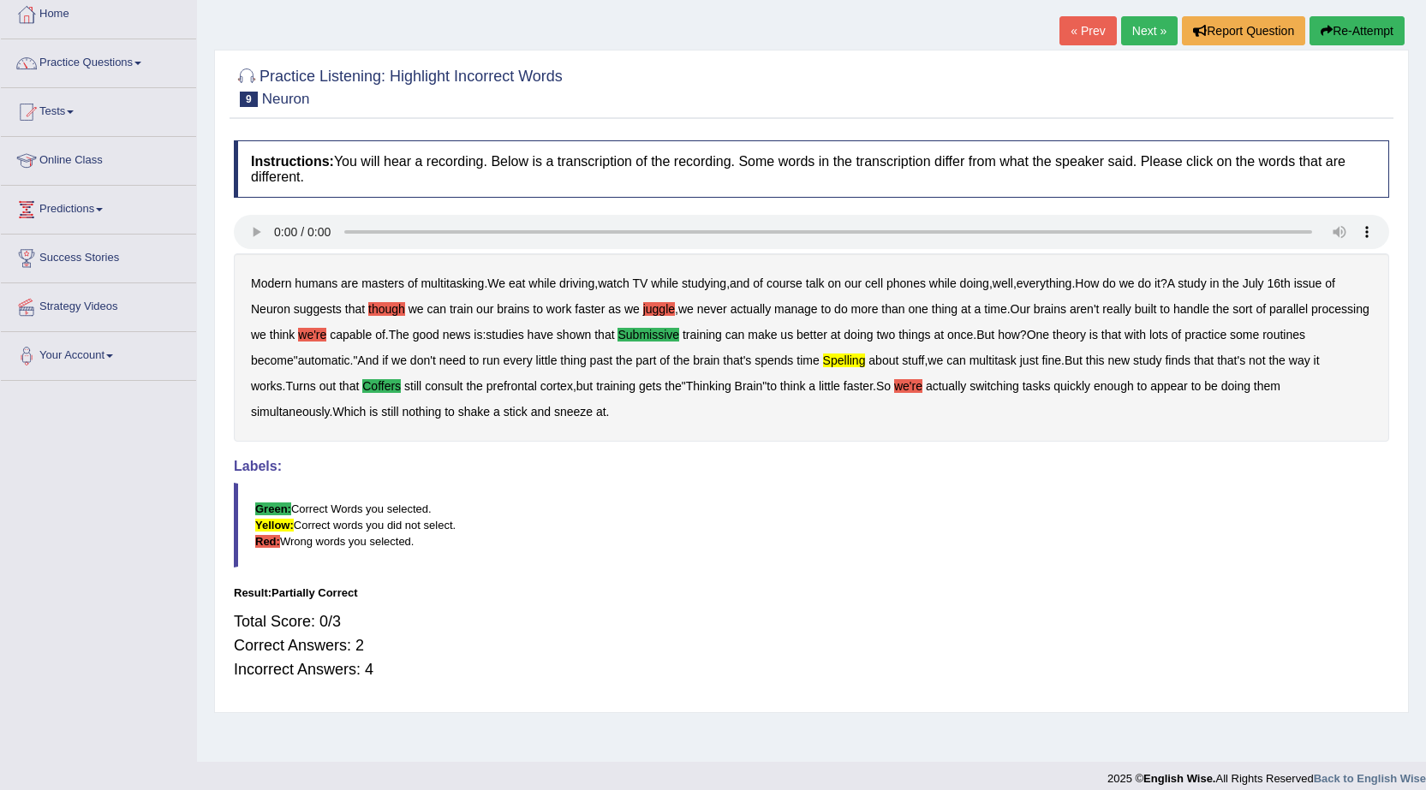
scroll to position [109, 0]
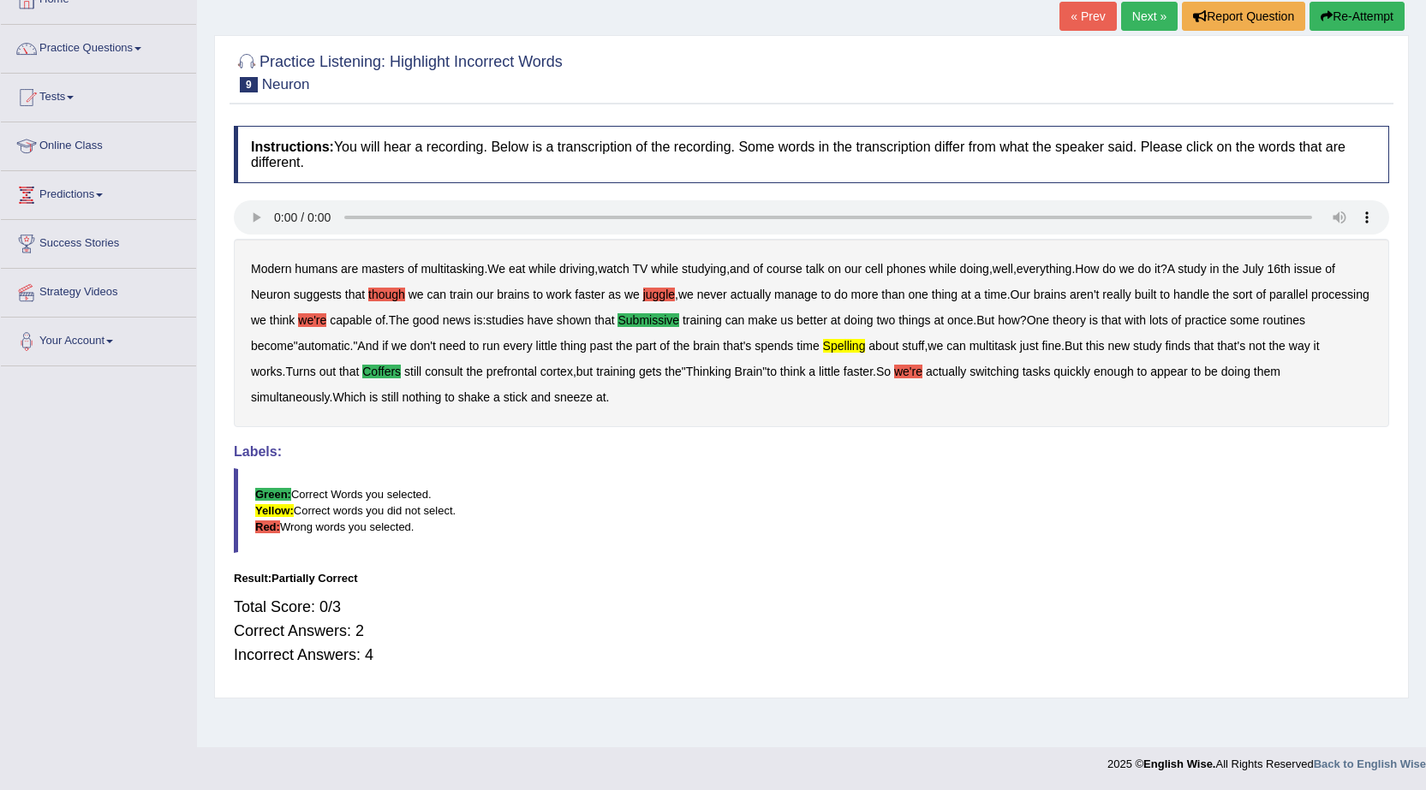
click at [1147, 22] on link "Next »" at bounding box center [1149, 16] width 57 height 29
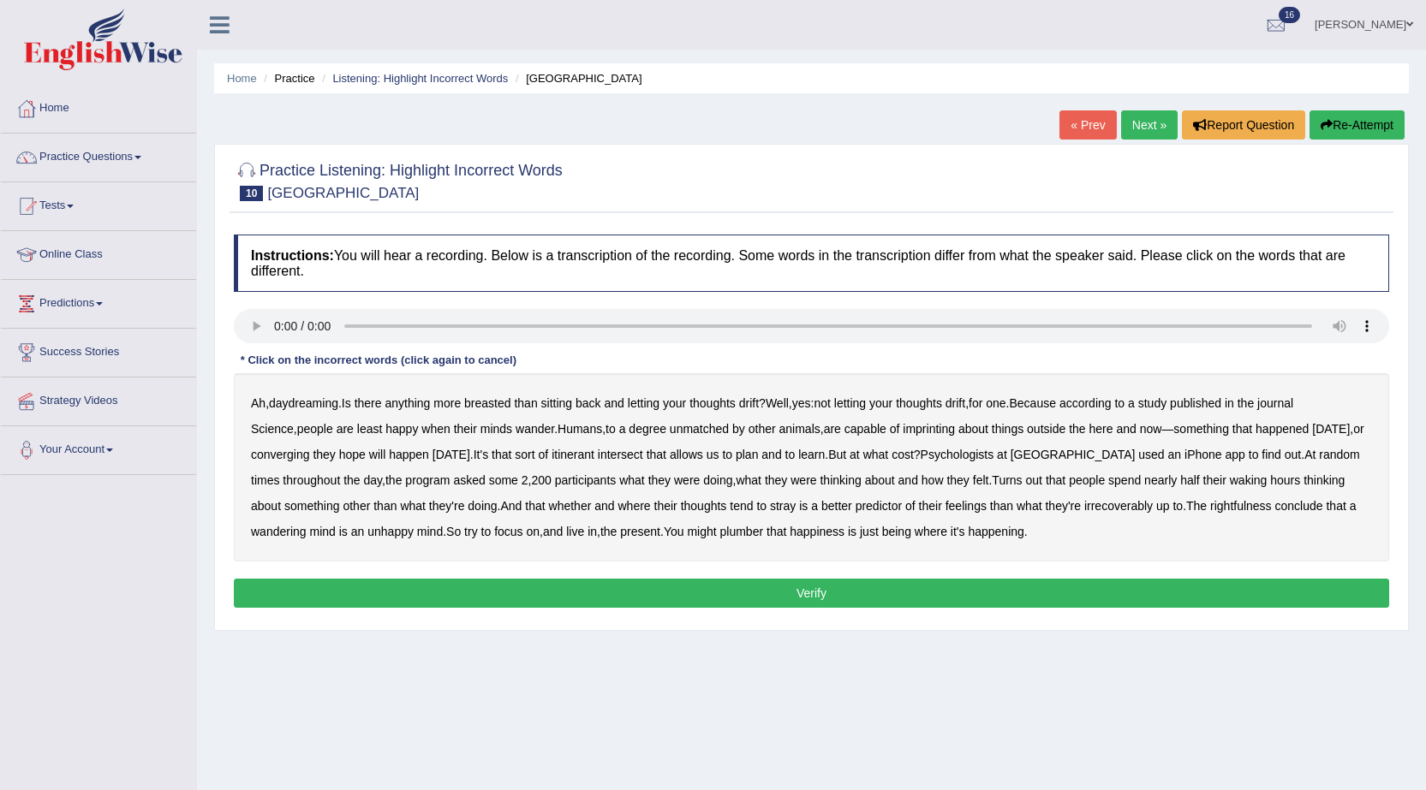
click at [510, 402] on b "breasted" at bounding box center [487, 404] width 46 height 14
click at [913, 432] on b "imprinting" at bounding box center [929, 429] width 52 height 14
click at [281, 462] on div "Ah , daydreaming . Is there anything more breasted than sitting back and lettin…" at bounding box center [811, 467] width 1155 height 188
click at [289, 456] on b "converging" at bounding box center [280, 455] width 59 height 14
click at [1095, 507] on b "irrecoverably" at bounding box center [1118, 506] width 69 height 14
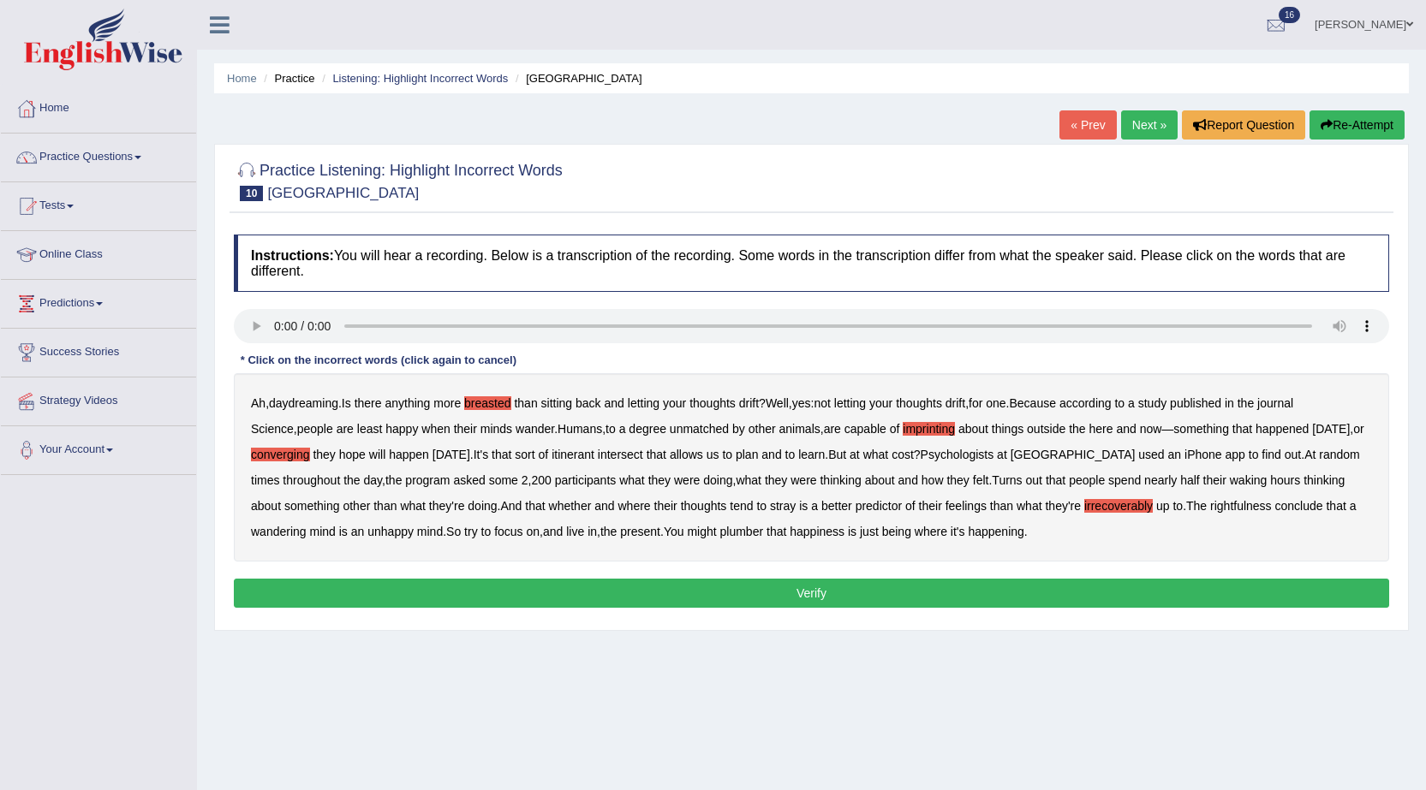
click at [755, 528] on b "plumber" at bounding box center [742, 532] width 44 height 14
click at [1213, 505] on b "rightfulness" at bounding box center [1241, 506] width 62 height 14
click at [1008, 599] on button "Verify" at bounding box center [811, 593] width 1155 height 29
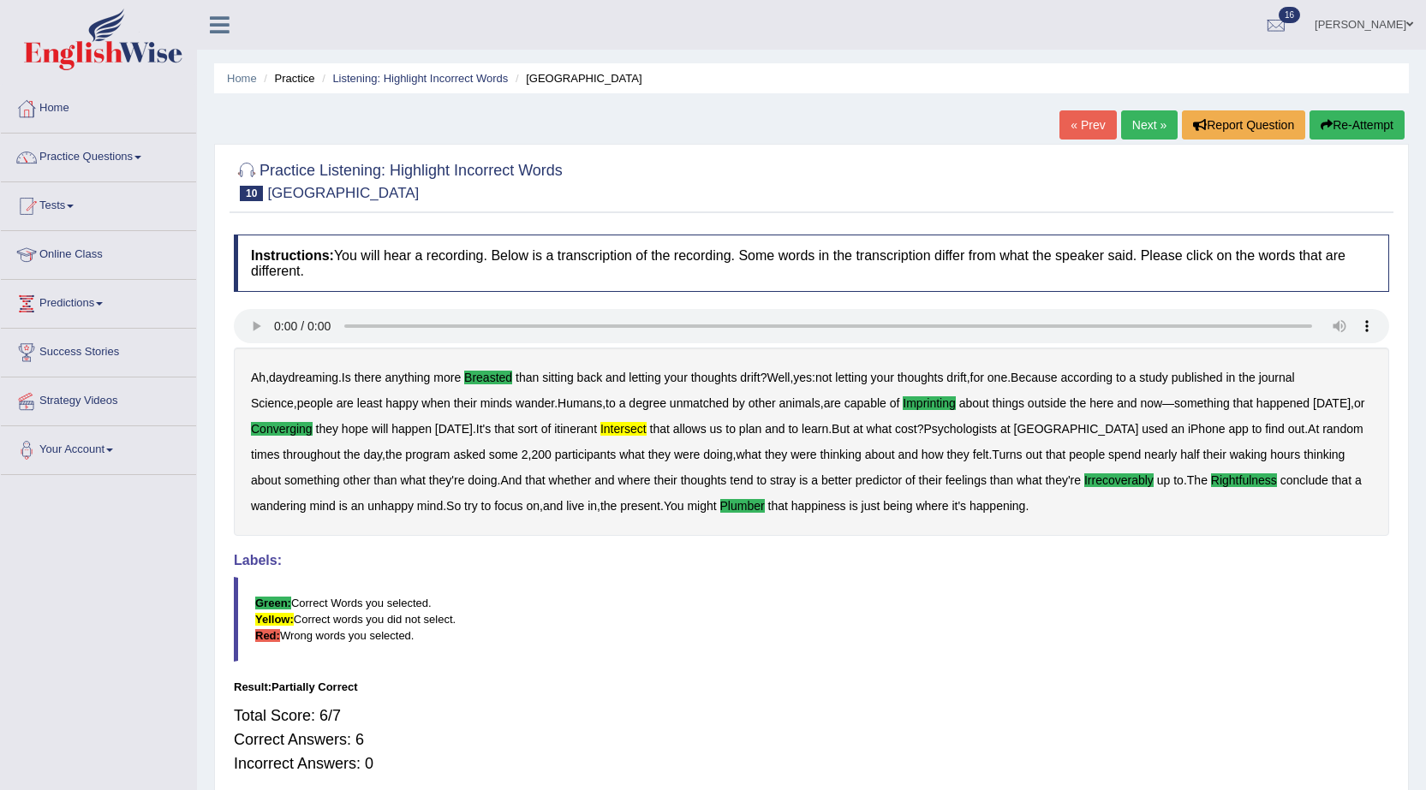
click at [1379, 15] on link "[PERSON_NAME]" at bounding box center [1364, 22] width 124 height 45
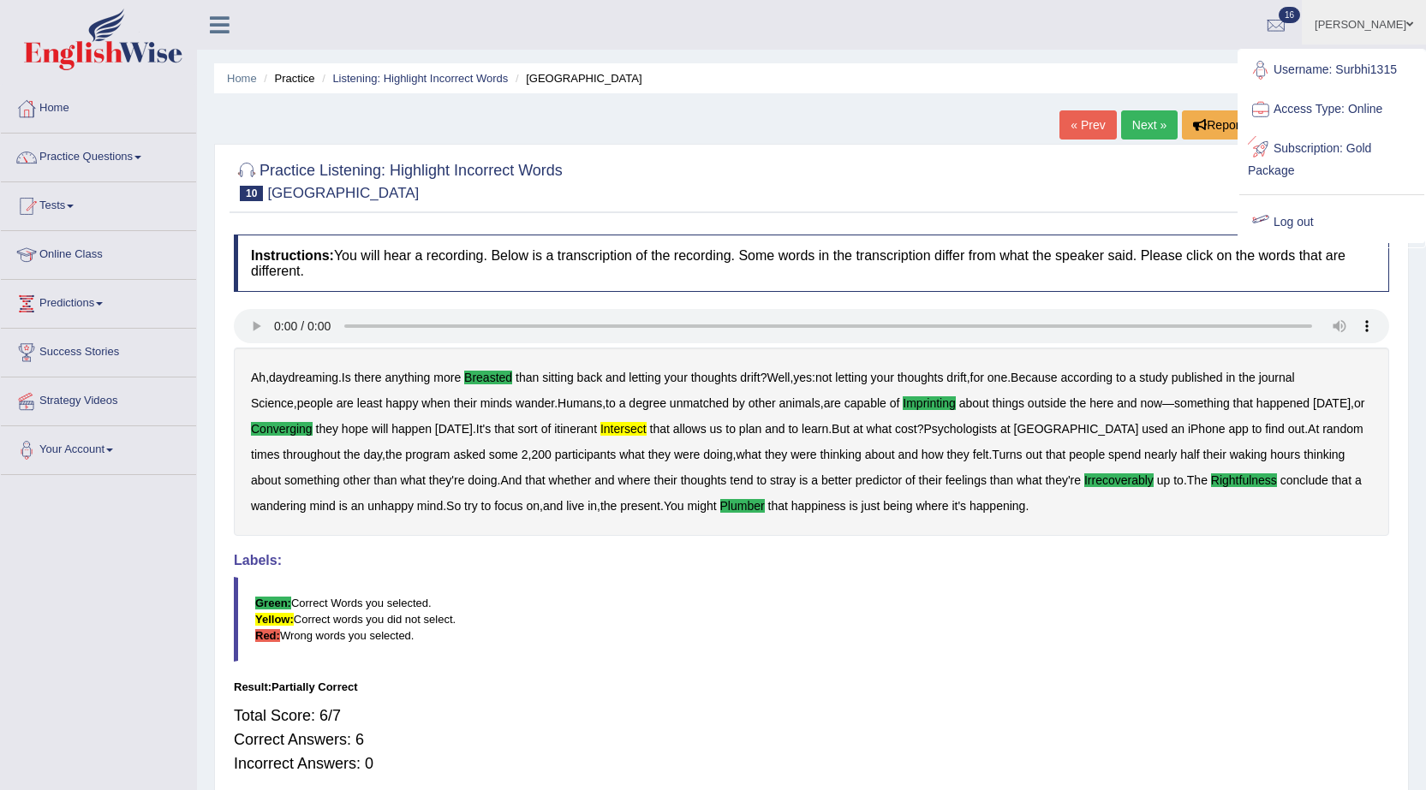
click at [1299, 219] on link "Log out" at bounding box center [1331, 222] width 185 height 39
